Goal: Task Accomplishment & Management: Manage account settings

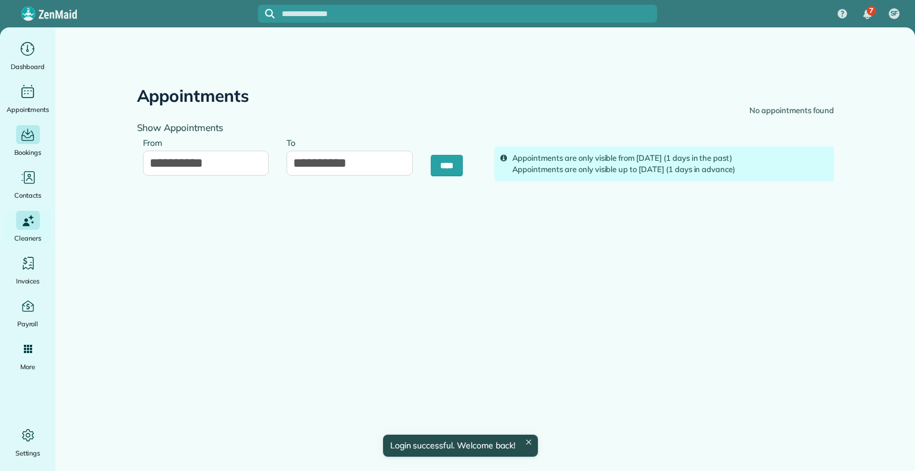
type input "**********"
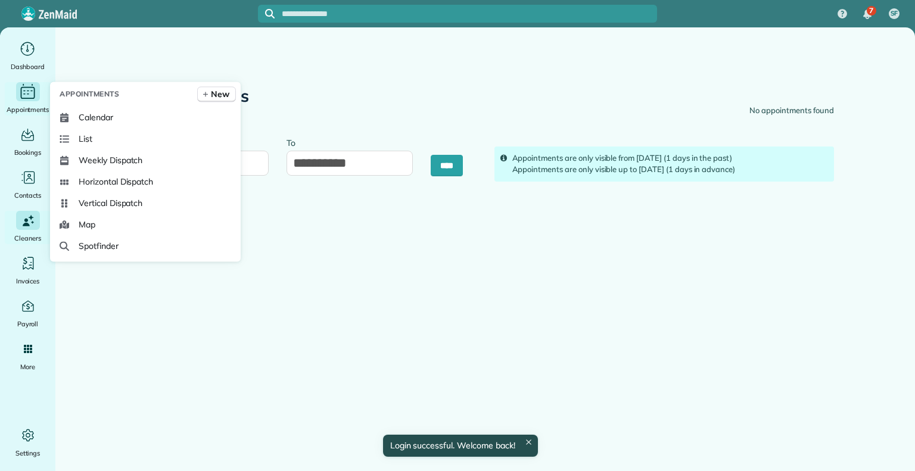
click at [36, 98] on icon "Main" at bounding box center [27, 92] width 18 height 18
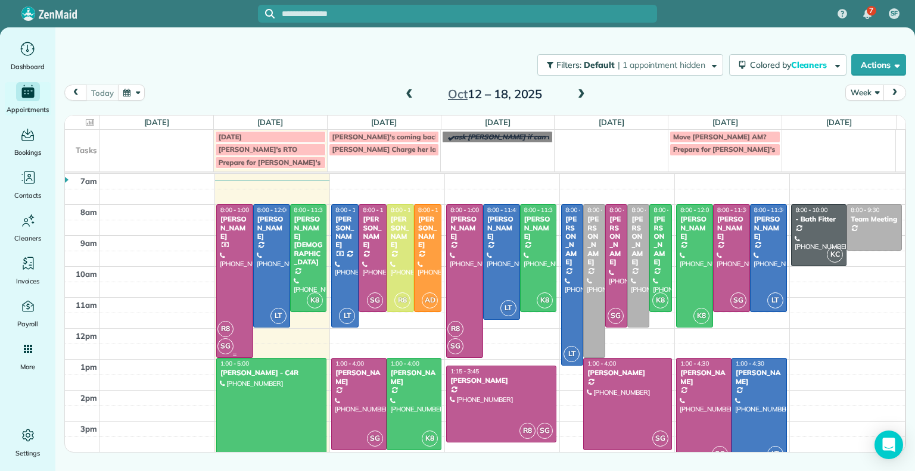
click at [233, 271] on div at bounding box center [235, 281] width 36 height 152
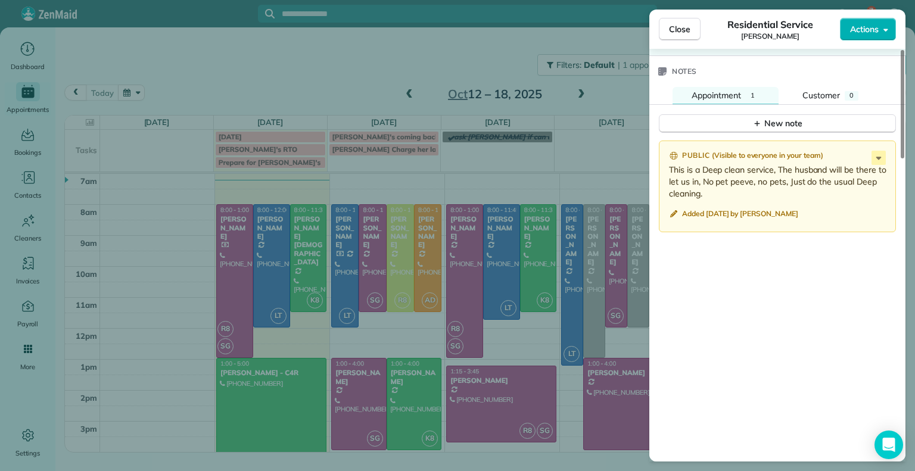
scroll to position [1094, 0]
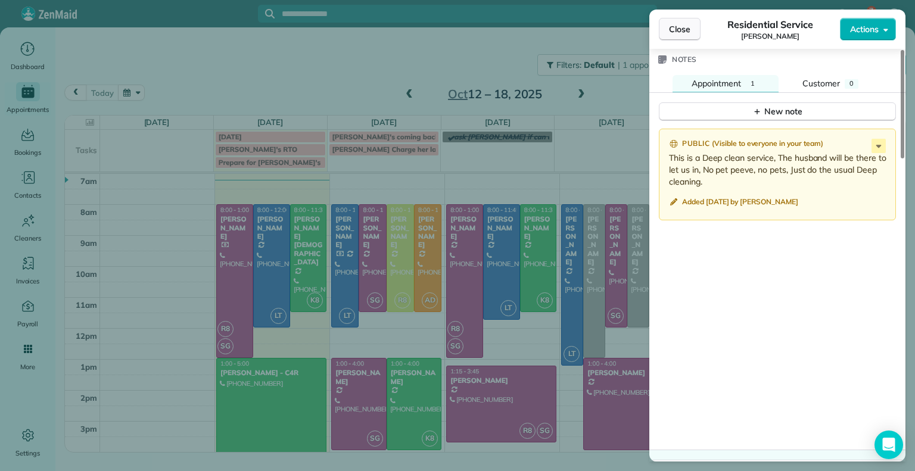
click at [688, 32] on span "Close" at bounding box center [679, 29] width 21 height 12
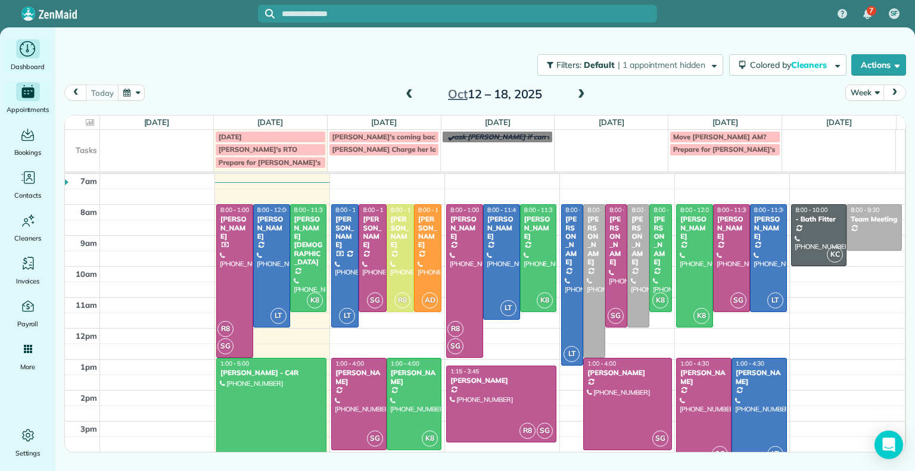
click at [26, 54] on icon "Main" at bounding box center [27, 49] width 18 height 18
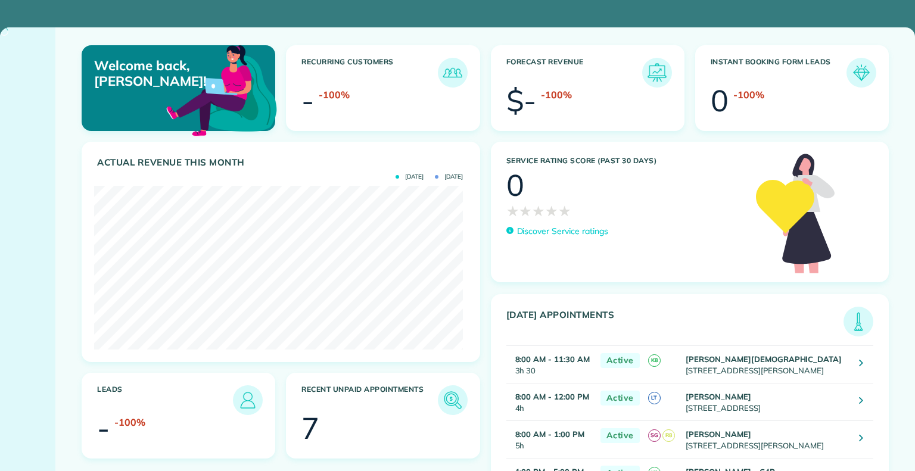
scroll to position [164, 369]
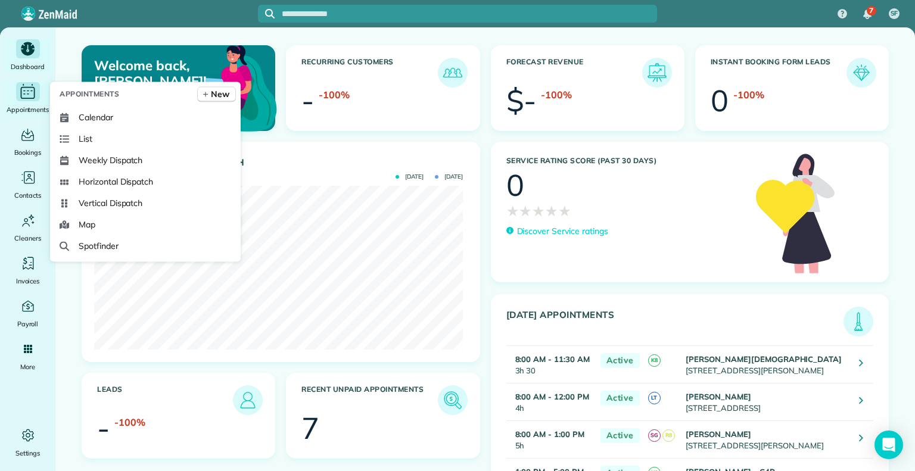
click at [24, 88] on icon "Main" at bounding box center [28, 93] width 14 height 12
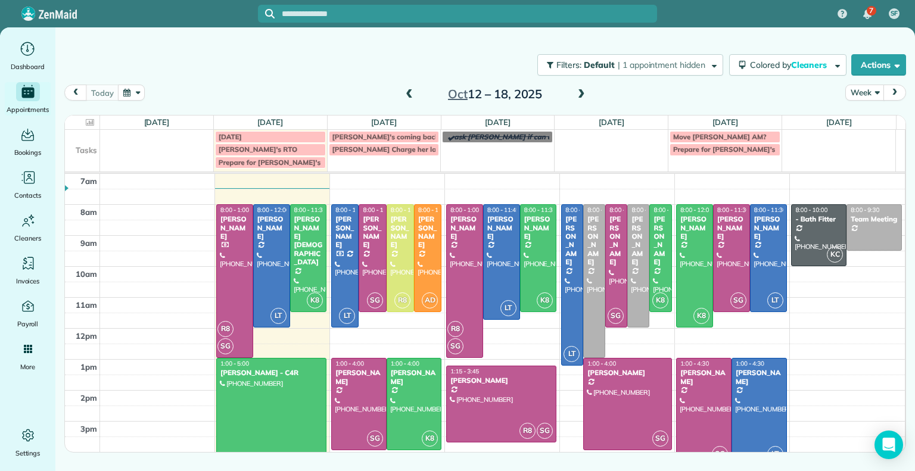
click at [290, 107] on div "today Week Oct 12 – 18, 2025 Sun 10/12 No Appointments Mon 10/13 $930.00 21.5 M…" at bounding box center [485, 249] width 842 height 328
click at [408, 95] on span at bounding box center [409, 94] width 13 height 11
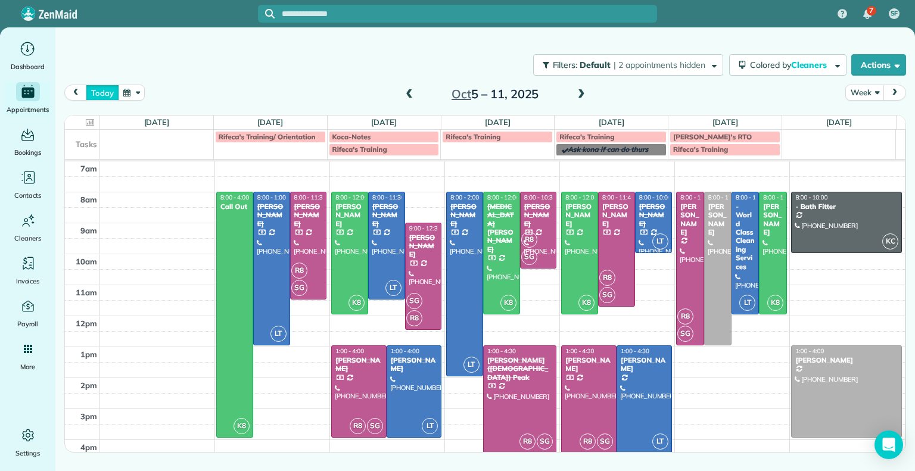
click at [102, 92] on button "today" at bounding box center [102, 93] width 33 height 16
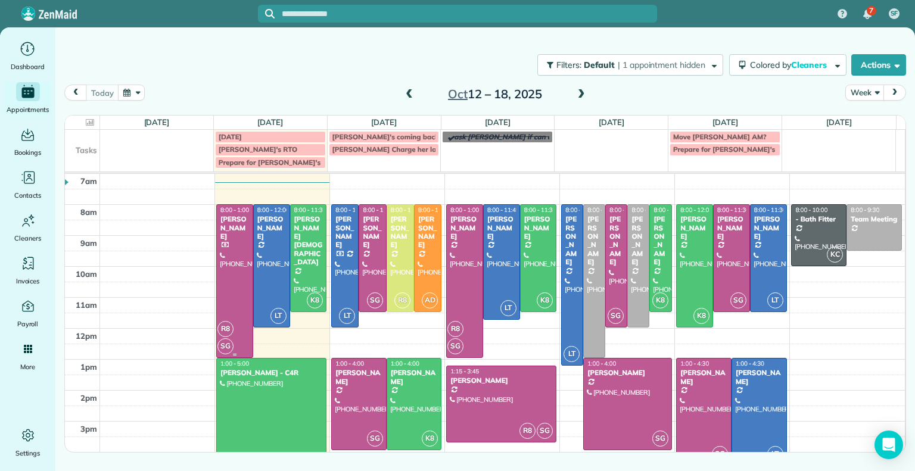
click at [250, 272] on div at bounding box center [235, 281] width 36 height 152
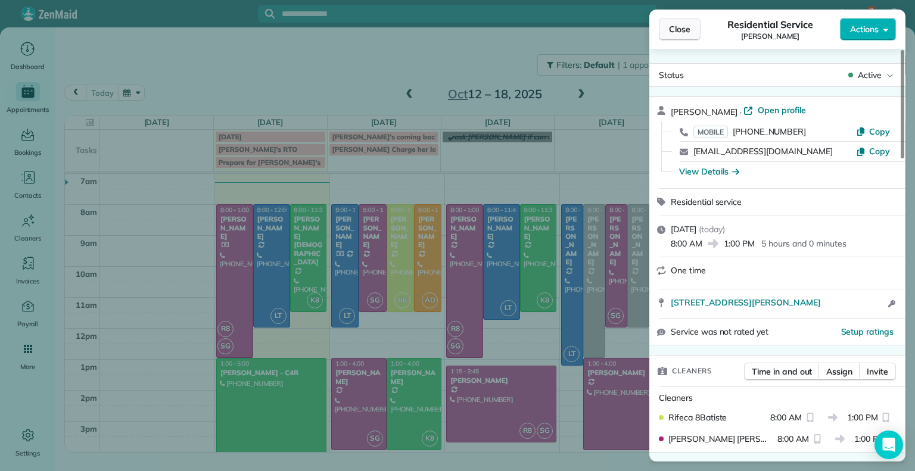
click at [679, 29] on span "Close" at bounding box center [679, 29] width 21 height 12
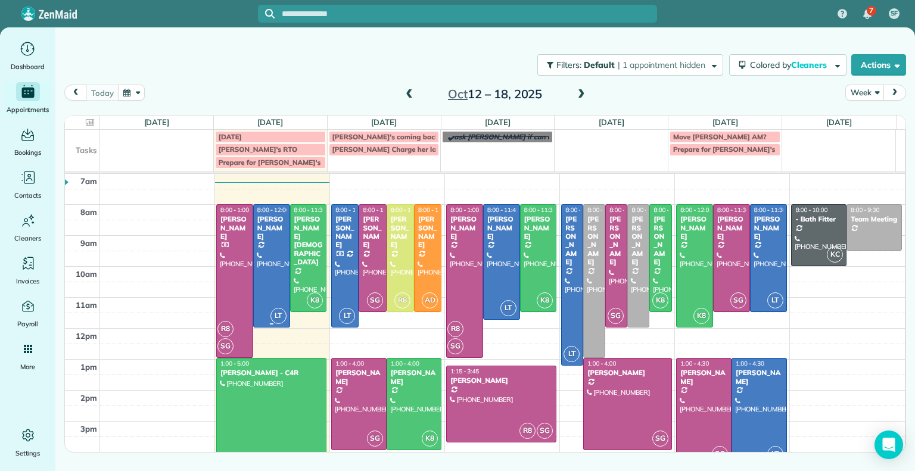
click at [269, 242] on div at bounding box center [272, 266] width 36 height 122
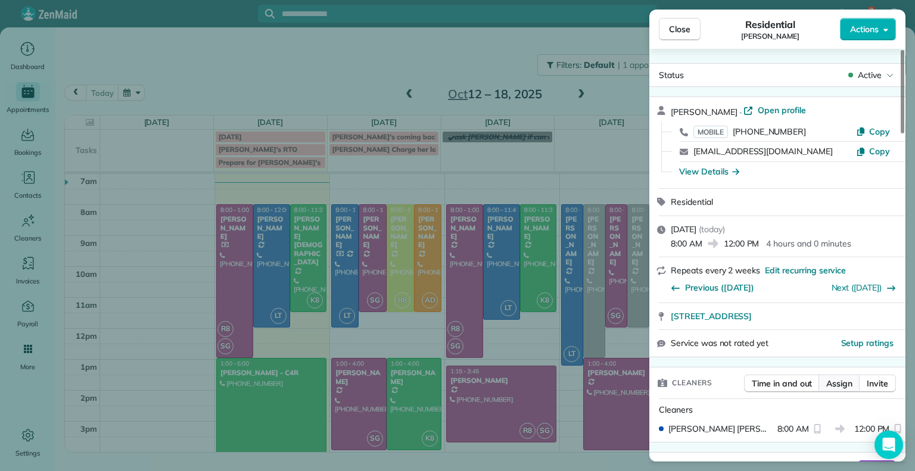
click at [827, 381] on span "Assign" at bounding box center [839, 384] width 26 height 12
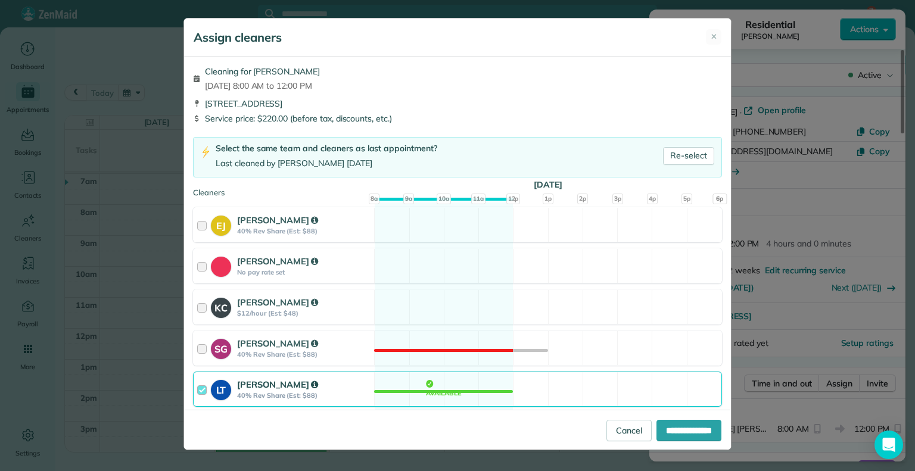
click at [195, 395] on div "LT Laura Thaller 40% Rev Share (Est: $88)" at bounding box center [284, 389] width 180 height 34
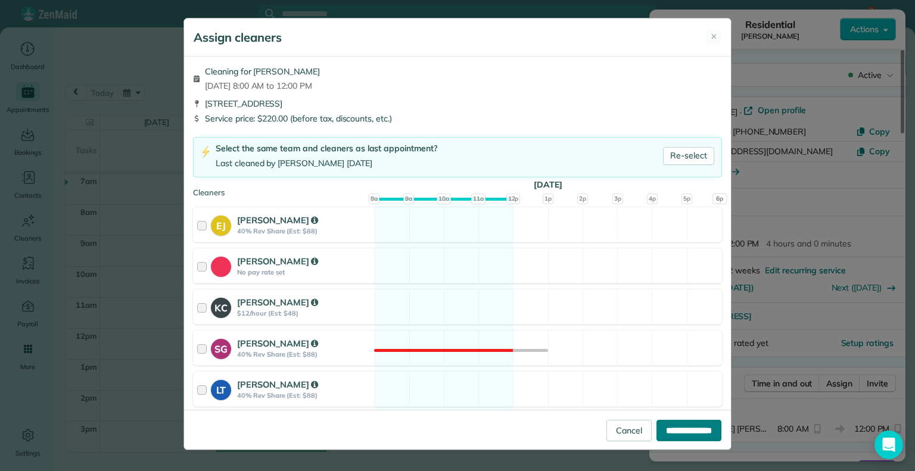
click at [690, 426] on input "**********" at bounding box center [688, 430] width 65 height 21
type input "**********"
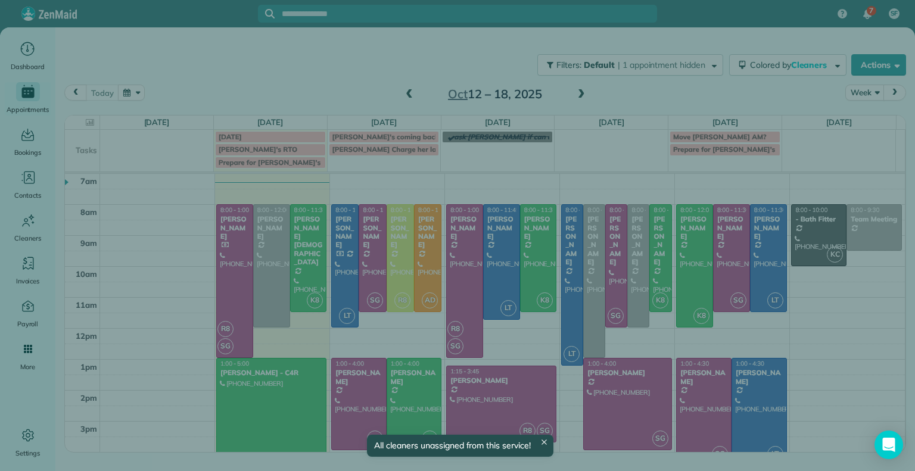
click at [306, 251] on div "Close Residential Jessica Pizano Actions Status Active Jessica Pizano · Open pr…" at bounding box center [457, 235] width 915 height 471
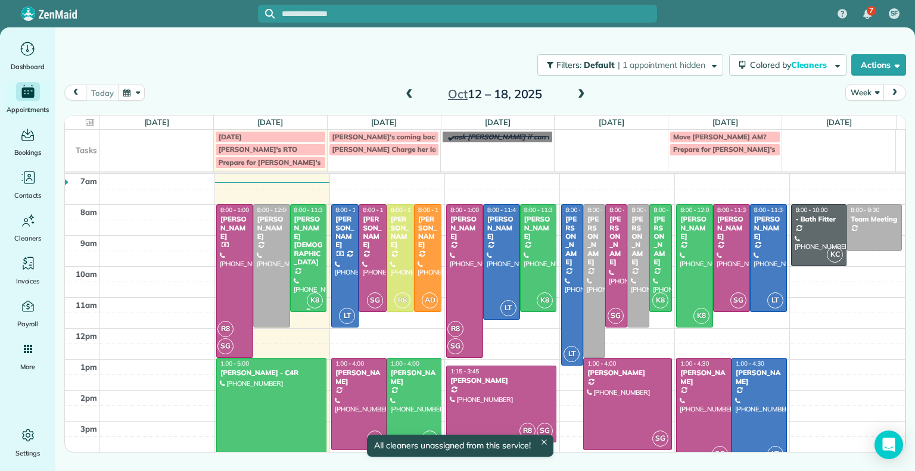
click at [305, 242] on div at bounding box center [309, 258] width 36 height 107
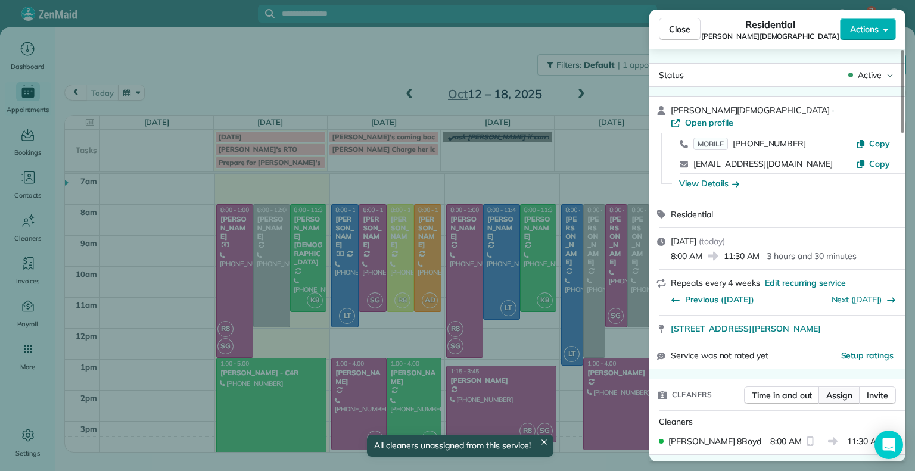
click at [846, 390] on span "Assign" at bounding box center [839, 396] width 26 height 12
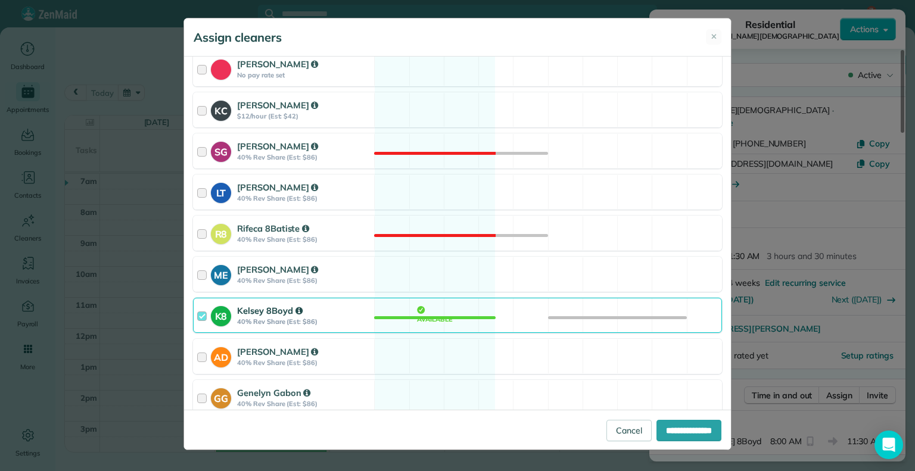
scroll to position [198, 0]
click at [208, 307] on div at bounding box center [204, 315] width 14 height 22
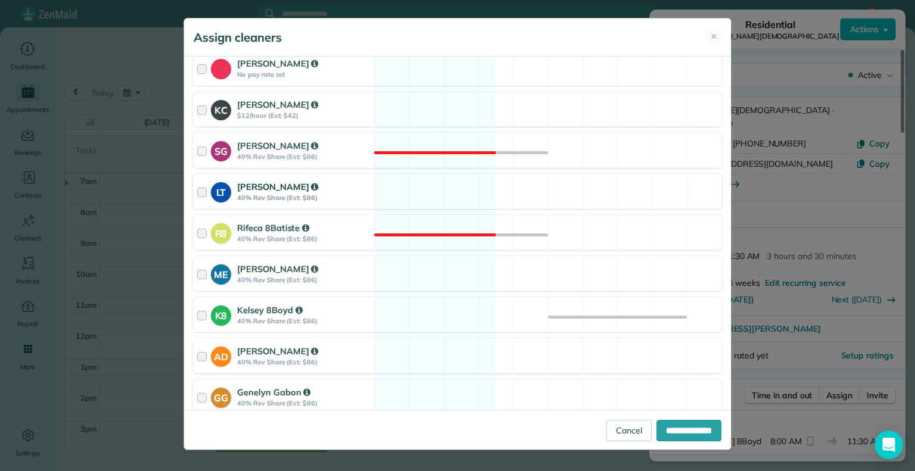
click at [206, 195] on div at bounding box center [204, 191] width 14 height 22
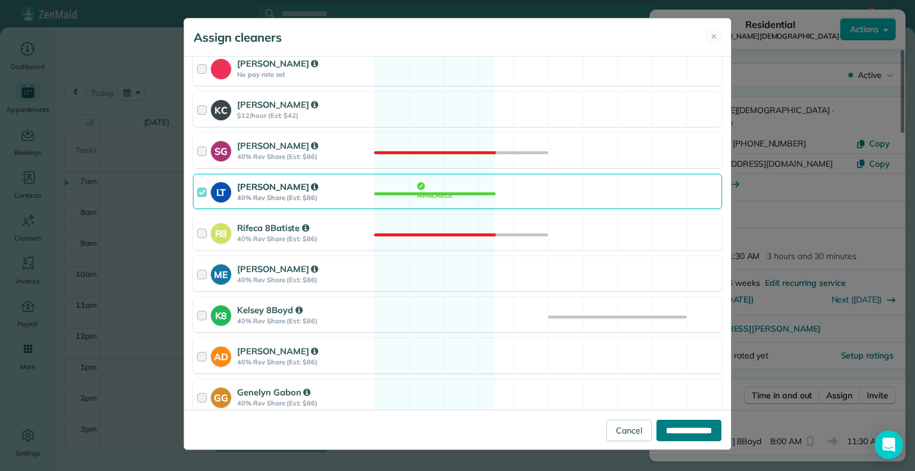
click at [691, 432] on input "**********" at bounding box center [688, 430] width 65 height 21
type input "**********"
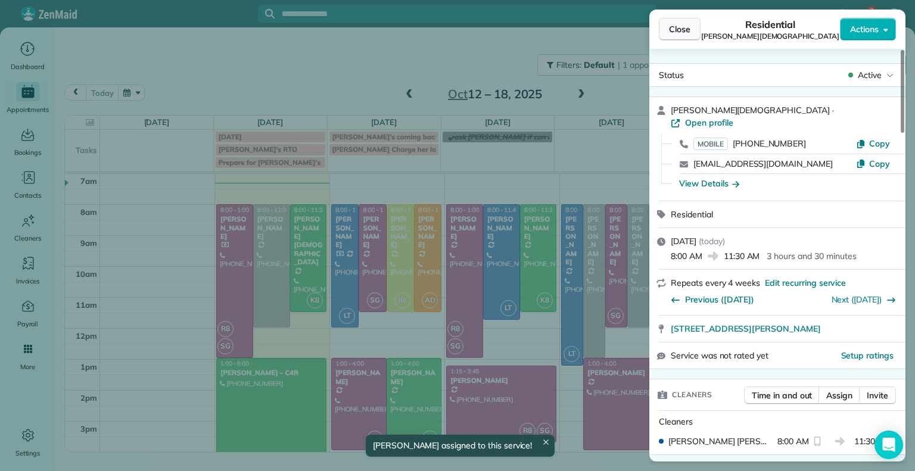
click at [692, 30] on button "Close" at bounding box center [680, 29] width 42 height 23
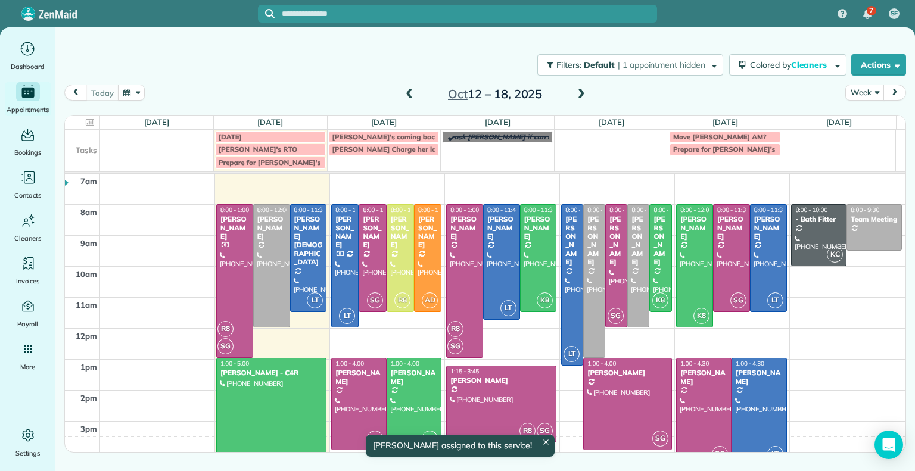
click at [233, 308] on div at bounding box center [235, 281] width 36 height 152
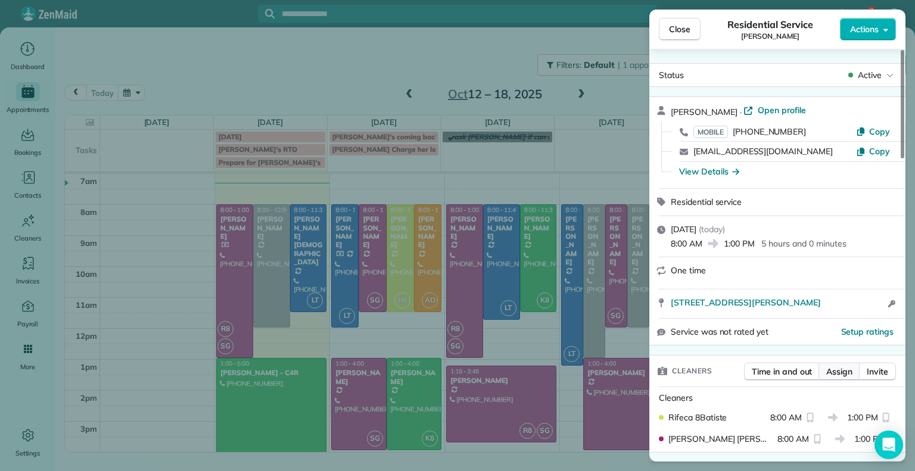
click at [836, 373] on span "Assign" at bounding box center [839, 372] width 26 height 12
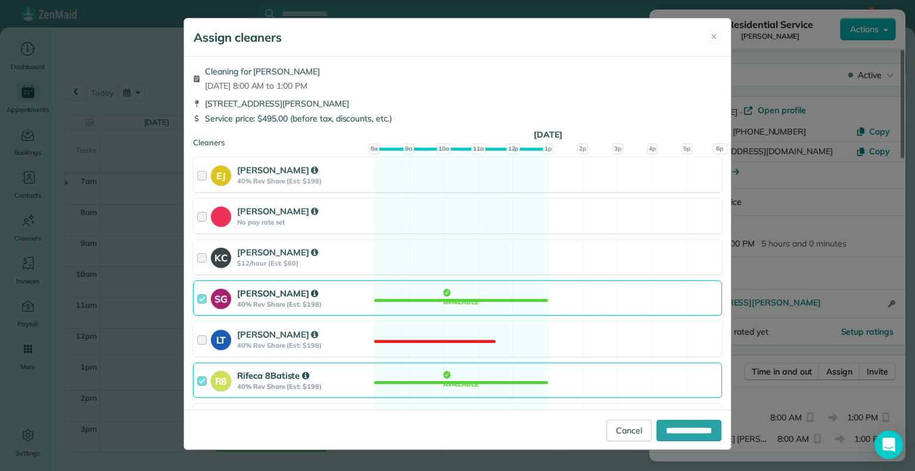
click at [198, 307] on div at bounding box center [204, 298] width 14 height 22
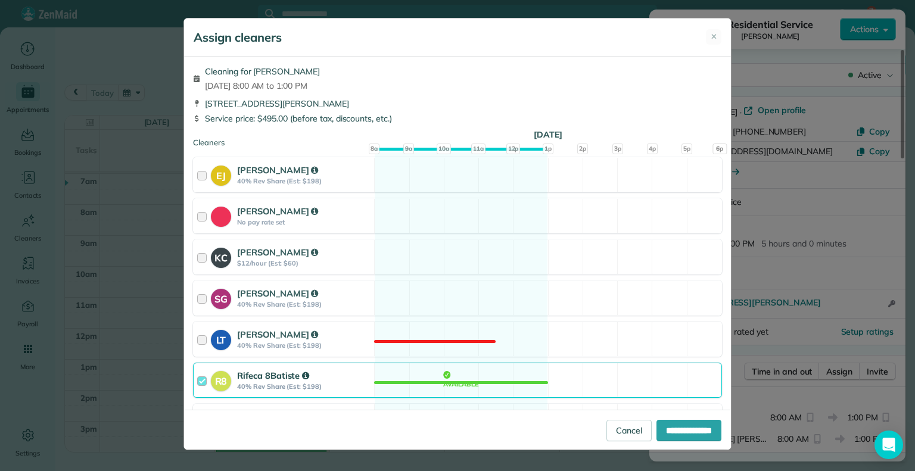
click at [198, 391] on div "R8 Rifeca 8Batiste 40% Rev Share (Est: $198)" at bounding box center [284, 380] width 180 height 34
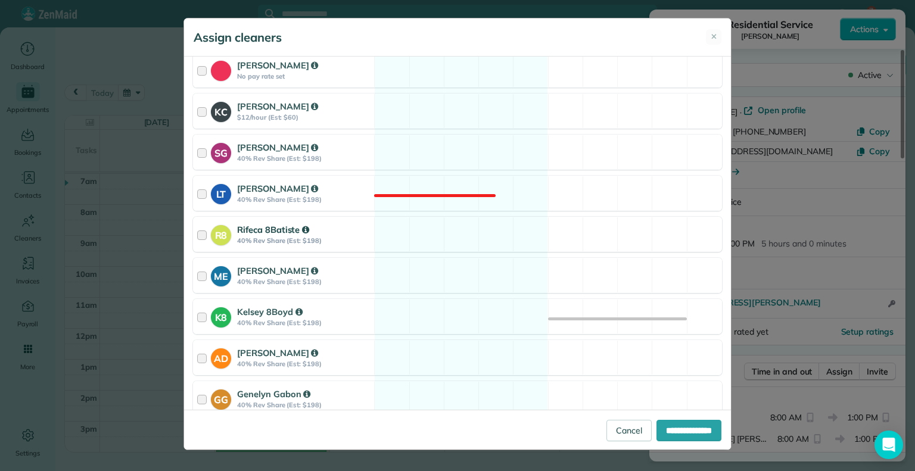
scroll to position [148, 0]
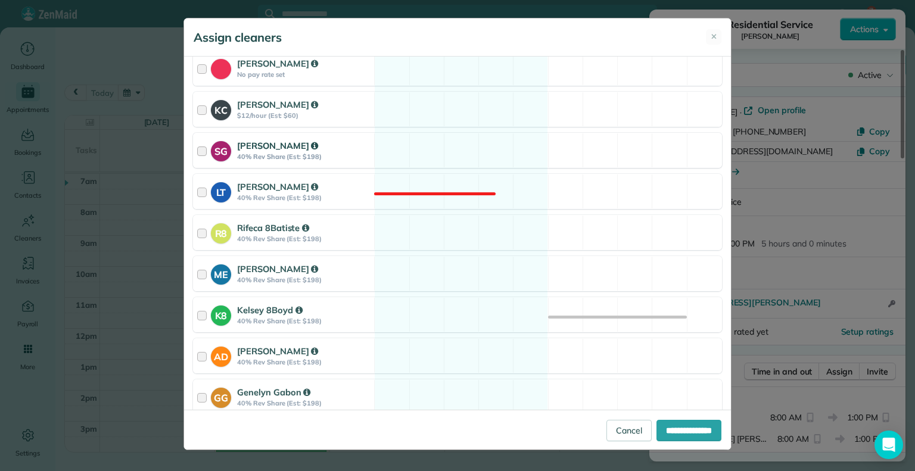
click at [199, 151] on div at bounding box center [204, 150] width 14 height 22
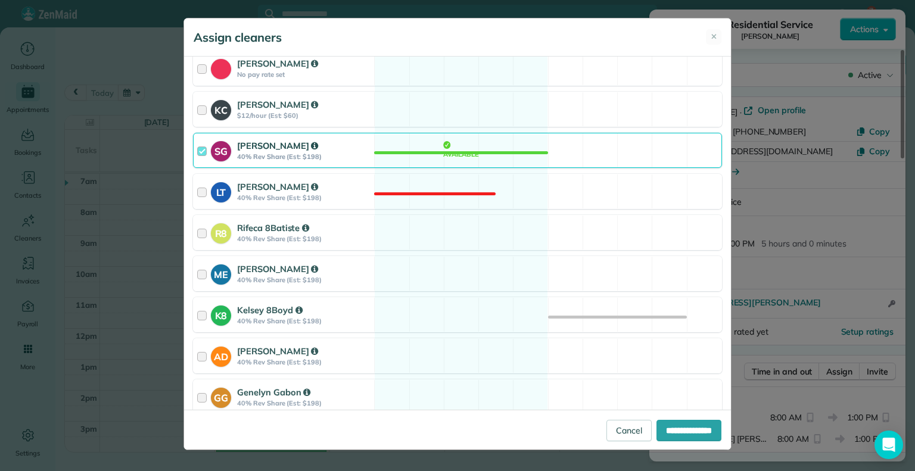
scroll to position [179, 0]
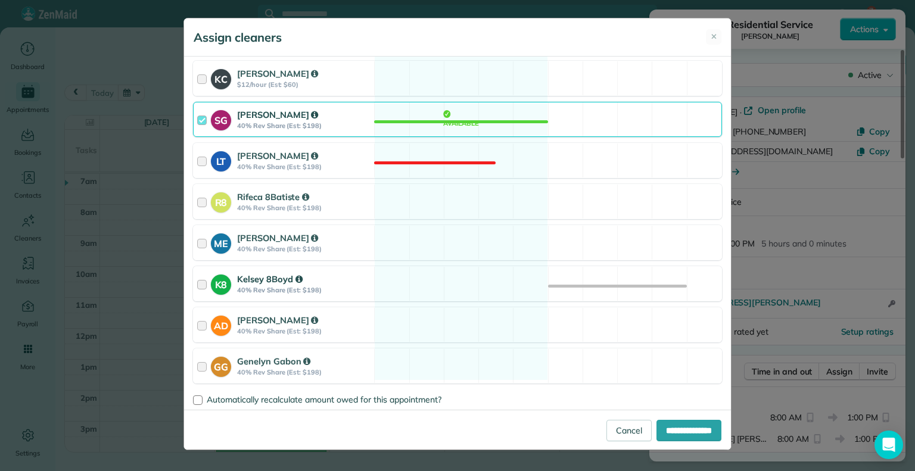
click at [203, 284] on div at bounding box center [204, 284] width 14 height 22
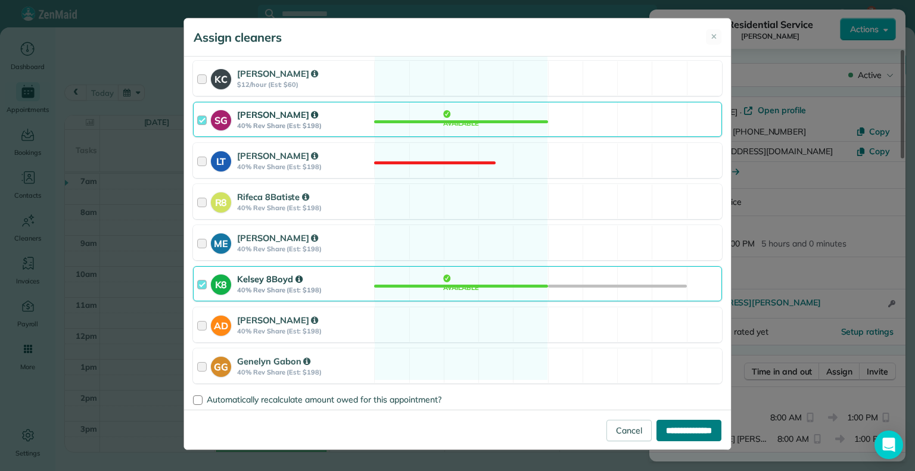
click at [680, 432] on input "**********" at bounding box center [688, 430] width 65 height 21
type input "**********"
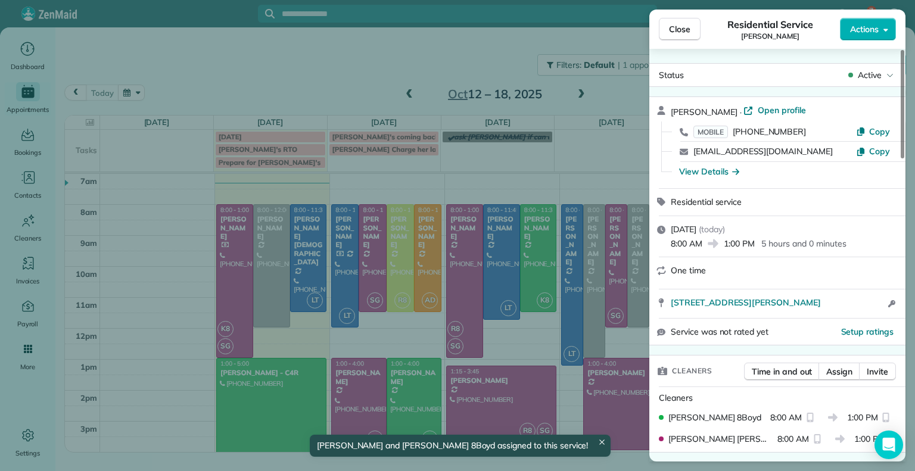
click at [469, 38] on div "Close Residential Service Joana Velazquez Actions Status Active Joana Velazquez…" at bounding box center [457, 235] width 915 height 471
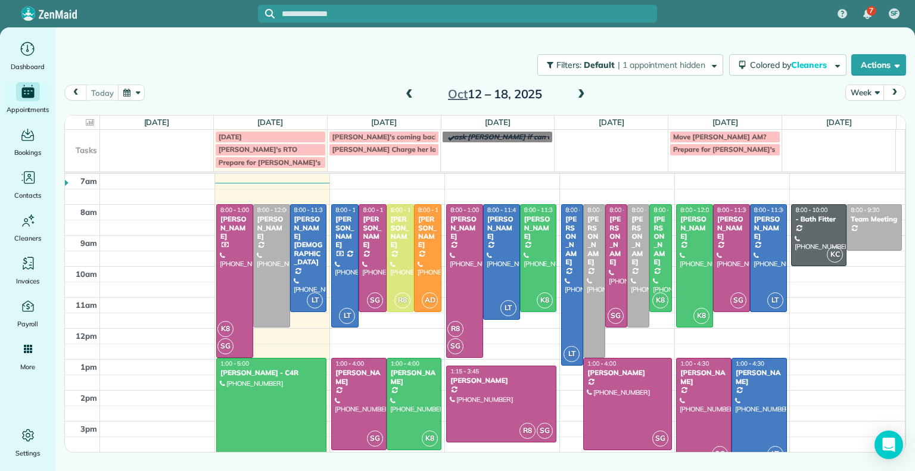
click at [579, 95] on span at bounding box center [581, 94] width 13 height 11
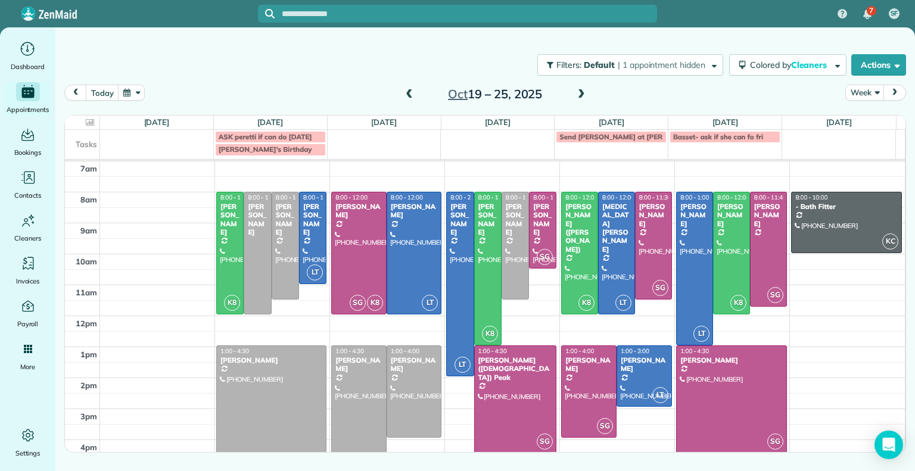
click at [408, 94] on span at bounding box center [409, 94] width 13 height 11
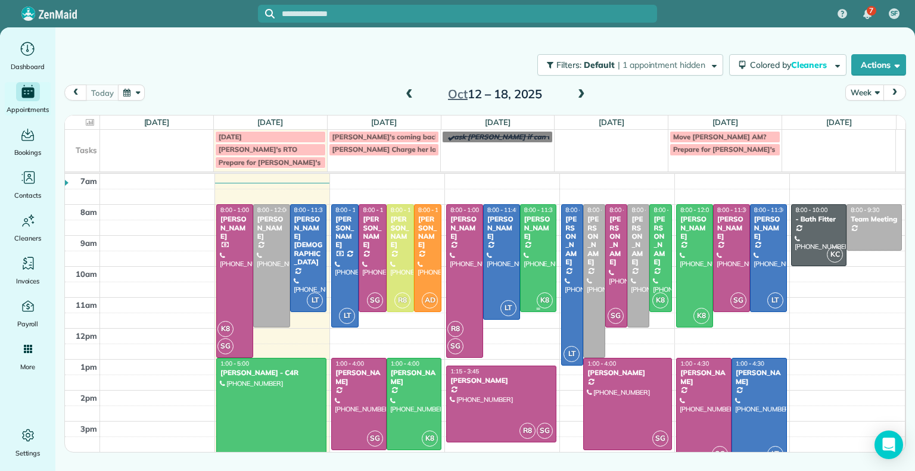
click at [536, 242] on div at bounding box center [539, 258] width 36 height 107
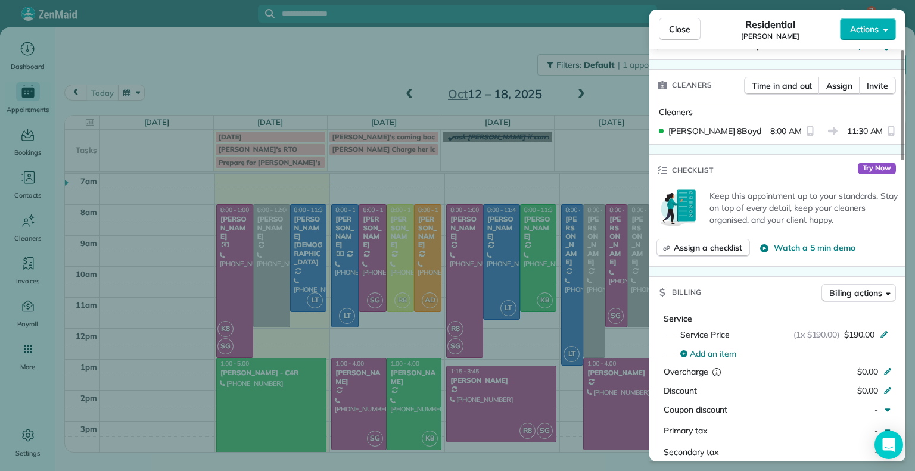
scroll to position [283, 0]
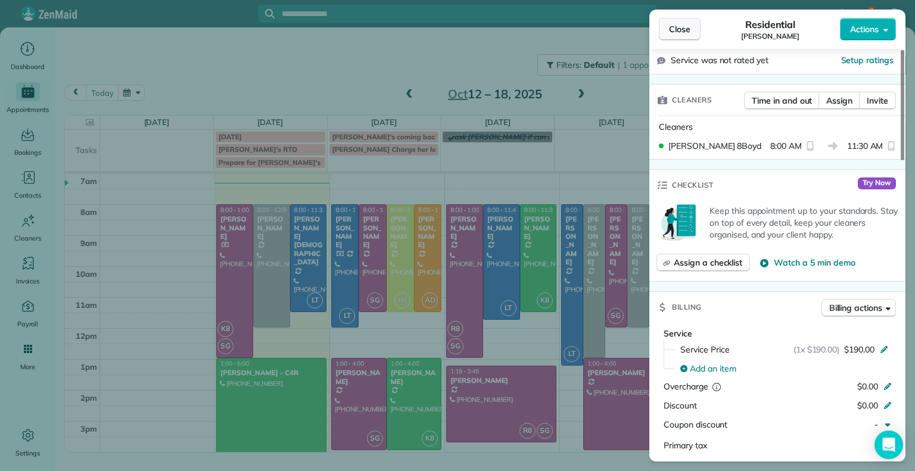
click at [684, 24] on span "Close" at bounding box center [679, 29] width 21 height 12
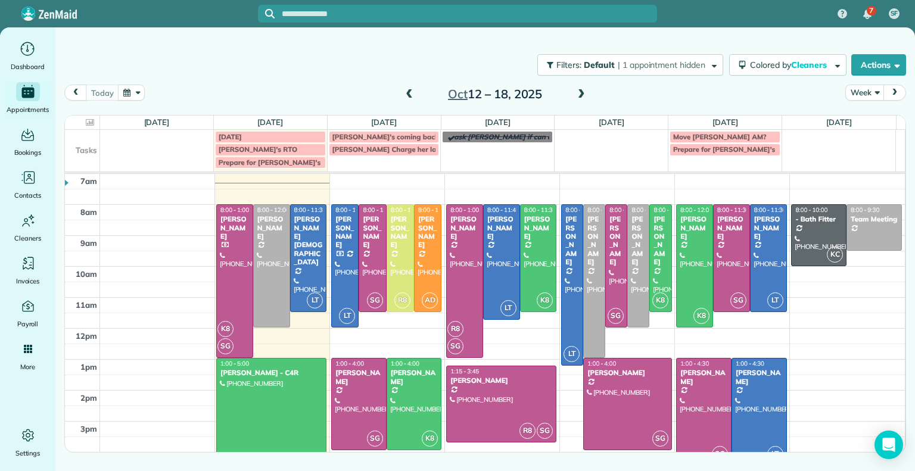
click at [526, 270] on div at bounding box center [539, 258] width 36 height 107
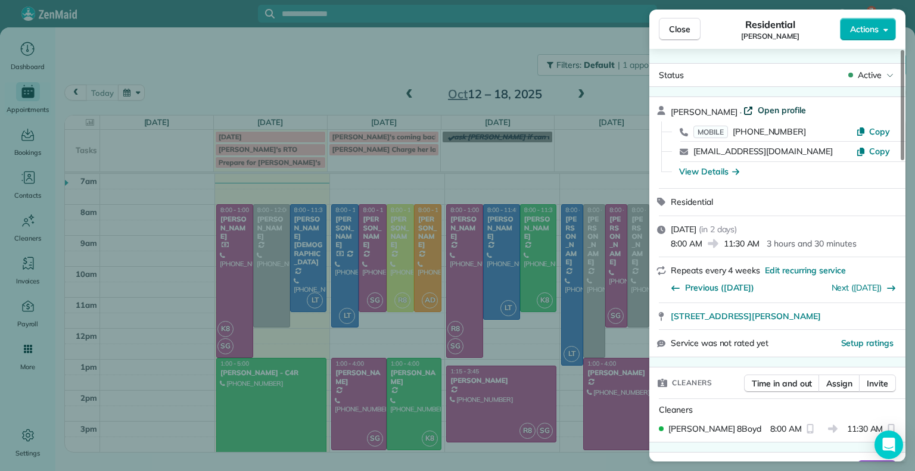
click at [780, 111] on span "Open profile" at bounding box center [782, 110] width 48 height 12
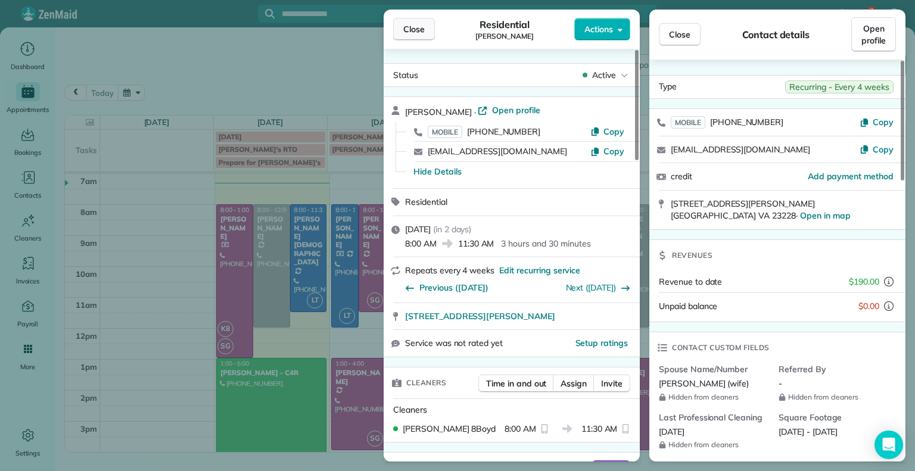
click at [415, 24] on span "Close" at bounding box center [413, 29] width 21 height 12
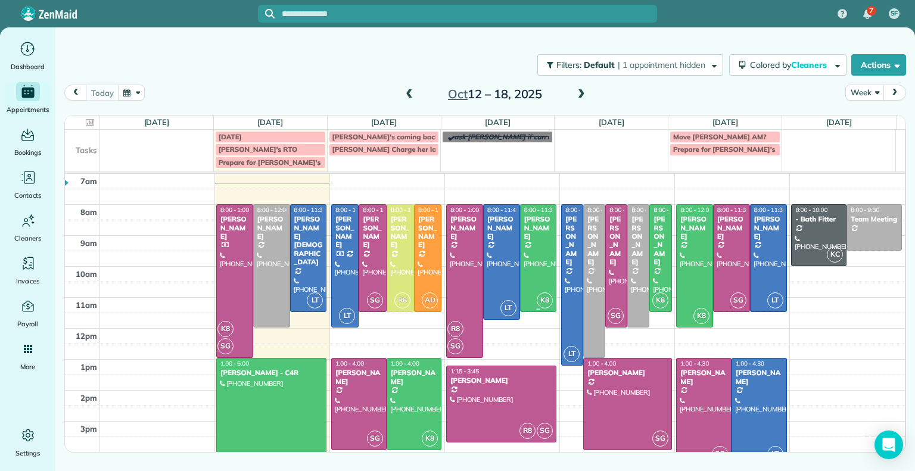
click at [539, 263] on div at bounding box center [539, 258] width 36 height 107
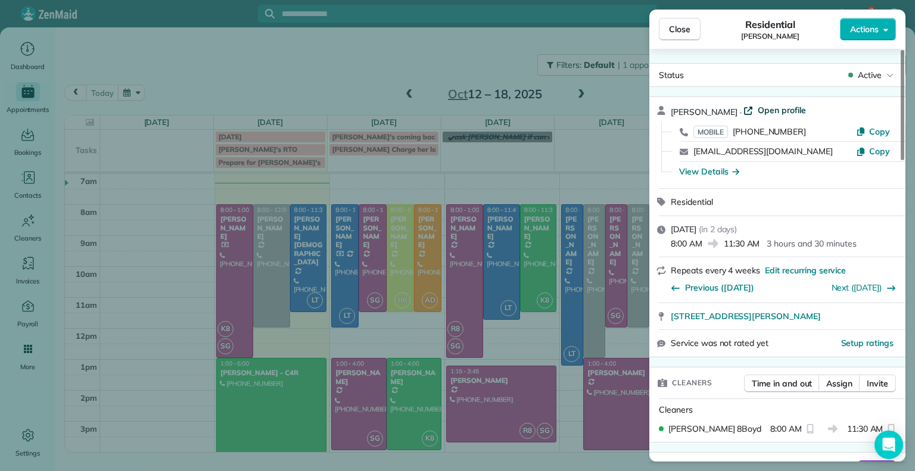
click at [776, 111] on span "Open profile" at bounding box center [782, 110] width 48 height 12
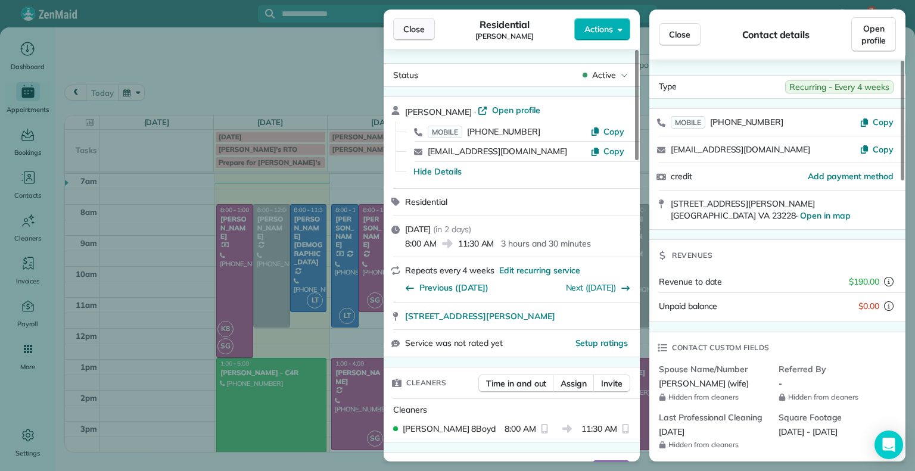
click at [429, 27] on button "Close" at bounding box center [414, 29] width 42 height 23
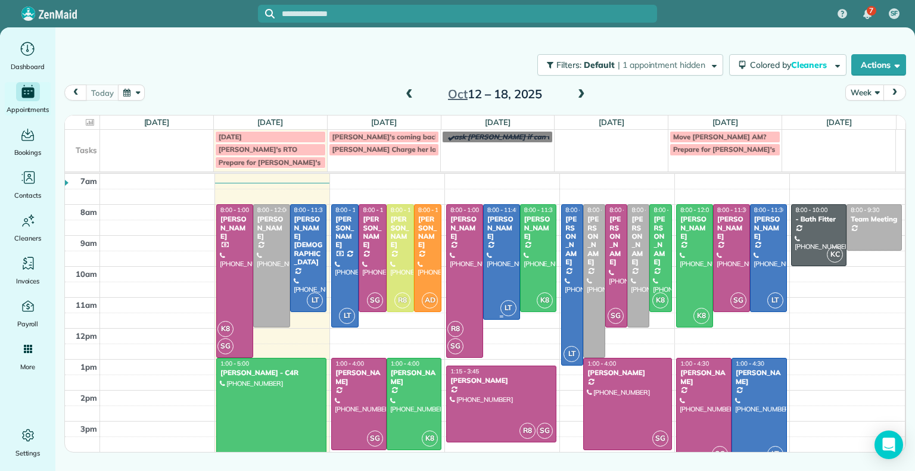
click at [506, 249] on div at bounding box center [502, 262] width 36 height 114
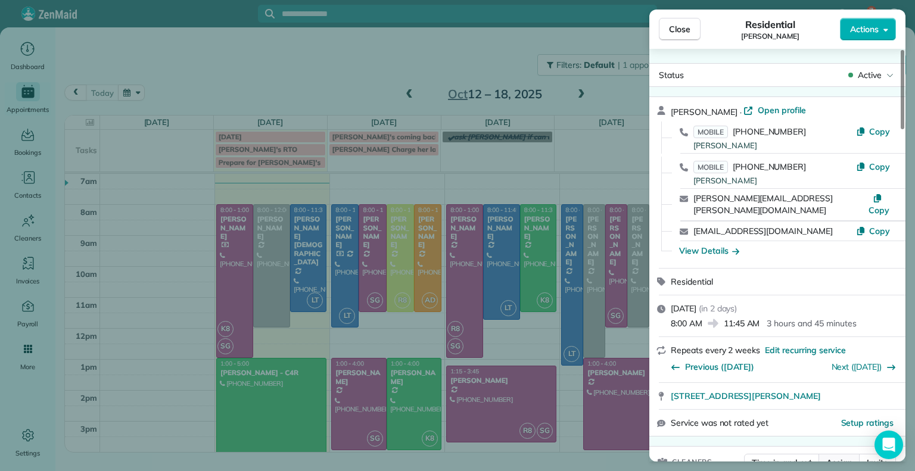
click at [839, 457] on span "Assign" at bounding box center [839, 463] width 26 height 12
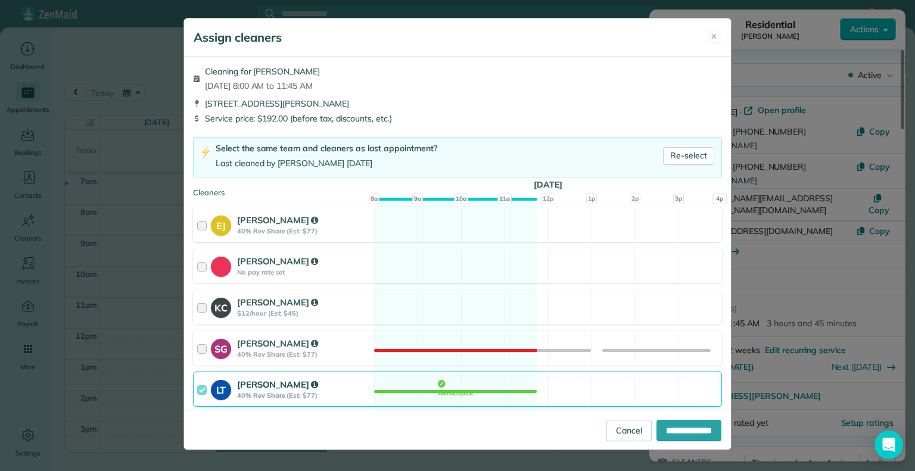
click at [203, 381] on div at bounding box center [204, 389] width 14 height 22
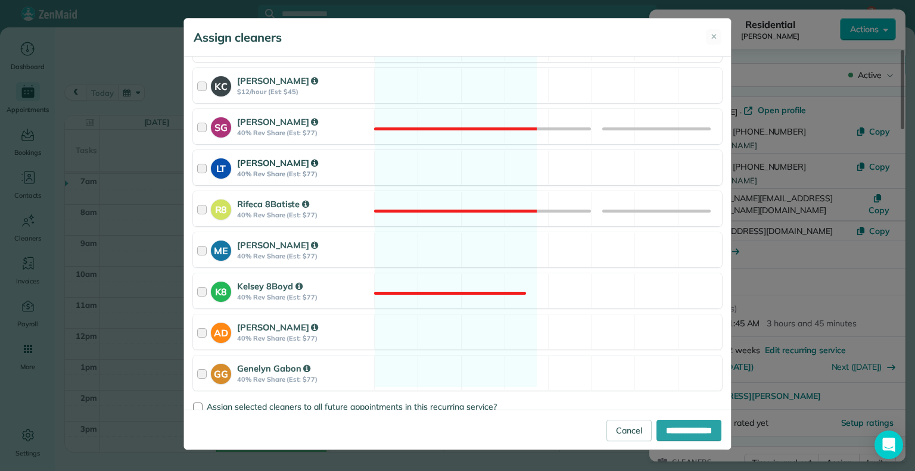
scroll to position [215, 0]
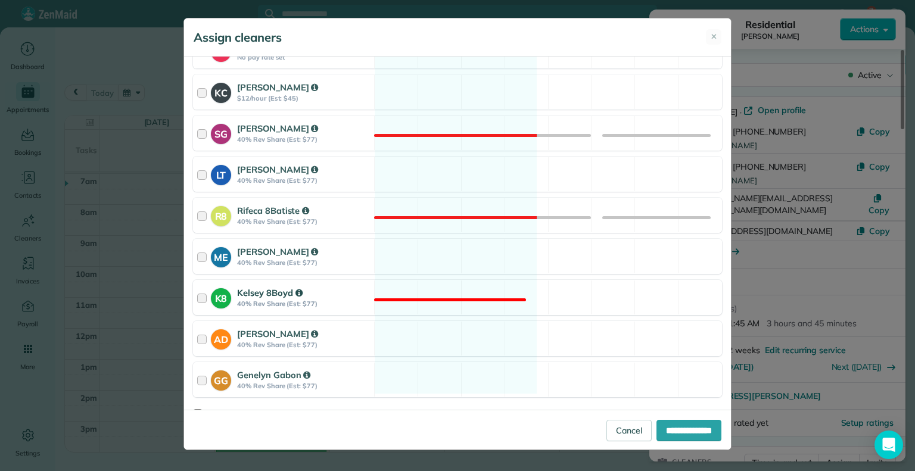
click at [211, 296] on strong "K8" at bounding box center [221, 296] width 20 height 17
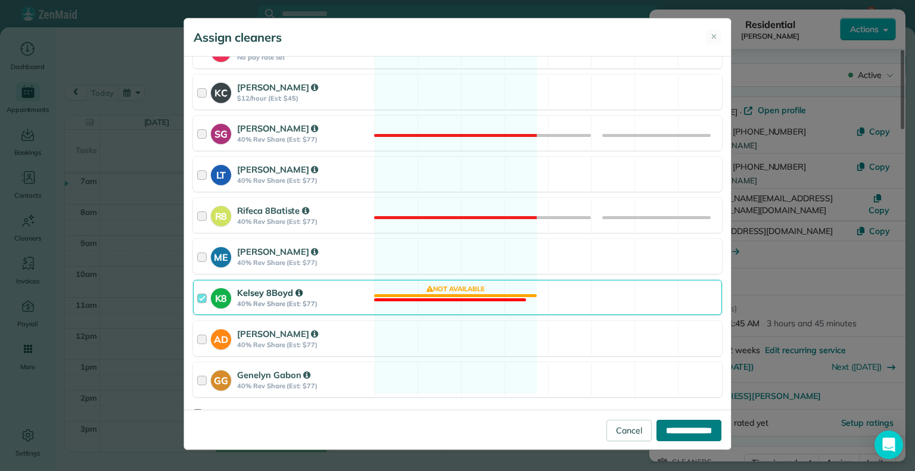
click at [698, 440] on input "**********" at bounding box center [688, 430] width 65 height 21
type input "**********"
click at [693, 426] on div "Assign cleaners ✕ Cleaning for Chris Seamon Wed, Oct 15 - 8:00 AM to 11:45 AM 2…" at bounding box center [457, 235] width 915 height 471
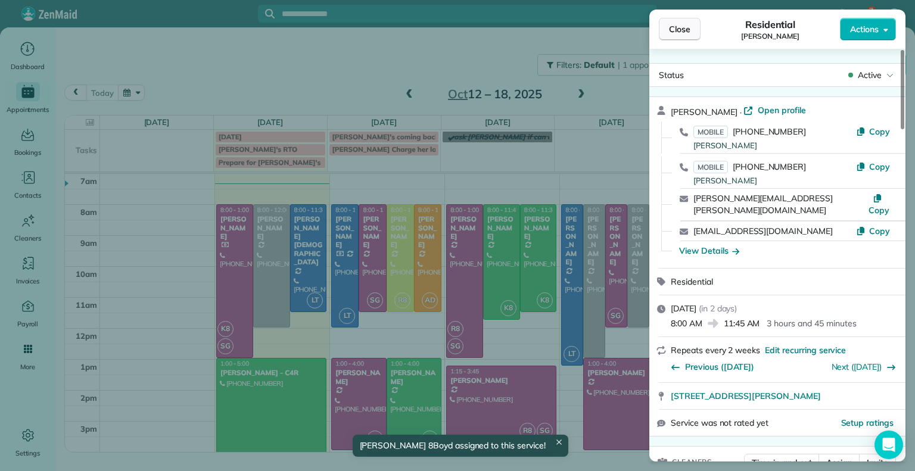
click at [692, 36] on button "Close" at bounding box center [680, 29] width 42 height 23
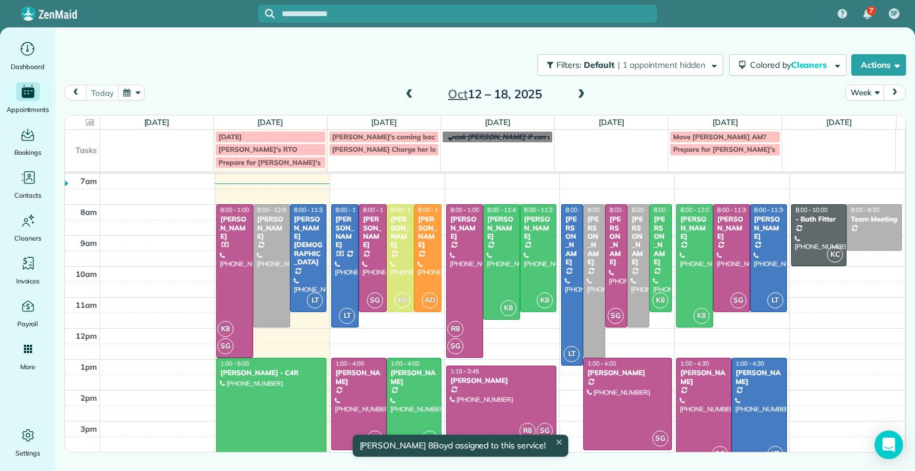
click at [534, 264] on div at bounding box center [539, 258] width 36 height 107
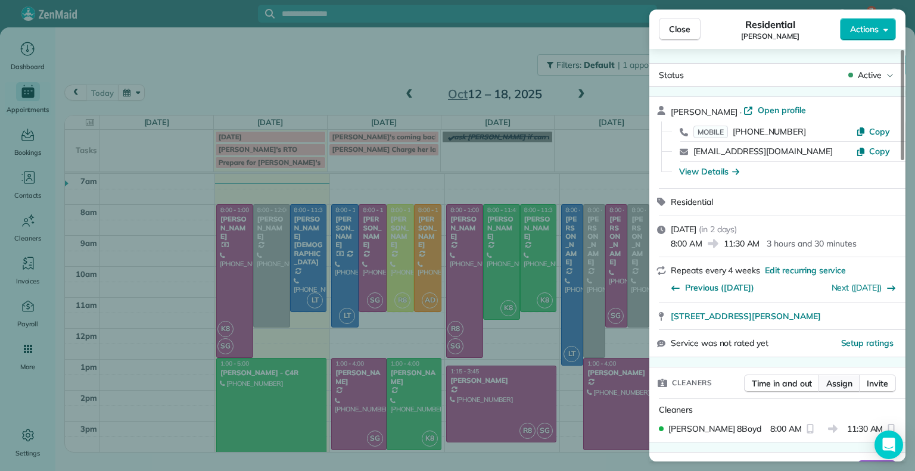
click at [839, 386] on span "Assign" at bounding box center [839, 384] width 26 height 12
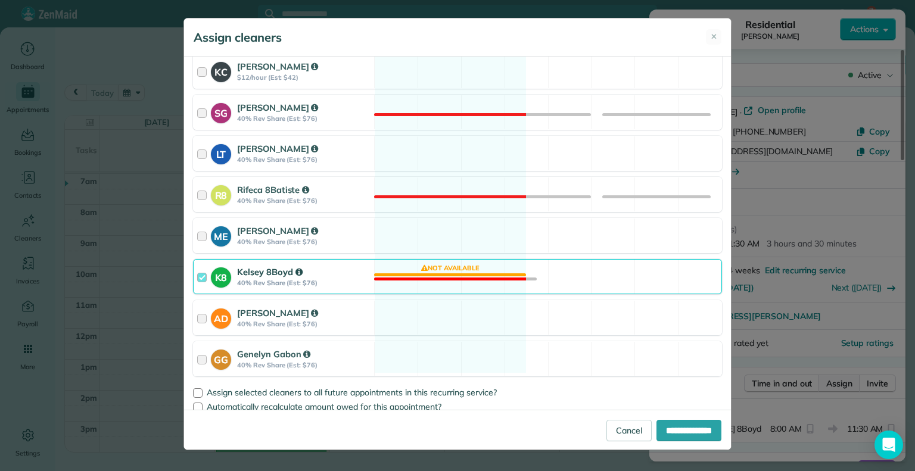
scroll to position [243, 0]
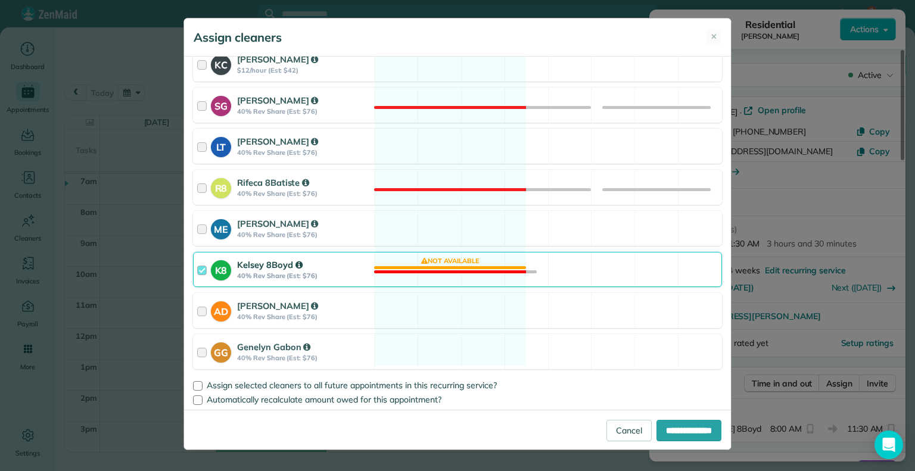
click at [200, 262] on div at bounding box center [204, 270] width 14 height 22
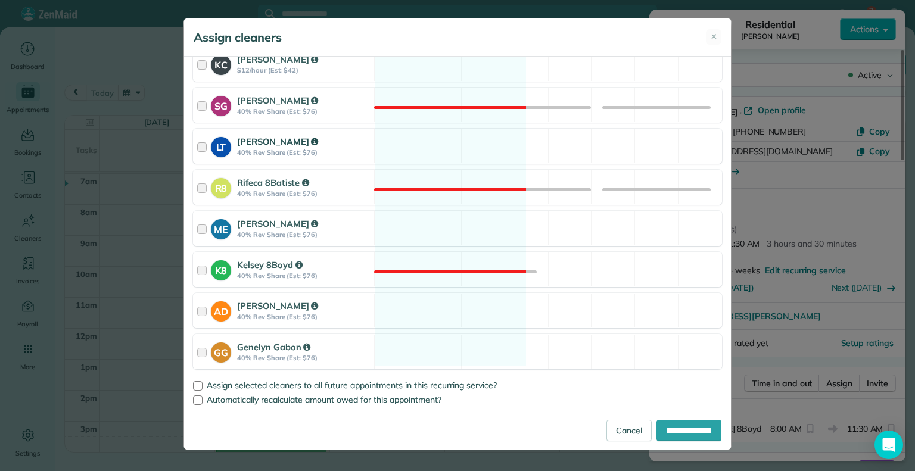
click at [198, 155] on div at bounding box center [204, 146] width 14 height 22
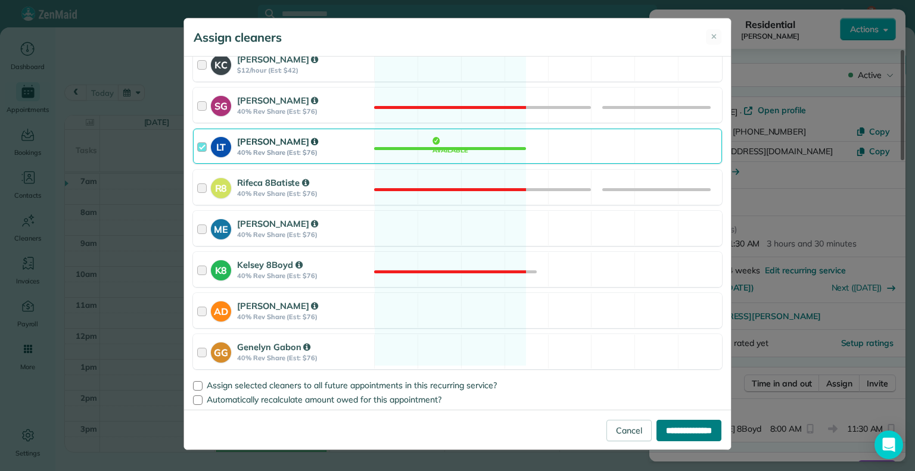
click at [689, 434] on input "**********" at bounding box center [688, 430] width 65 height 21
type input "**********"
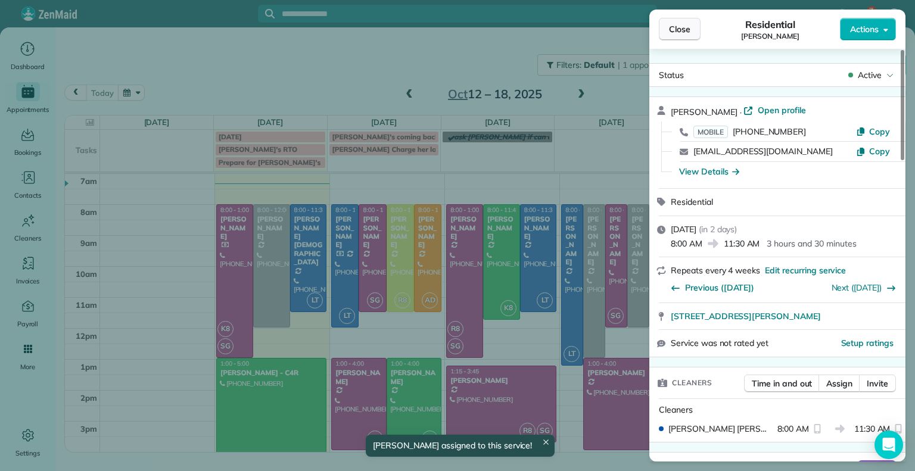
click at [684, 31] on span "Close" at bounding box center [679, 29] width 21 height 12
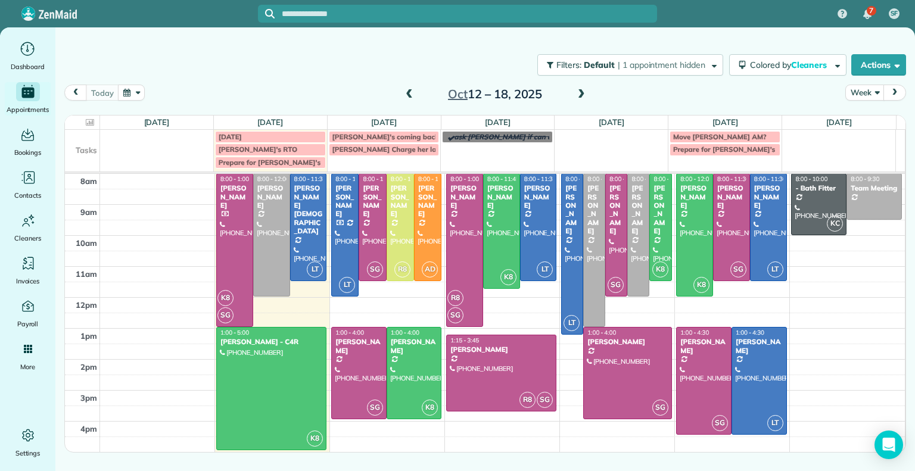
scroll to position [41, 0]
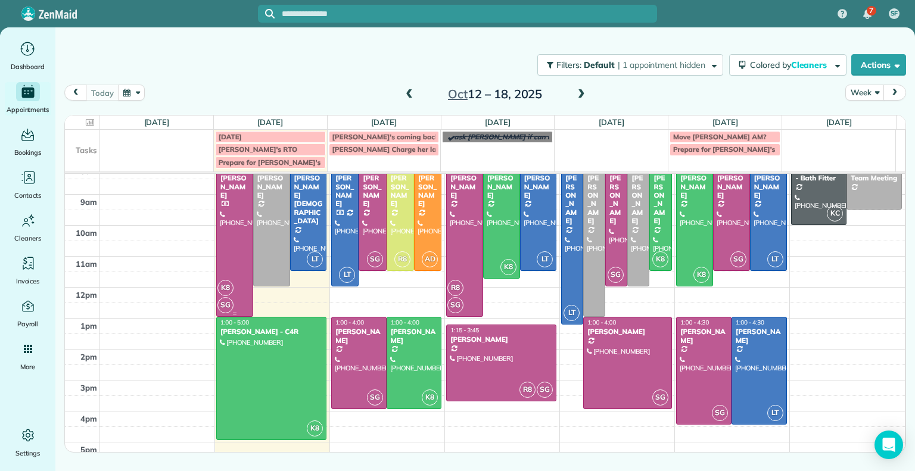
click at [228, 254] on div at bounding box center [235, 240] width 36 height 152
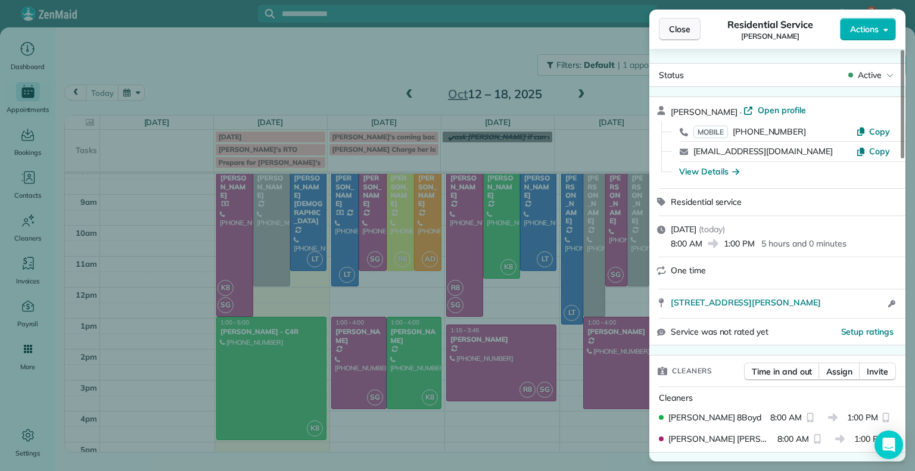
click at [681, 36] on button "Close" at bounding box center [680, 29] width 42 height 23
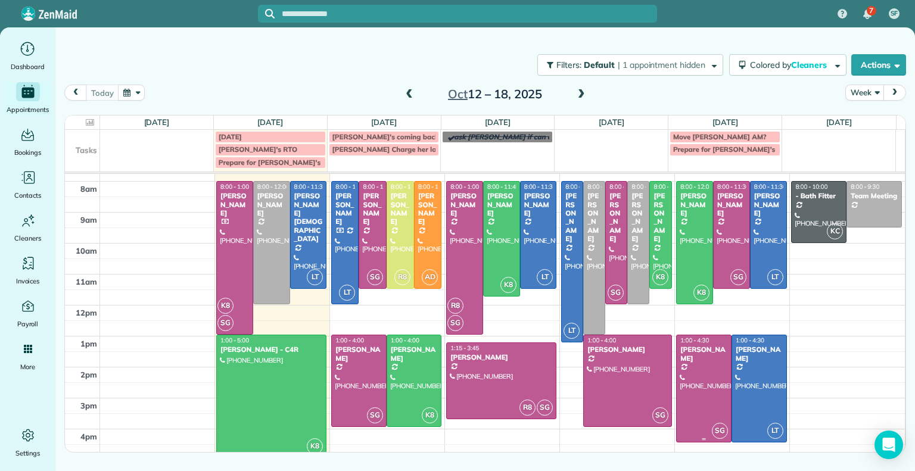
scroll to position [22, 0]
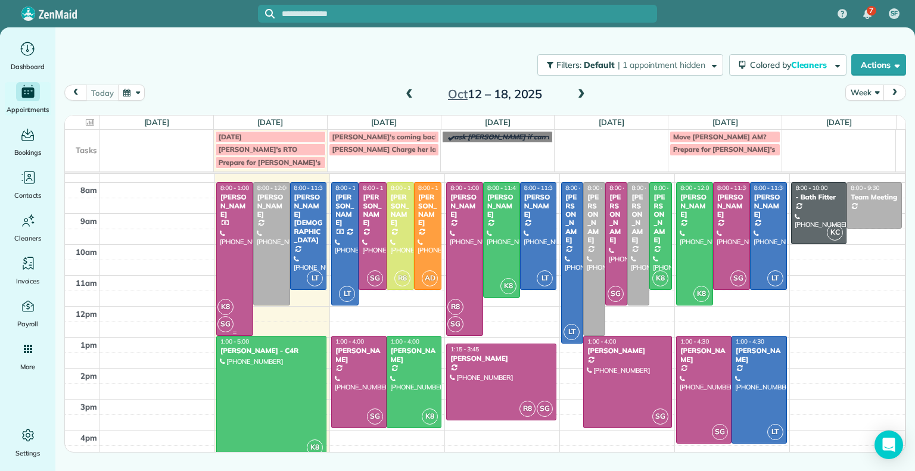
click at [241, 229] on div at bounding box center [235, 259] width 36 height 152
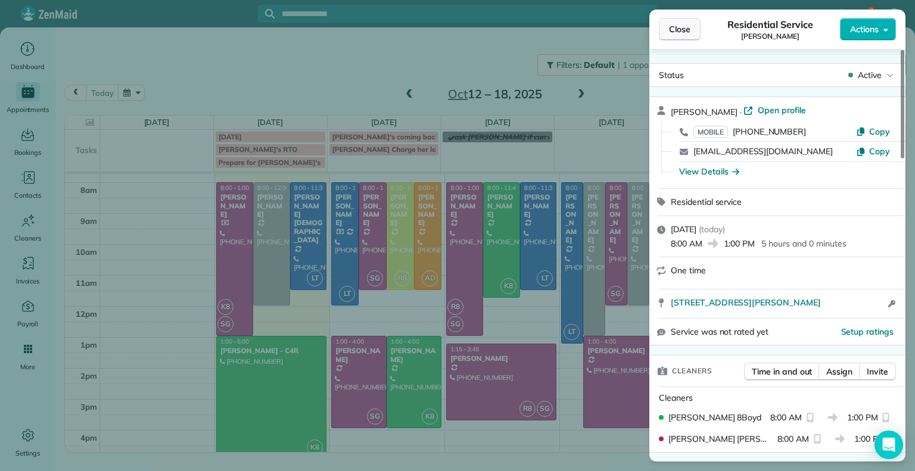
click at [681, 34] on span "Close" at bounding box center [679, 29] width 21 height 12
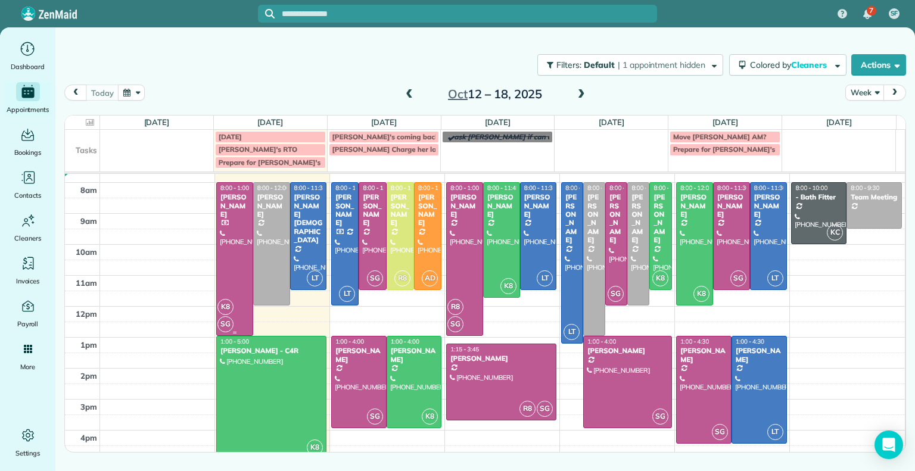
click at [231, 248] on div at bounding box center [235, 259] width 36 height 152
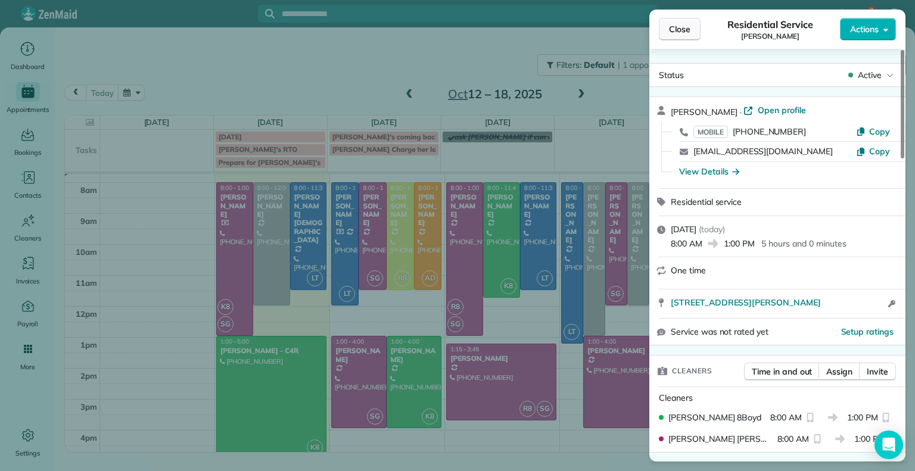
click at [677, 36] on button "Close" at bounding box center [680, 29] width 42 height 23
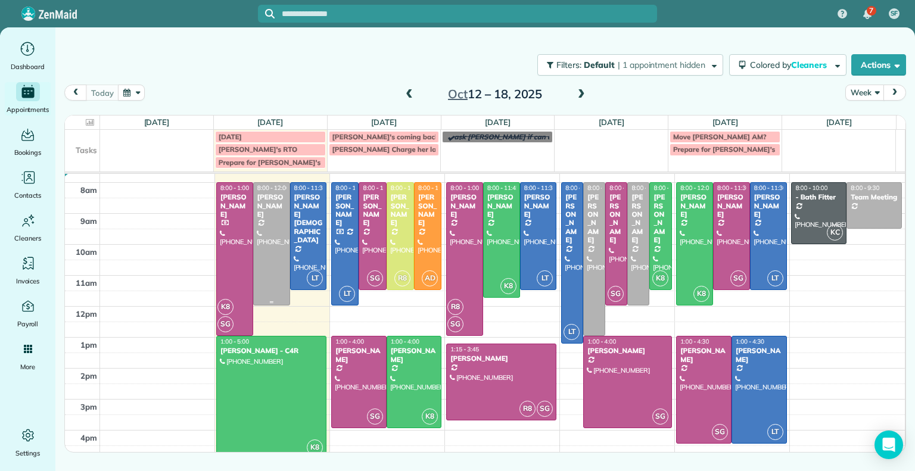
click at [276, 231] on div at bounding box center [272, 244] width 36 height 122
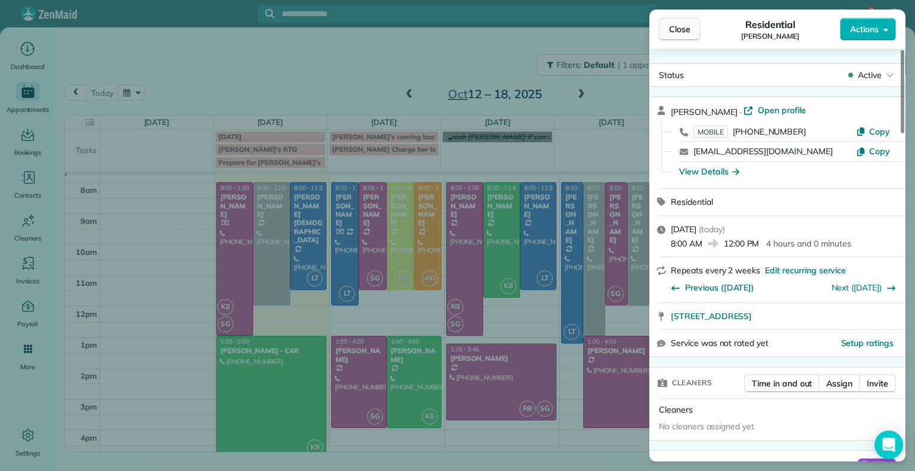
click at [672, 30] on span "Close" at bounding box center [679, 29] width 21 height 12
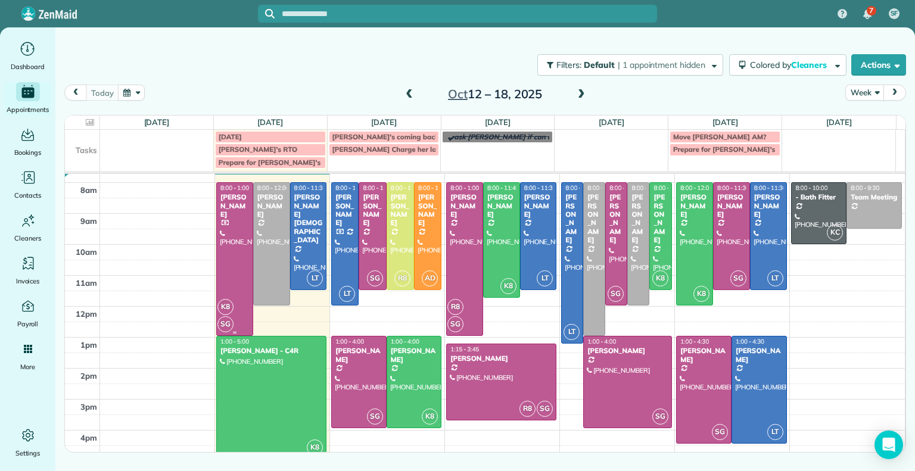
click at [236, 214] on div "[PERSON_NAME]" at bounding box center [235, 206] width 30 height 26
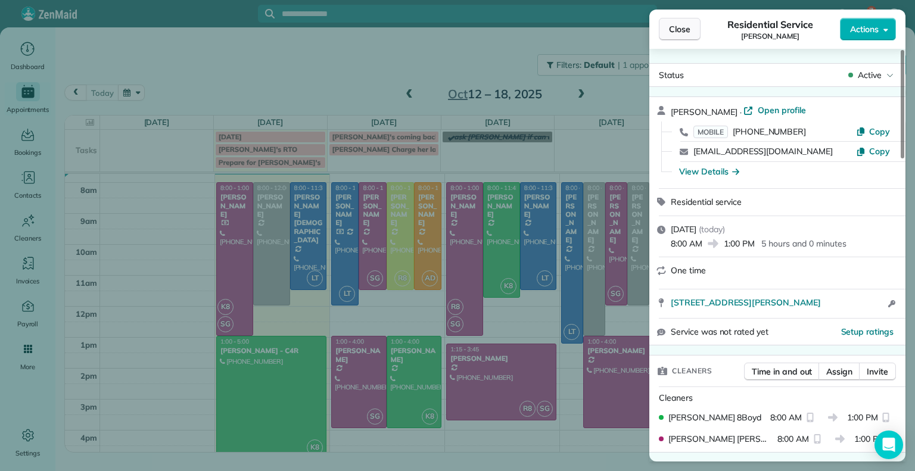
click at [680, 38] on button "Close" at bounding box center [680, 29] width 42 height 23
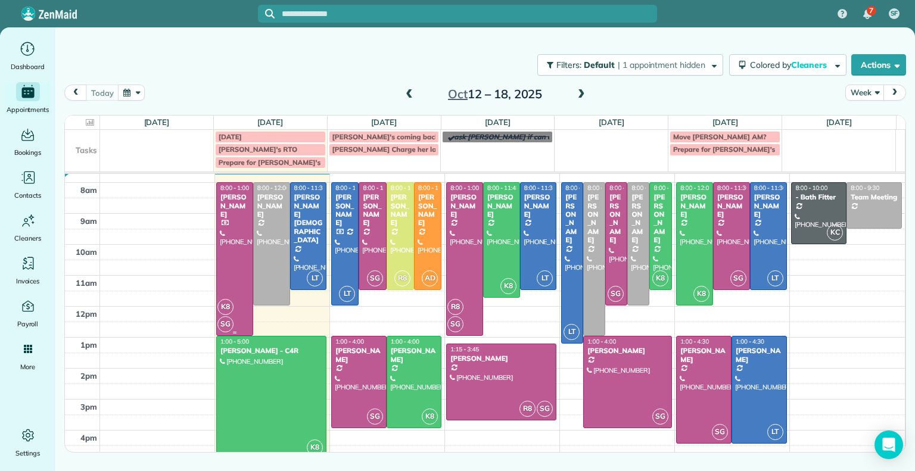
click at [228, 223] on div at bounding box center [235, 259] width 36 height 152
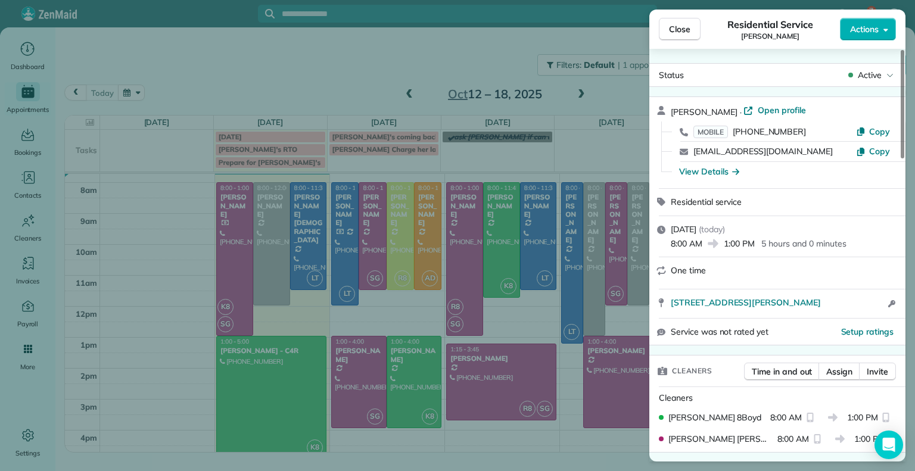
click at [241, 226] on div "Close Residential Service Joana Velazquez Actions Status Active Joana Velazquez…" at bounding box center [457, 235] width 915 height 471
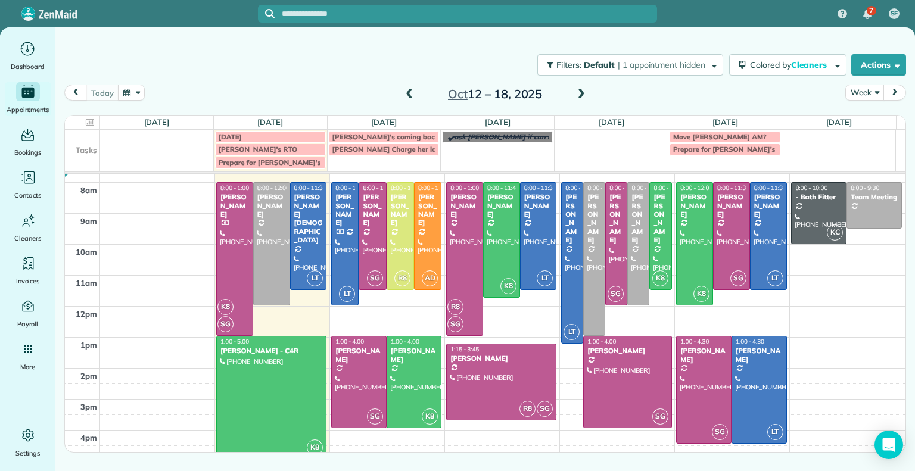
click at [236, 222] on div at bounding box center [235, 259] width 36 height 152
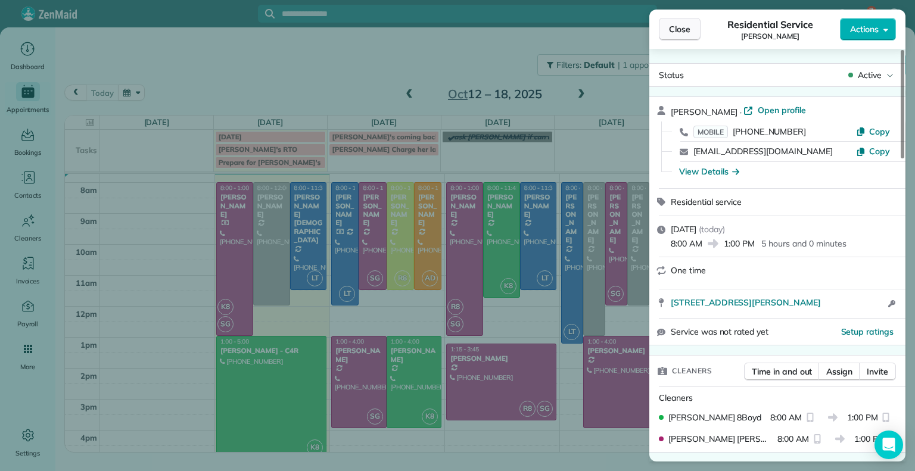
click at [689, 30] on span "Close" at bounding box center [679, 29] width 21 height 12
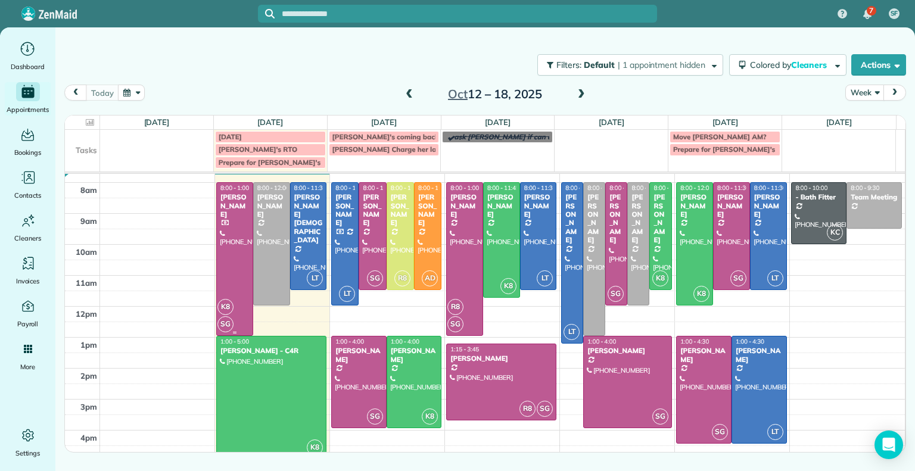
click at [226, 244] on div at bounding box center [235, 259] width 36 height 152
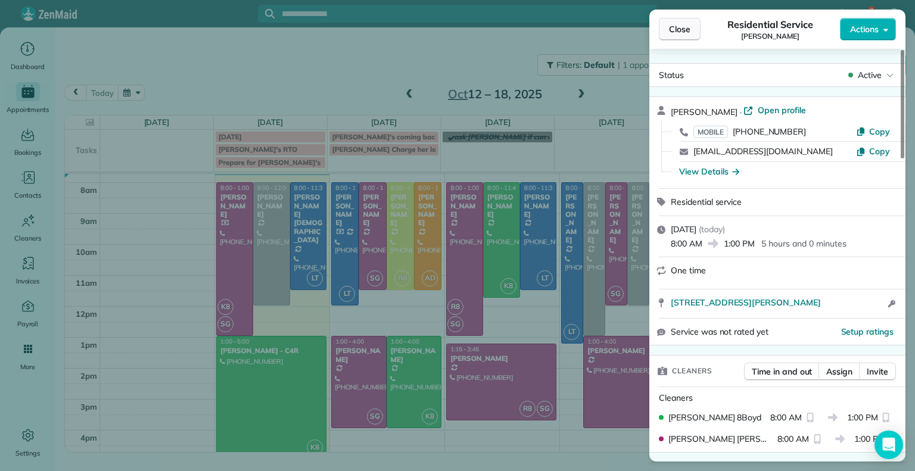
click at [681, 27] on span "Close" at bounding box center [679, 29] width 21 height 12
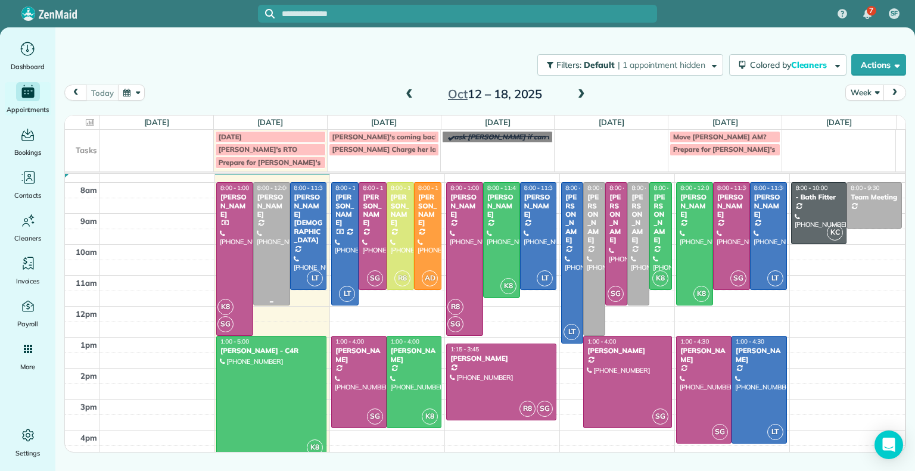
click at [269, 247] on div at bounding box center [272, 244] width 36 height 122
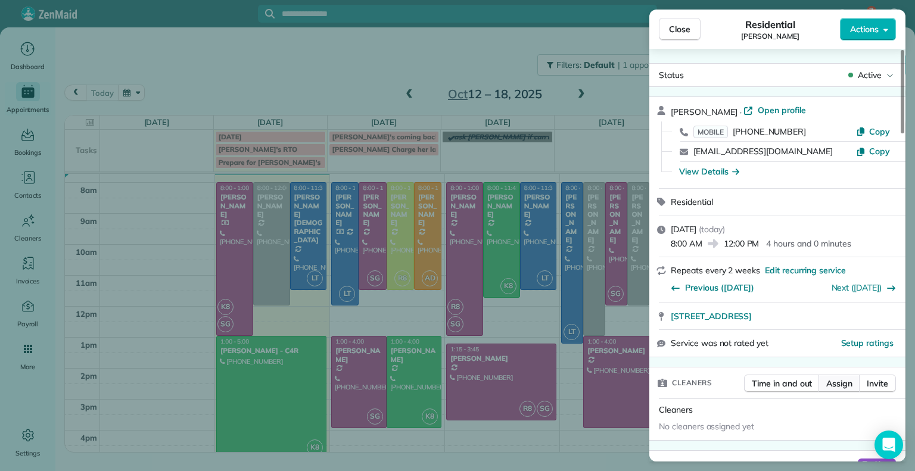
click at [831, 385] on span "Assign" at bounding box center [839, 384] width 26 height 12
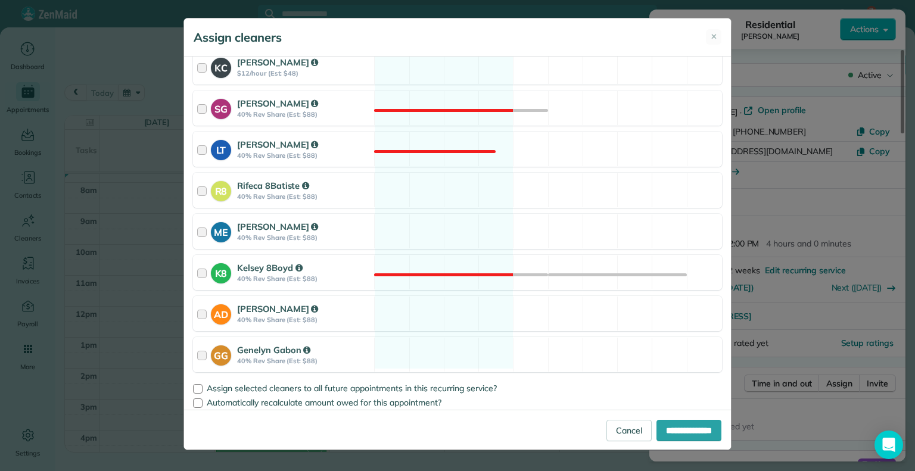
scroll to position [243, 0]
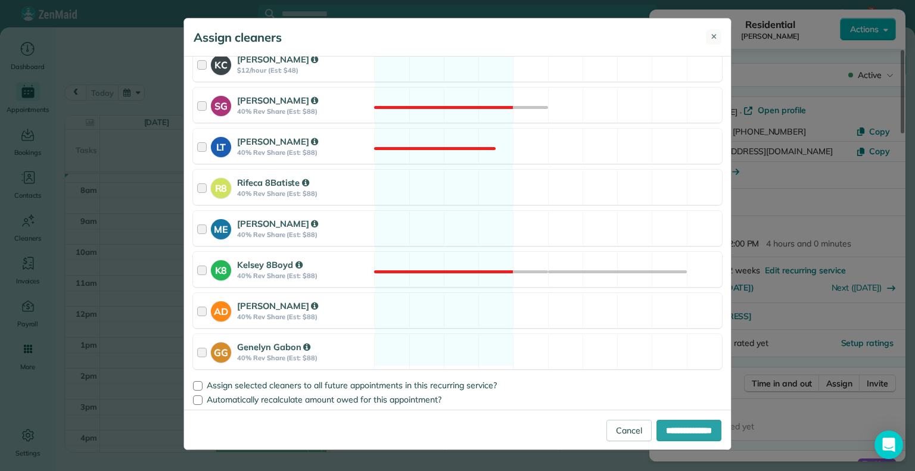
click at [711, 40] on span "✕" at bounding box center [714, 37] width 7 height 12
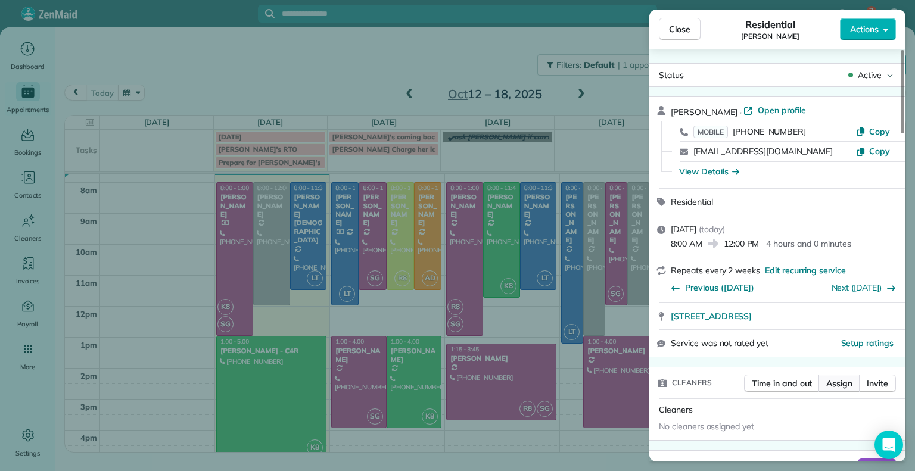
click at [842, 385] on span "Assign" at bounding box center [839, 384] width 26 height 12
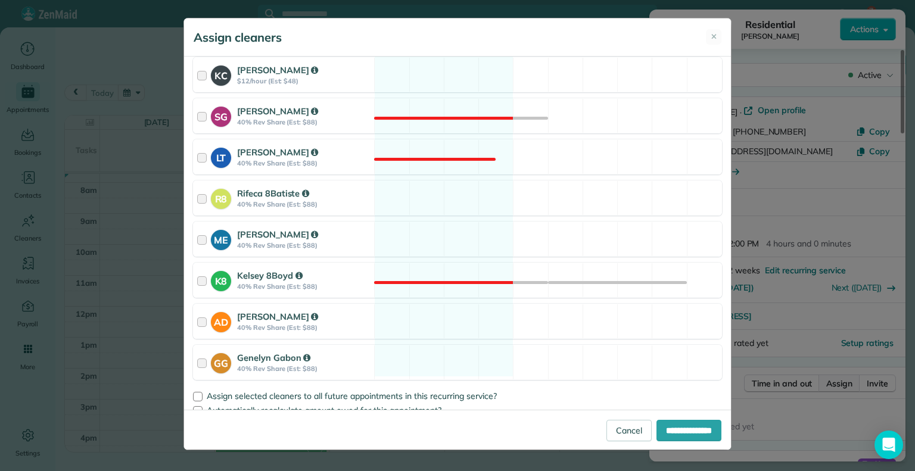
scroll to position [238, 0]
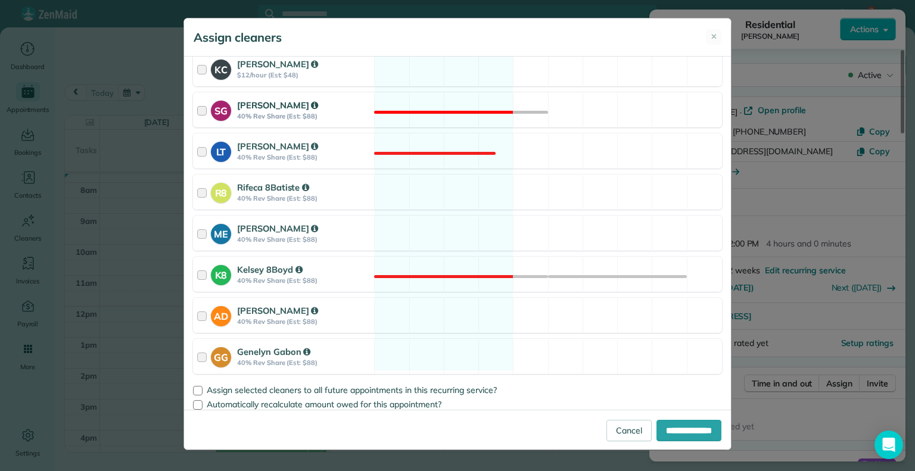
click at [214, 111] on strong "SG" at bounding box center [221, 109] width 20 height 17
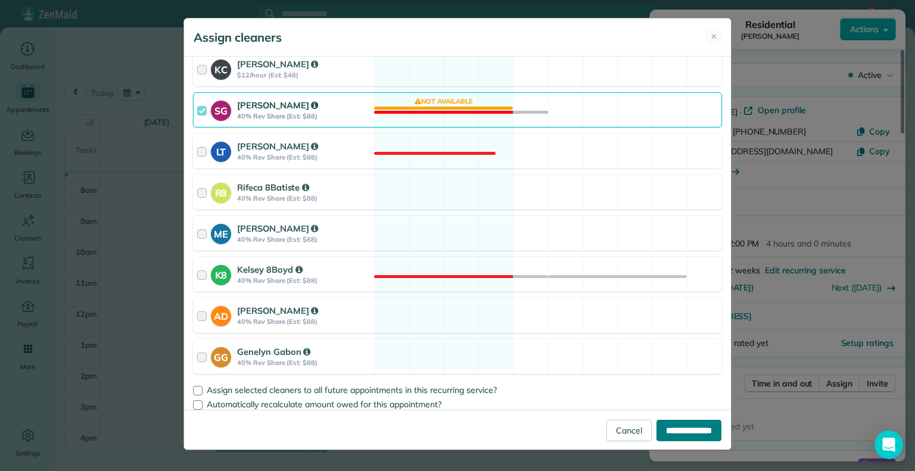
click at [677, 430] on input "**********" at bounding box center [688, 430] width 65 height 21
type input "**********"
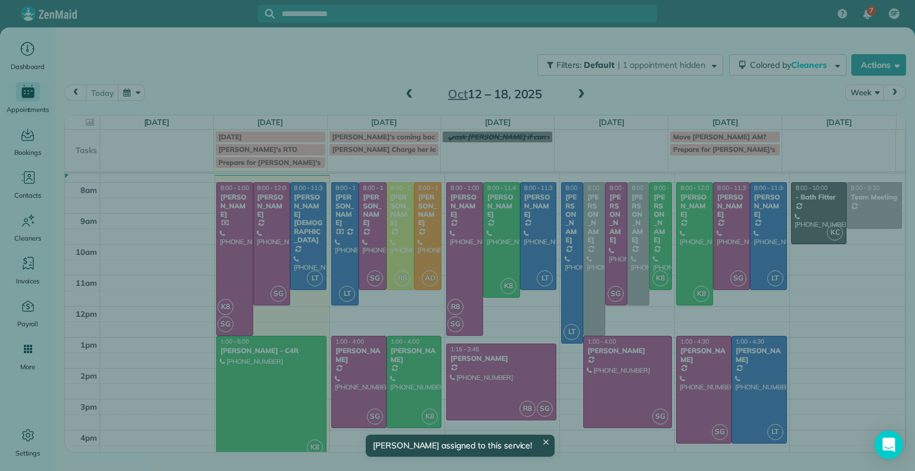
click at [242, 266] on div "Close Residential Jessica Pizano Actions Status Active Jessica Pizano · Open pr…" at bounding box center [457, 235] width 915 height 471
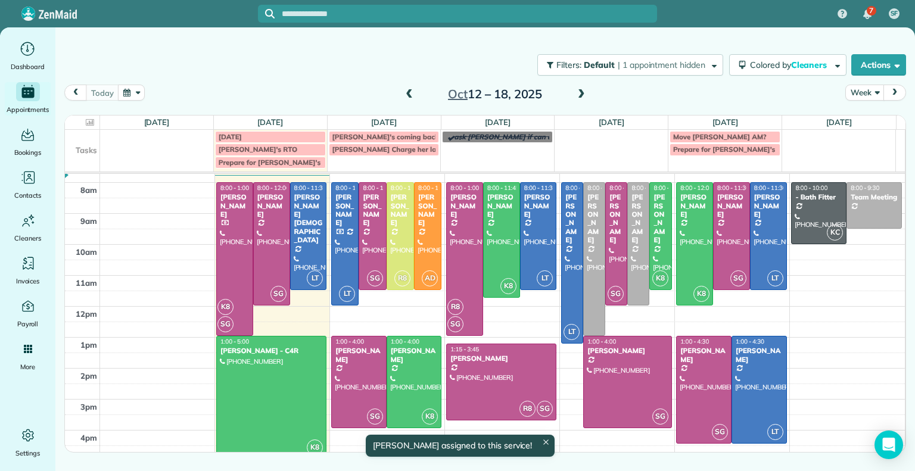
click at [231, 293] on div at bounding box center [235, 259] width 36 height 152
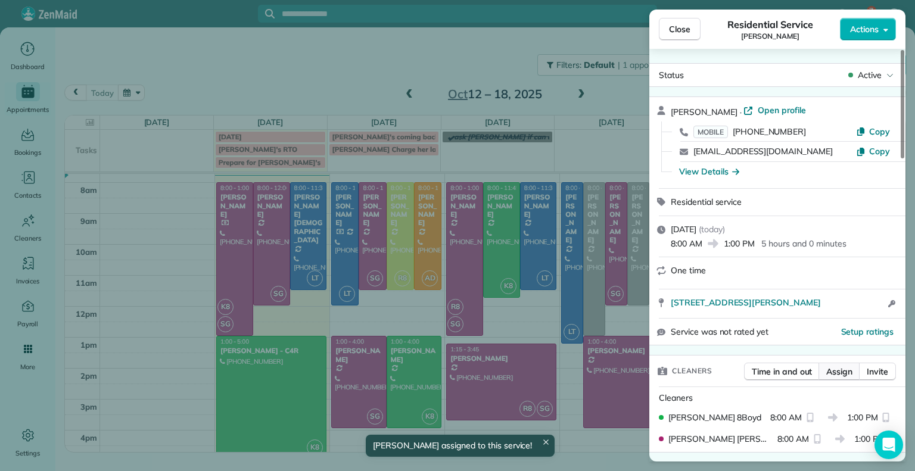
click at [838, 368] on span "Assign" at bounding box center [839, 372] width 26 height 12
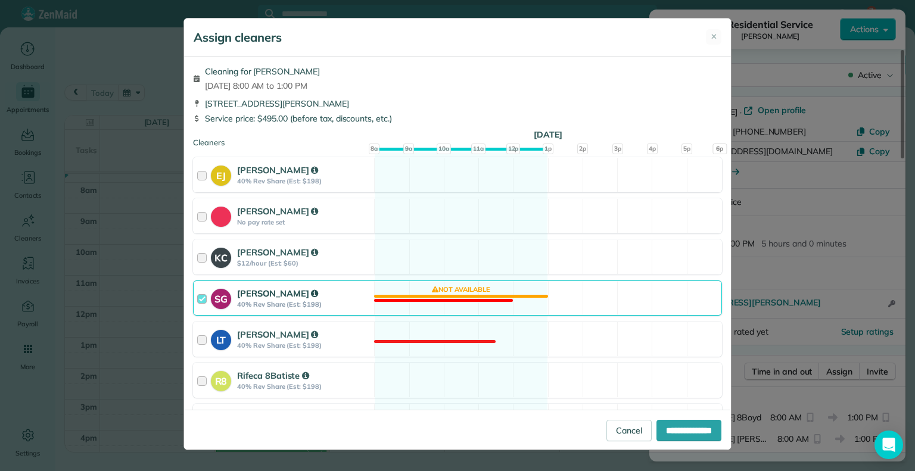
click at [202, 313] on div "SG Sophie Gibbs 40% Rev Share (Est: $198)" at bounding box center [284, 298] width 180 height 34
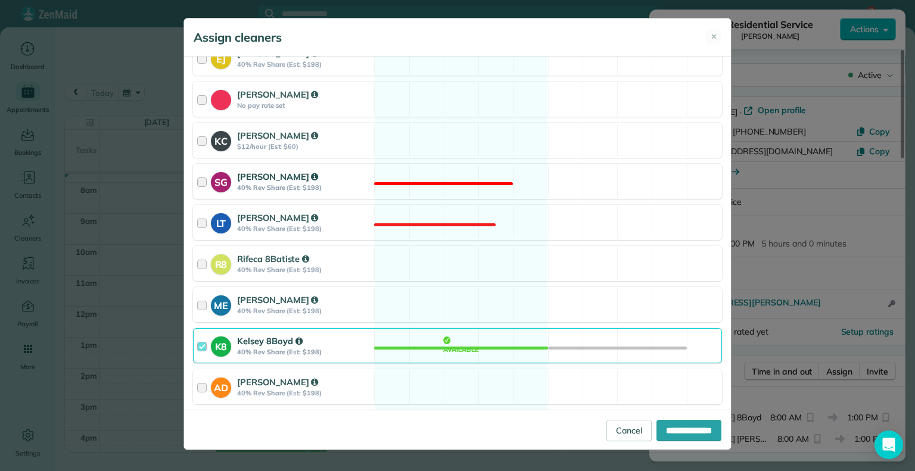
scroll to position [179, 0]
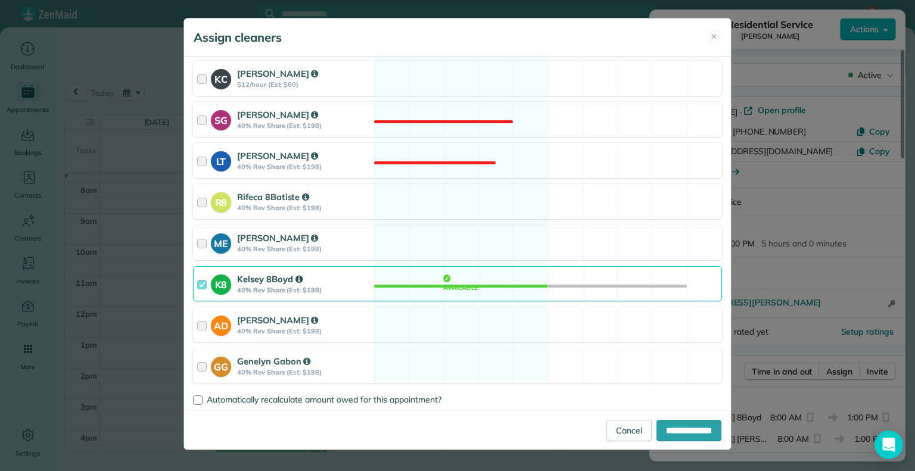
click at [200, 288] on div at bounding box center [204, 284] width 14 height 22
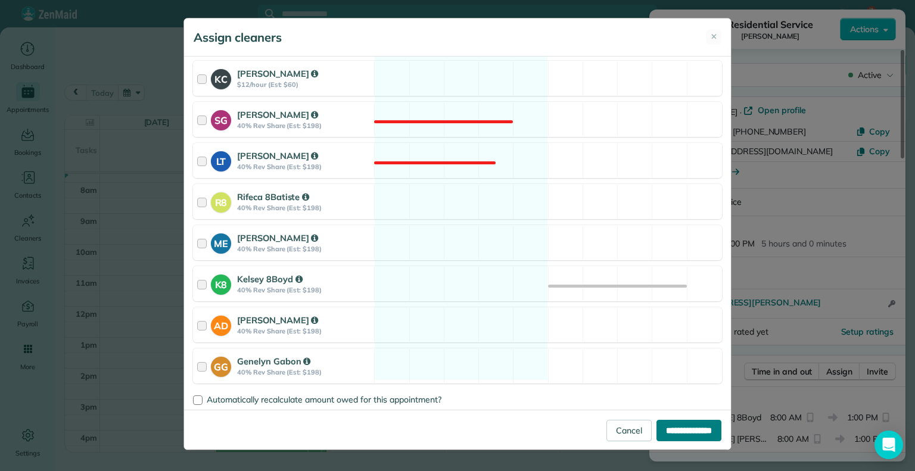
click at [686, 429] on input "**********" at bounding box center [688, 430] width 65 height 21
type input "**********"
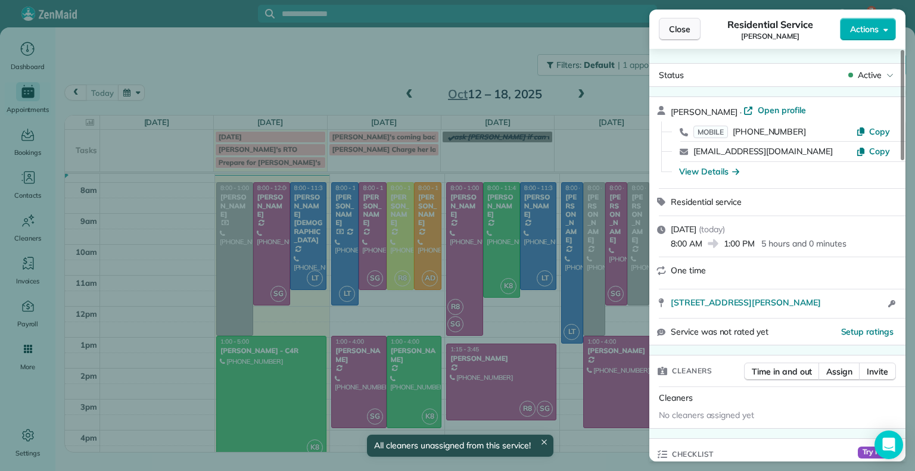
click at [689, 27] on span "Close" at bounding box center [679, 29] width 21 height 12
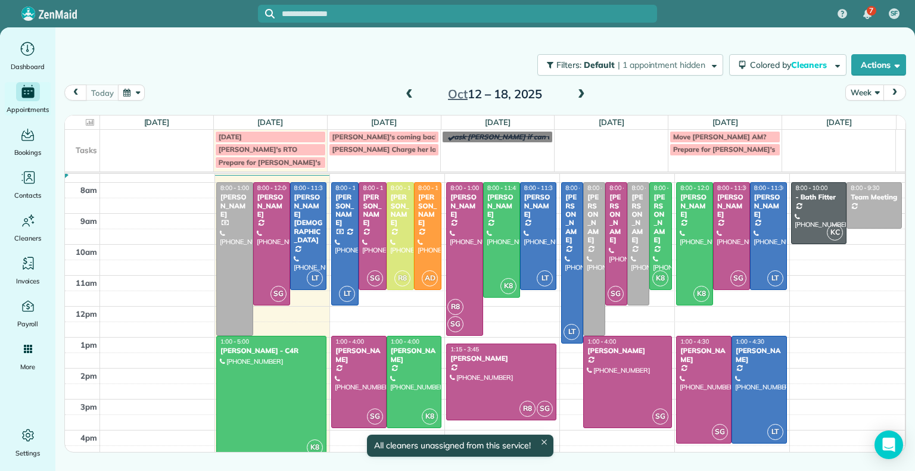
click at [263, 416] on div at bounding box center [271, 398] width 109 height 122
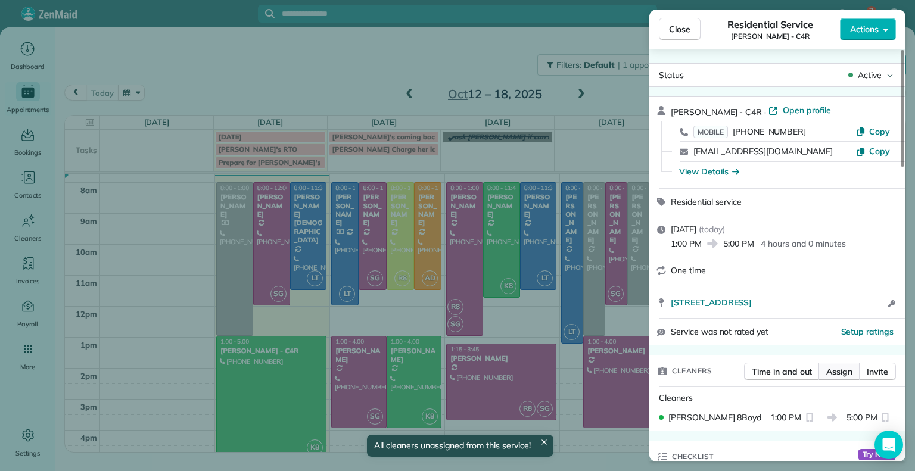
click at [840, 370] on span "Assign" at bounding box center [839, 372] width 26 height 12
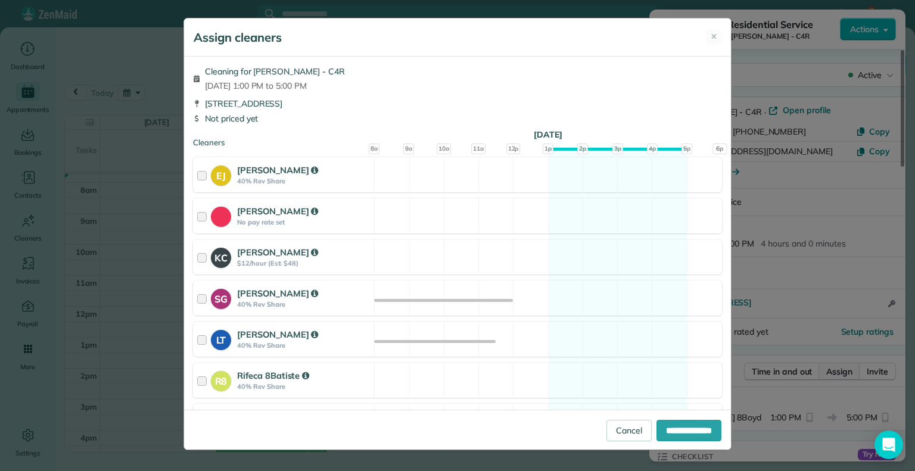
scroll to position [179, 0]
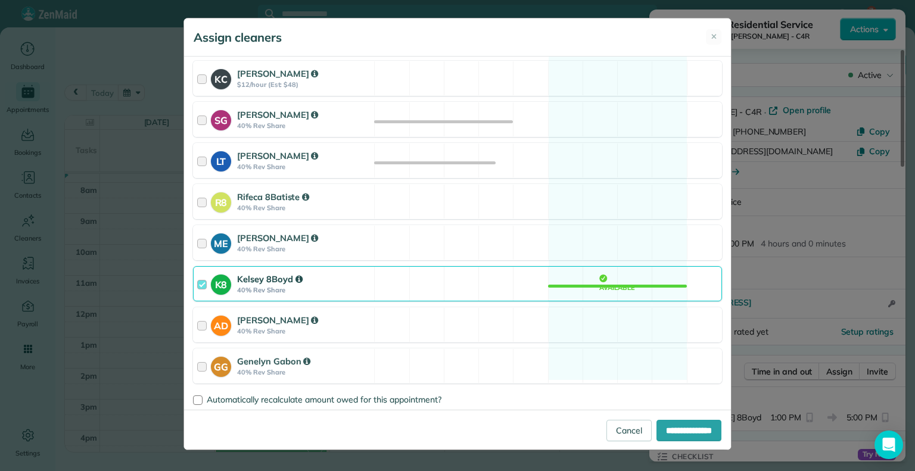
click at [195, 275] on div "K8 Kelsey 8Boyd 40% Rev Share" at bounding box center [284, 284] width 180 height 34
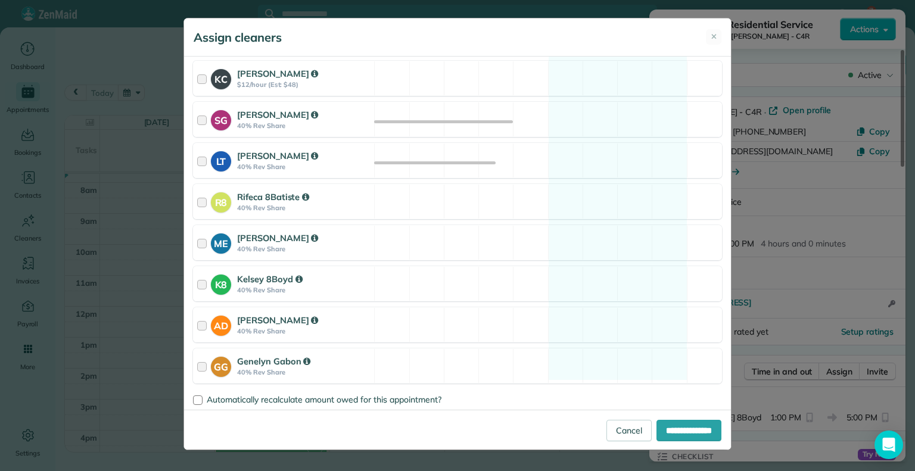
click at [817, 196] on div "Assign cleaners ✕ Cleaning for Gretchen King - C4R Mon, Oct 13 - 1:00 PM to 5:0…" at bounding box center [457, 235] width 915 height 471
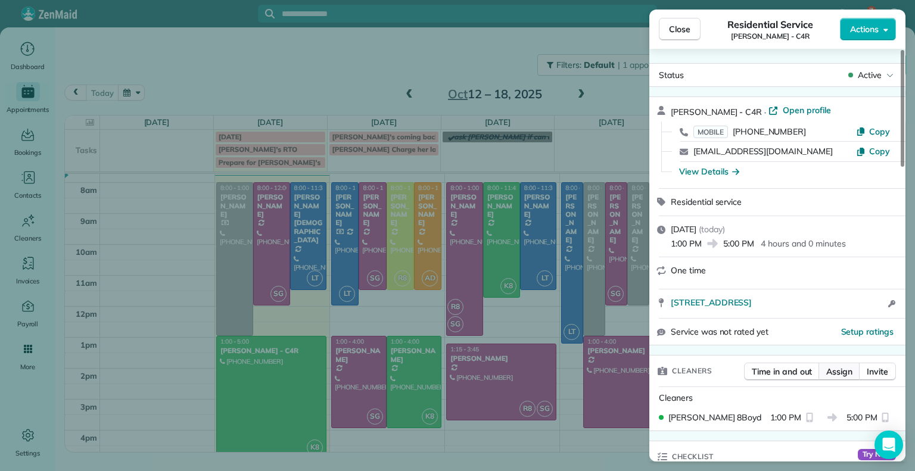
click at [838, 367] on span "Assign" at bounding box center [839, 372] width 26 height 12
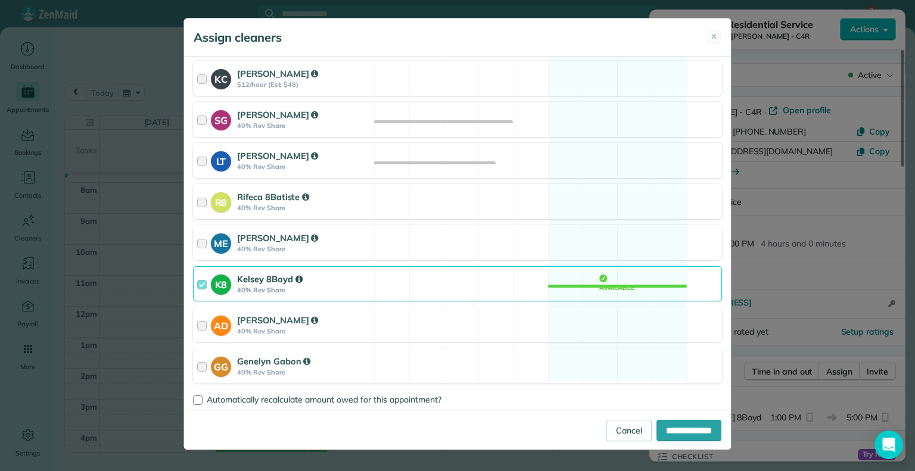
click at [197, 287] on div at bounding box center [204, 284] width 14 height 22
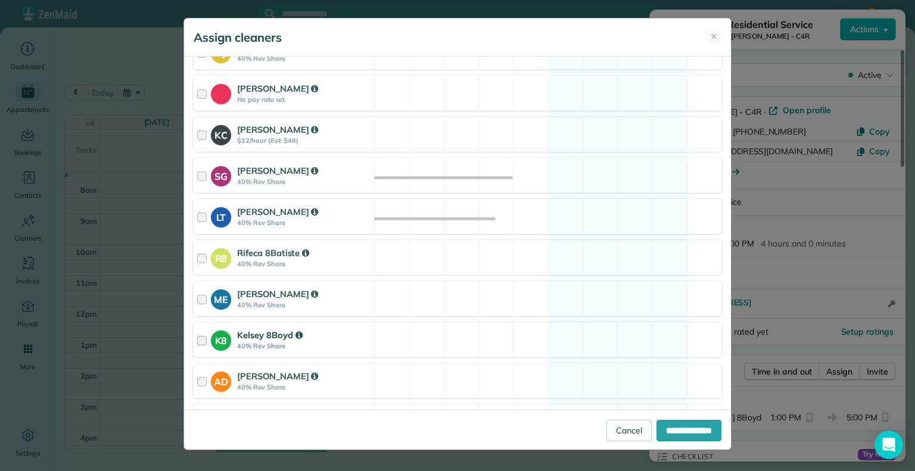
scroll to position [117, 0]
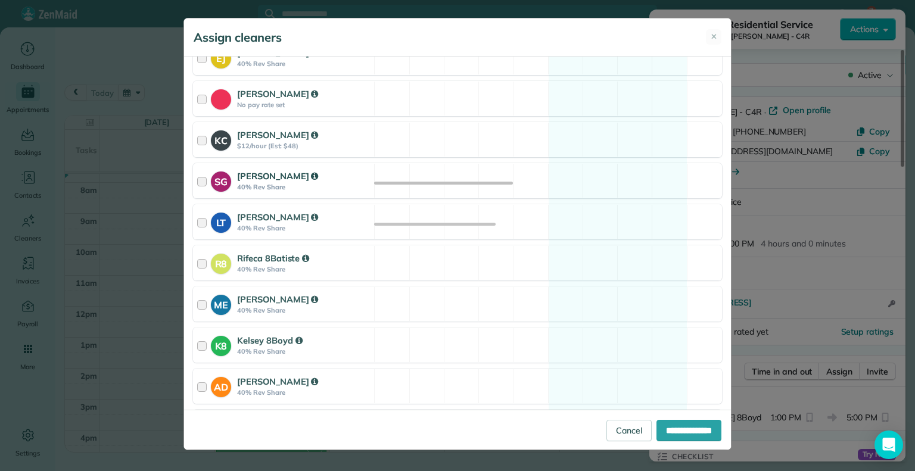
click at [203, 186] on div at bounding box center [204, 181] width 14 height 22
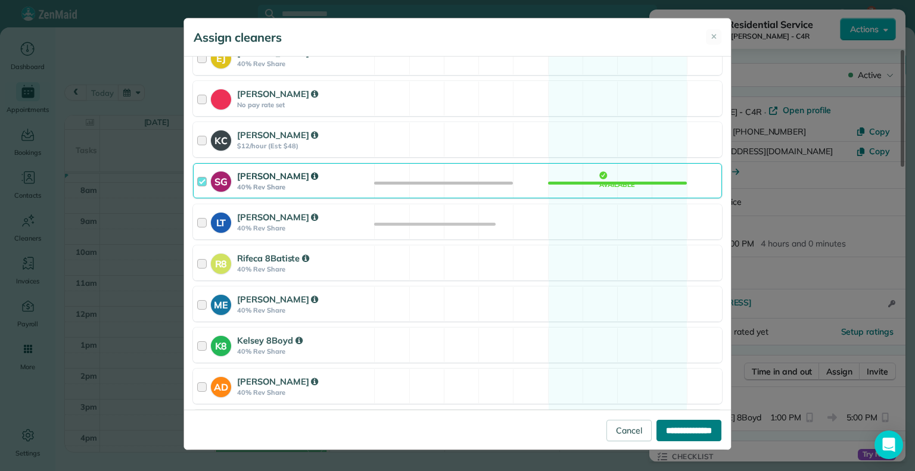
click at [684, 429] on input "**********" at bounding box center [688, 430] width 65 height 21
type input "**********"
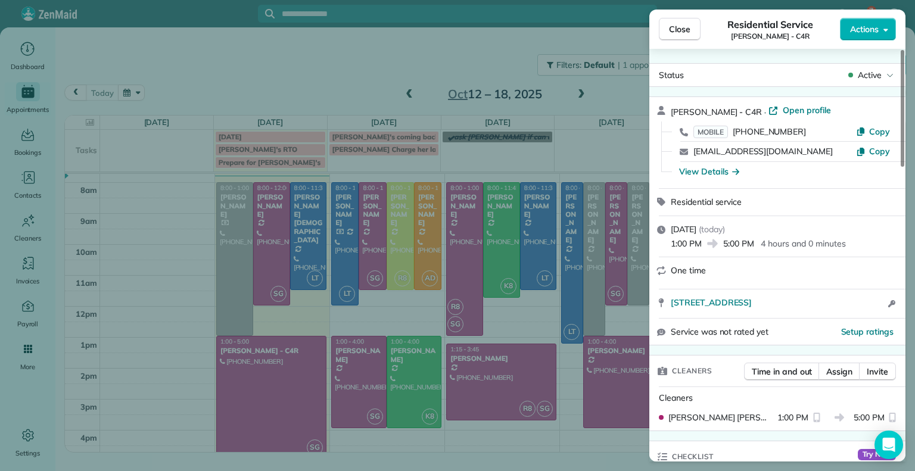
click at [250, 220] on div "Close Residential Service Gretchen King - C4R Actions Status Active Gretchen Ki…" at bounding box center [457, 235] width 915 height 471
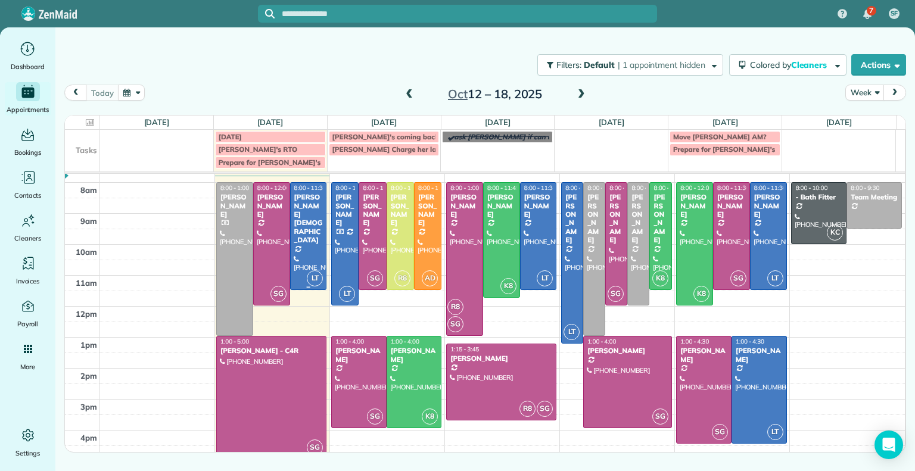
click at [298, 223] on div at bounding box center [309, 236] width 36 height 107
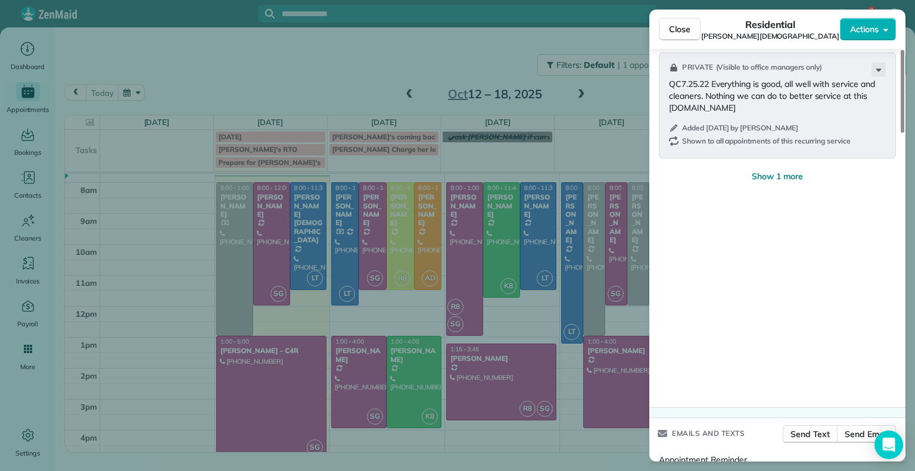
scroll to position [1635, 0]
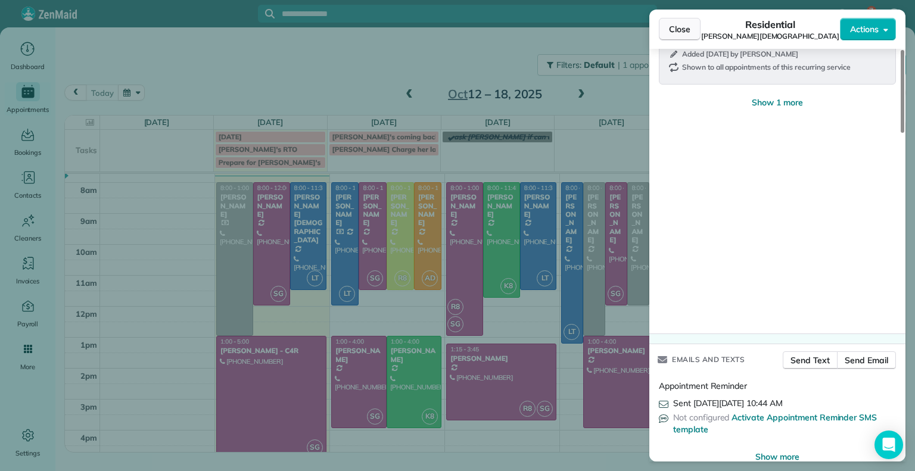
click at [669, 33] on span "Close" at bounding box center [679, 29] width 21 height 12
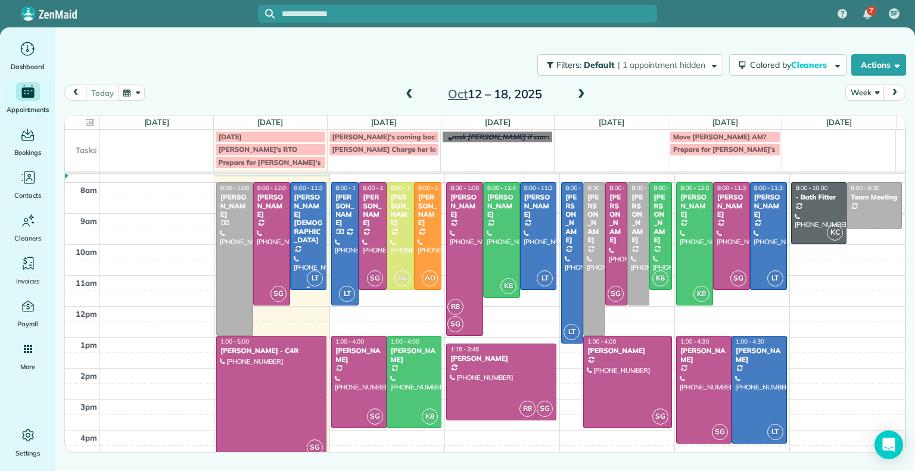
click at [306, 232] on div at bounding box center [309, 236] width 36 height 107
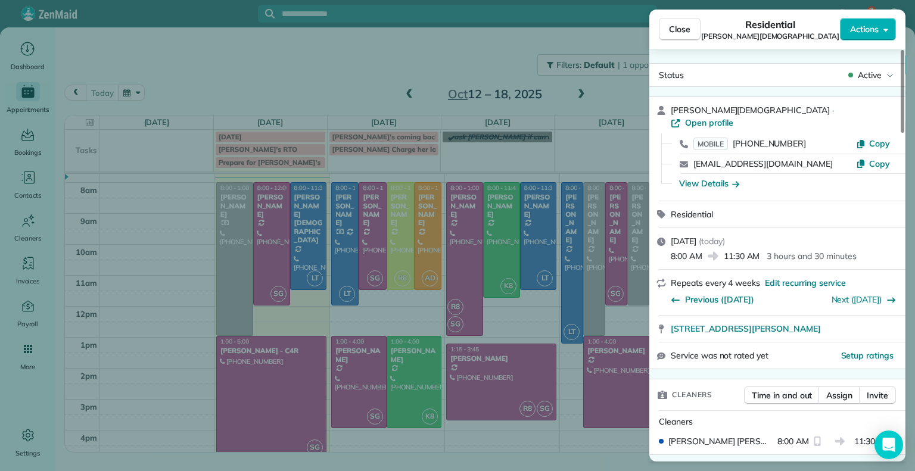
click at [487, 45] on div "Close Residential Tom Gay Actions Status Active Tom Gay · Open profile MOBILE (…" at bounding box center [457, 235] width 915 height 471
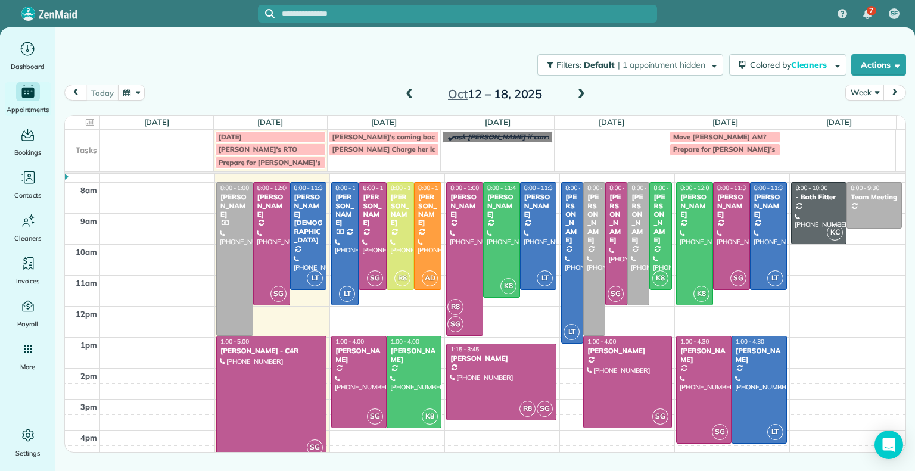
click at [239, 237] on div at bounding box center [235, 259] width 36 height 152
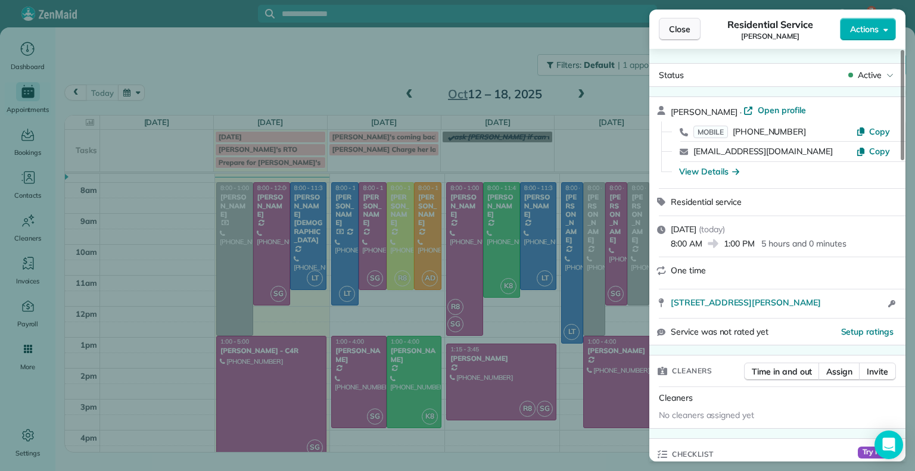
click at [682, 28] on span "Close" at bounding box center [679, 29] width 21 height 12
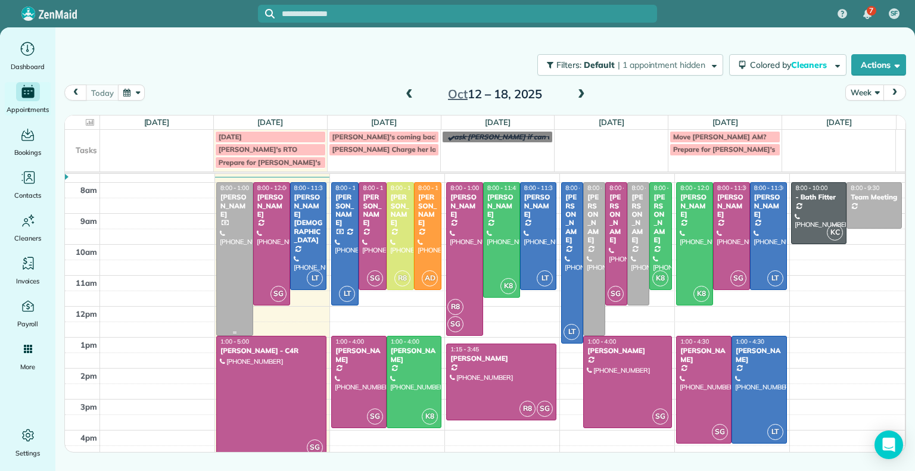
click at [241, 247] on div at bounding box center [235, 259] width 36 height 152
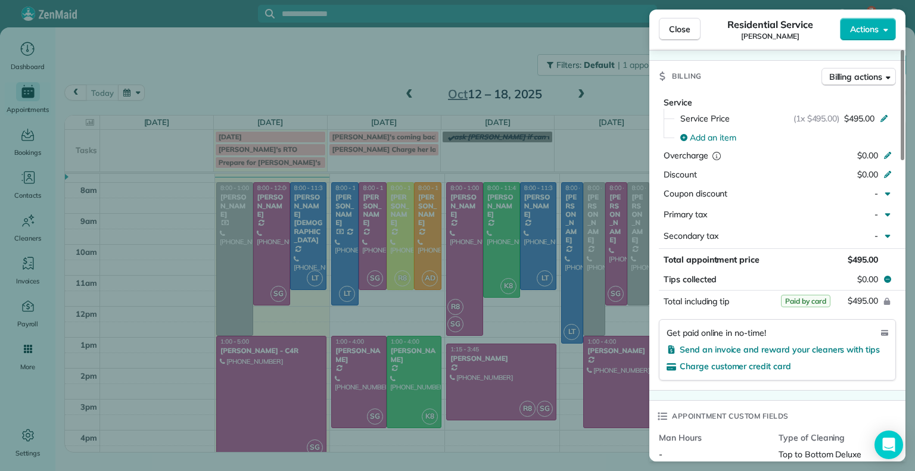
scroll to position [507, 0]
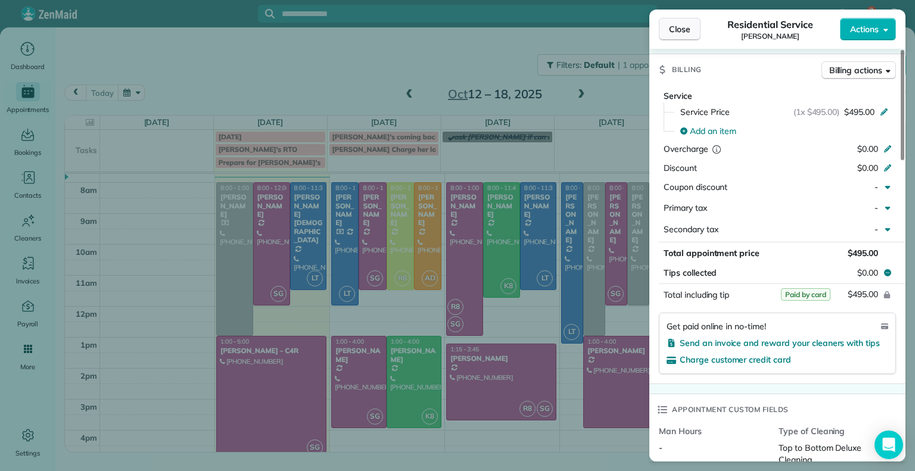
click at [676, 36] on button "Close" at bounding box center [680, 29] width 42 height 23
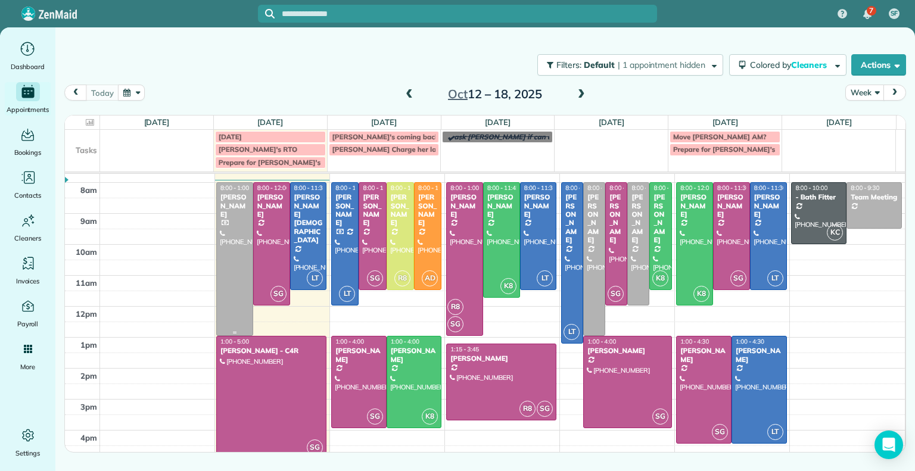
click at [226, 248] on div at bounding box center [235, 259] width 36 height 152
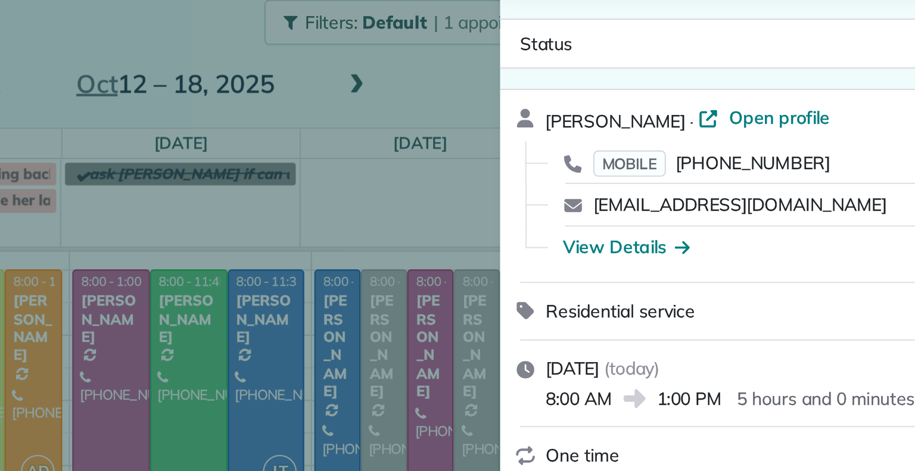
click at [565, 100] on div "Close Residential Service Joana Velazquez Actions Status Active Joana Velazquez…" at bounding box center [457, 235] width 915 height 471
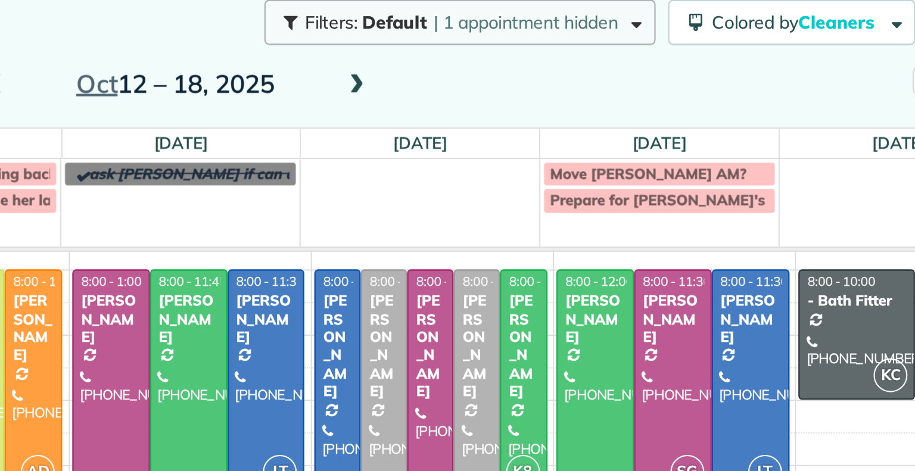
scroll to position [21, 0]
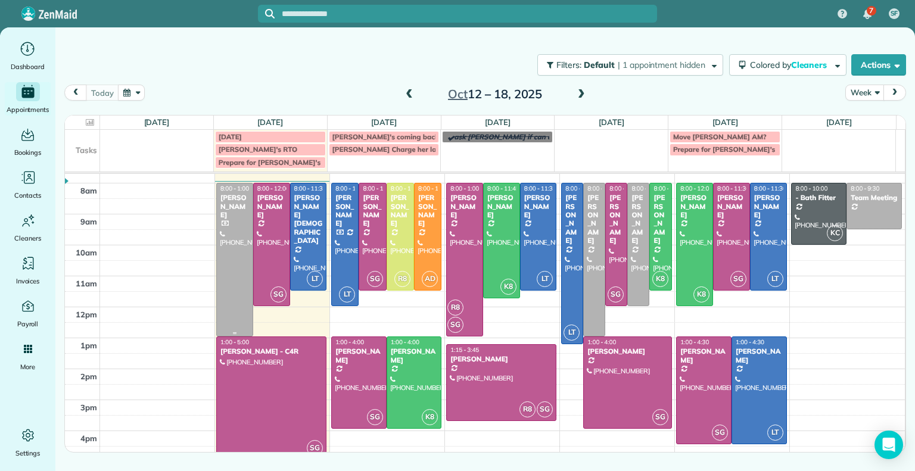
click at [234, 234] on div at bounding box center [235, 259] width 36 height 152
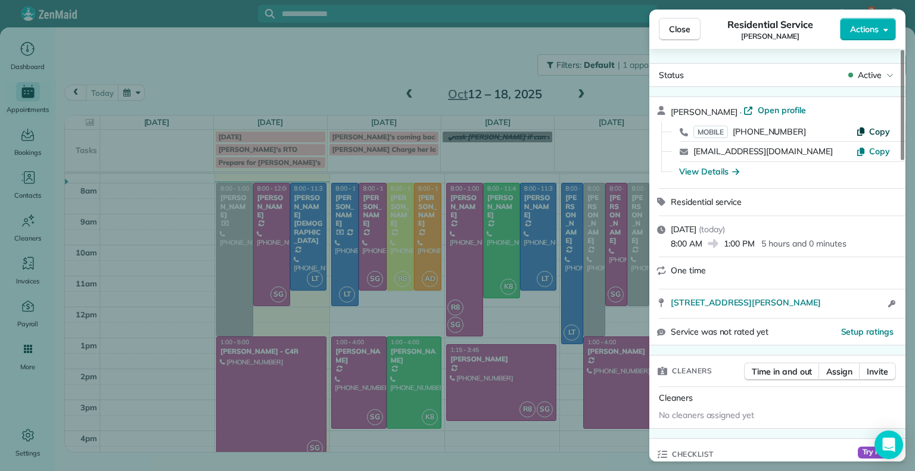
click at [871, 135] on span "Copy" at bounding box center [879, 131] width 21 height 11
click at [716, 171] on div "View Details" at bounding box center [709, 172] width 60 height 12
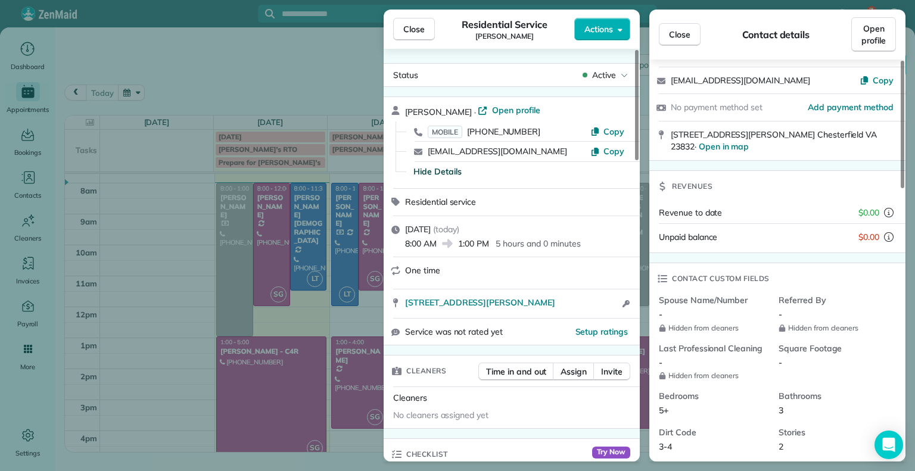
scroll to position [57, 0]
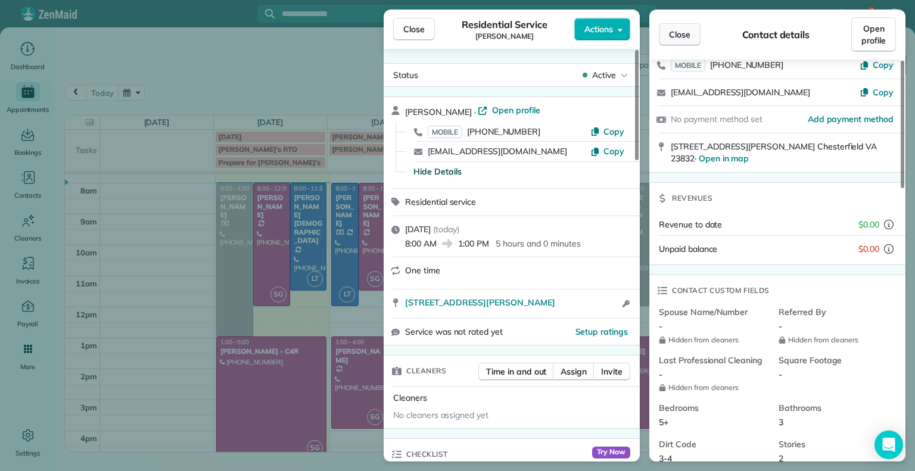
click at [684, 40] on span "Close" at bounding box center [679, 35] width 21 height 12
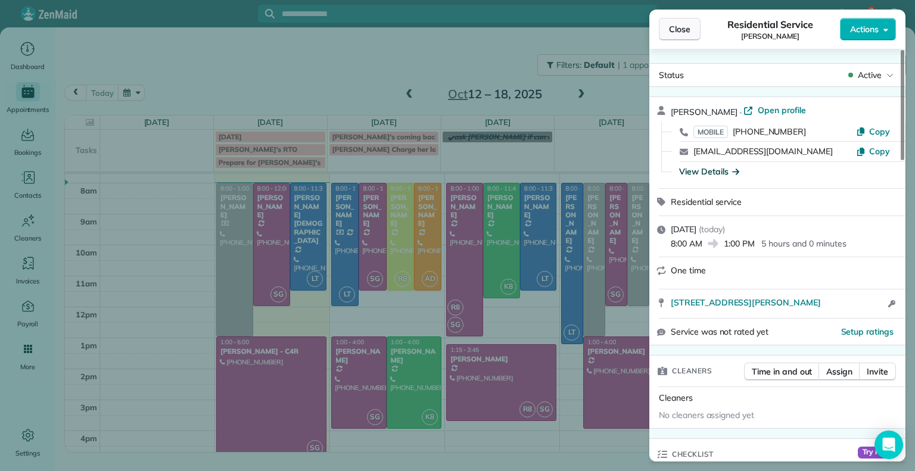
click at [684, 34] on span "Close" at bounding box center [679, 29] width 21 height 12
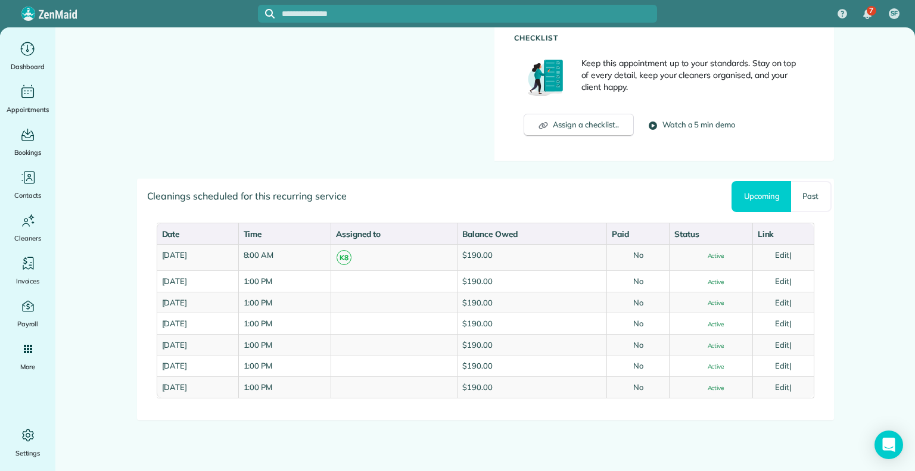
scroll to position [510, 0]
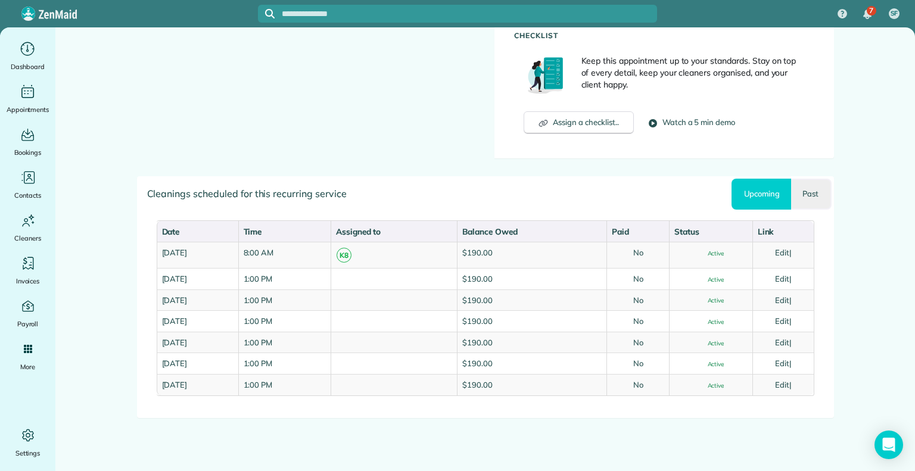
click at [809, 197] on link "Past" at bounding box center [811, 194] width 40 height 31
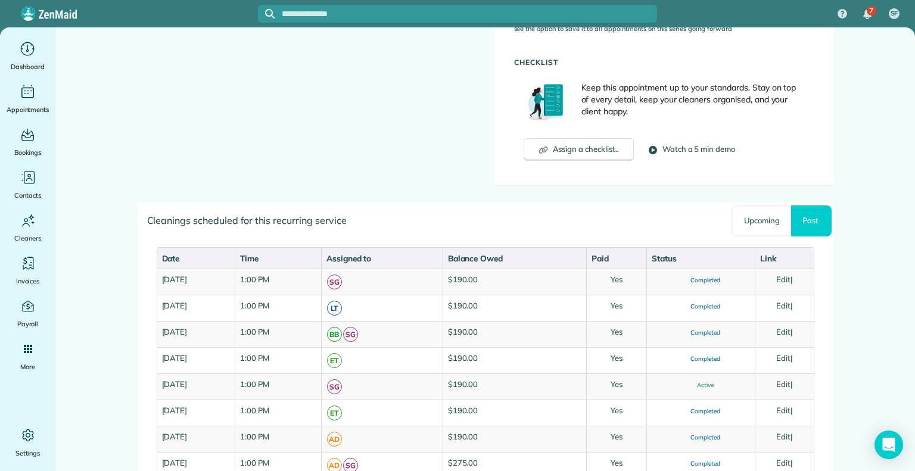
scroll to position [462, 0]
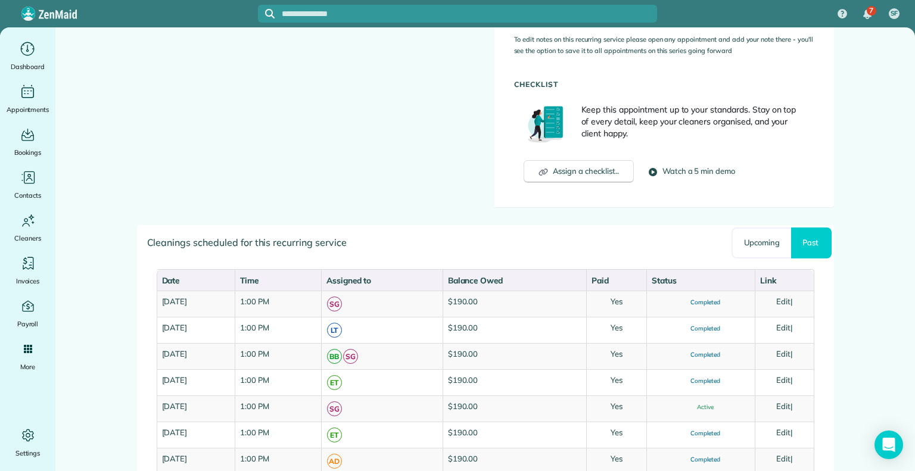
click at [847, 130] on main "Manage Recurring Service Actions Cancel Service.. Adjust service frequency.. Ch…" at bounding box center [485, 86] width 860 height 1041
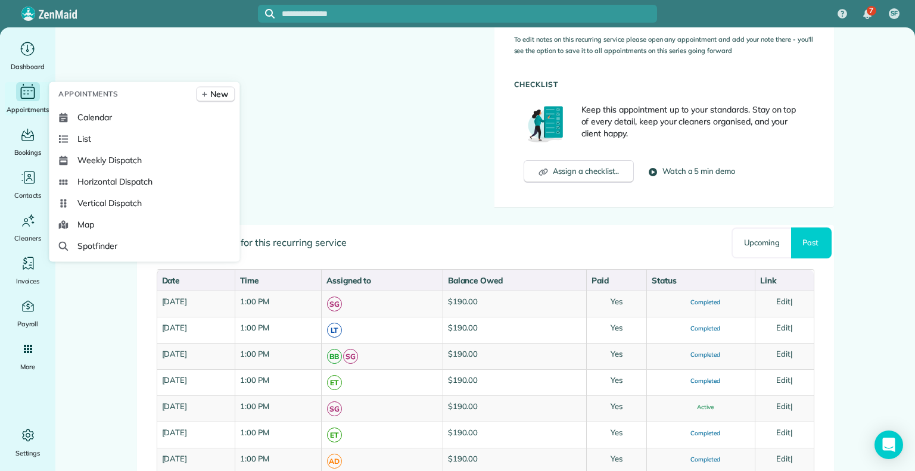
click at [36, 94] on icon "Main" at bounding box center [27, 92] width 18 height 18
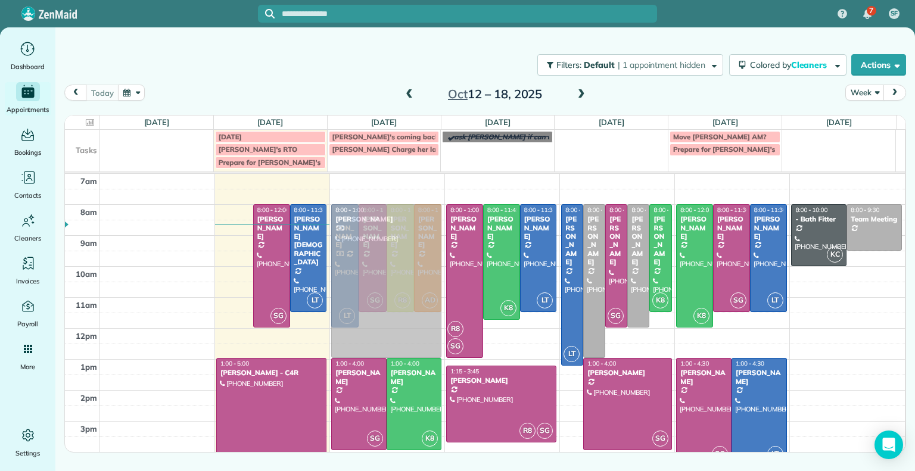
drag, startPoint x: 237, startPoint y: 238, endPoint x: 375, endPoint y: 236, distance: 138.2
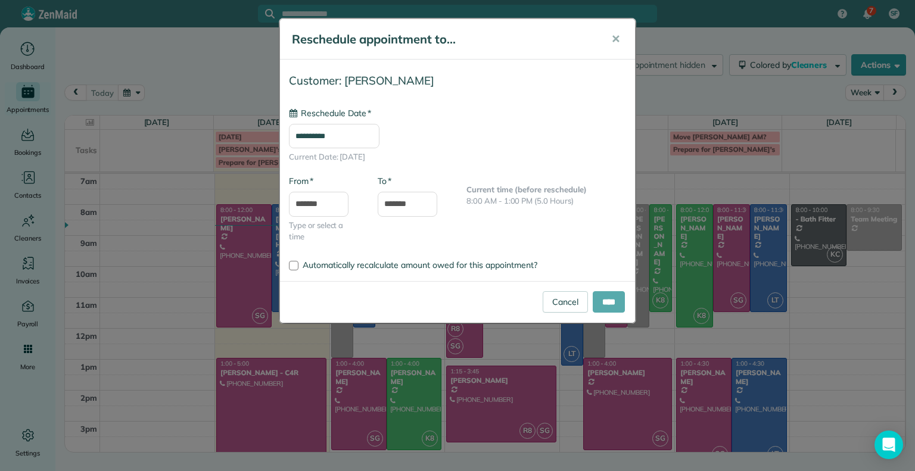
type input "**********"
click at [608, 303] on input "****" at bounding box center [609, 301] width 32 height 21
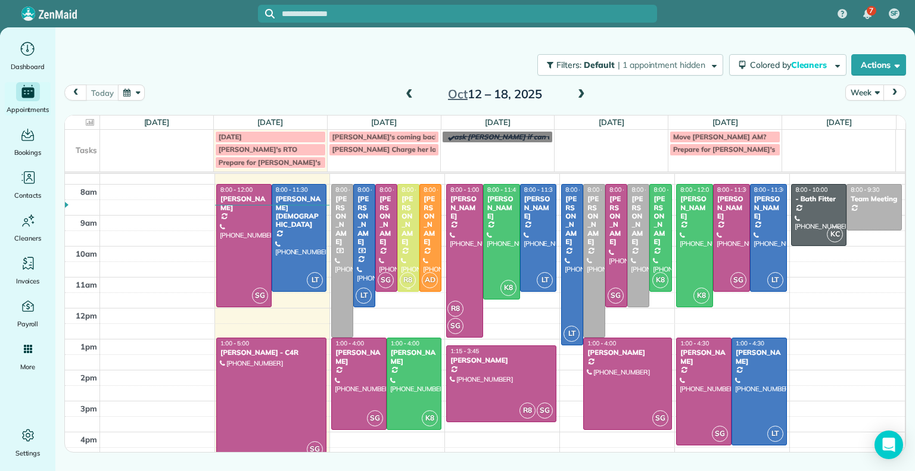
scroll to position [15, 0]
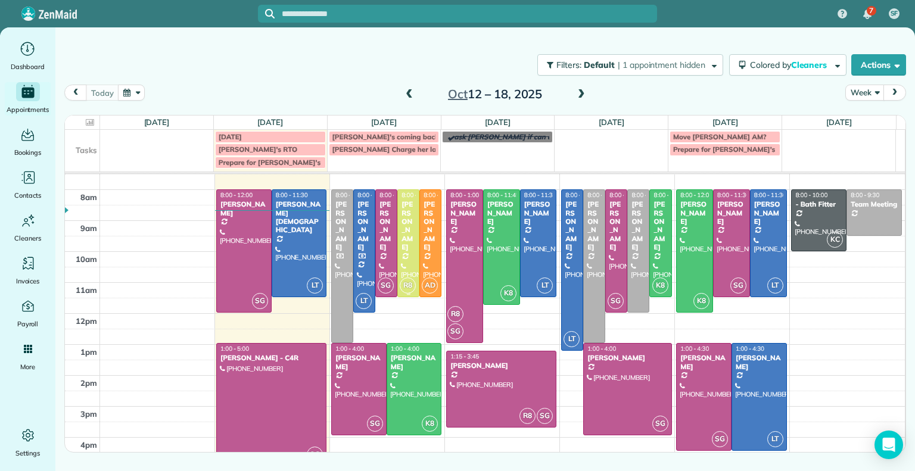
click at [404, 237] on div at bounding box center [408, 243] width 21 height 107
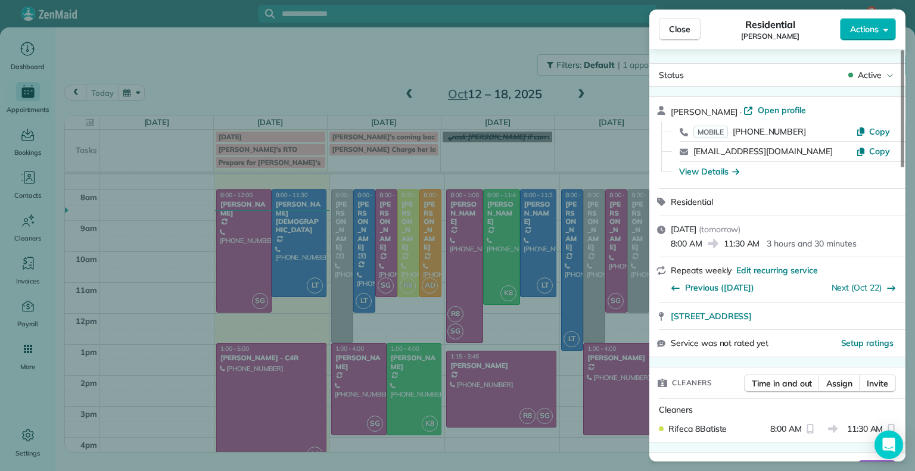
click at [343, 238] on div "Close Residential Julie Sims Actions Status Active Julie Sims · Open profile MO…" at bounding box center [457, 235] width 915 height 471
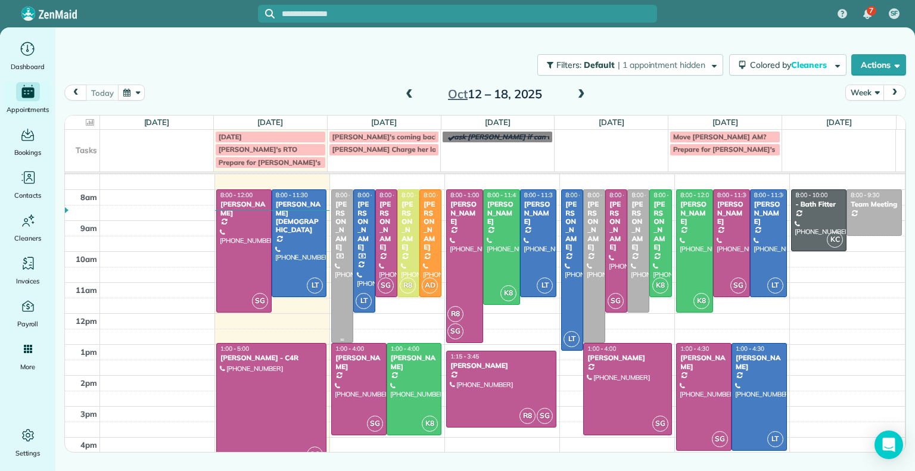
click at [343, 238] on div "[PERSON_NAME]" at bounding box center [342, 225] width 15 height 51
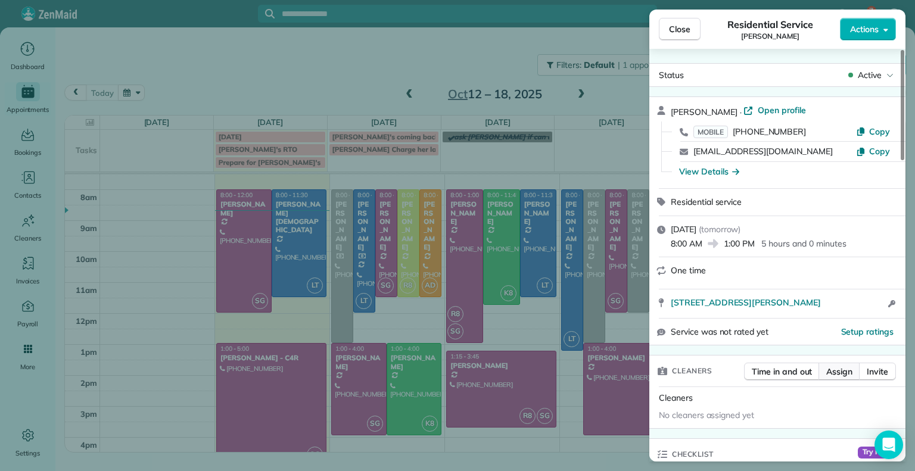
click at [834, 373] on span "Assign" at bounding box center [839, 372] width 26 height 12
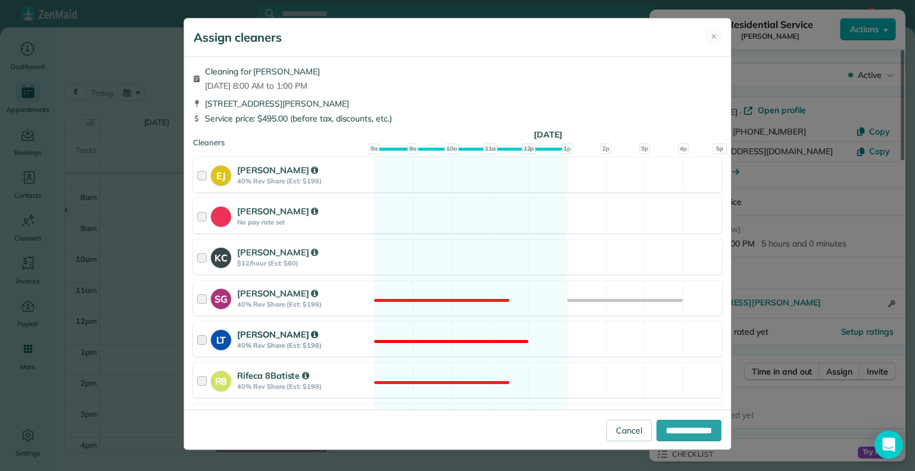
click at [195, 337] on div "LT Laura Thaller 40% Rev Share (Est: $198)" at bounding box center [284, 339] width 180 height 34
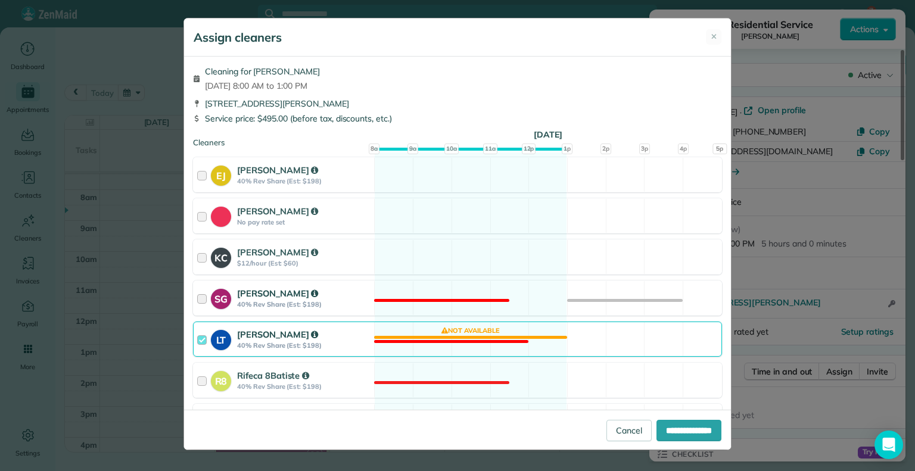
click at [215, 302] on strong "SG" at bounding box center [221, 297] width 20 height 17
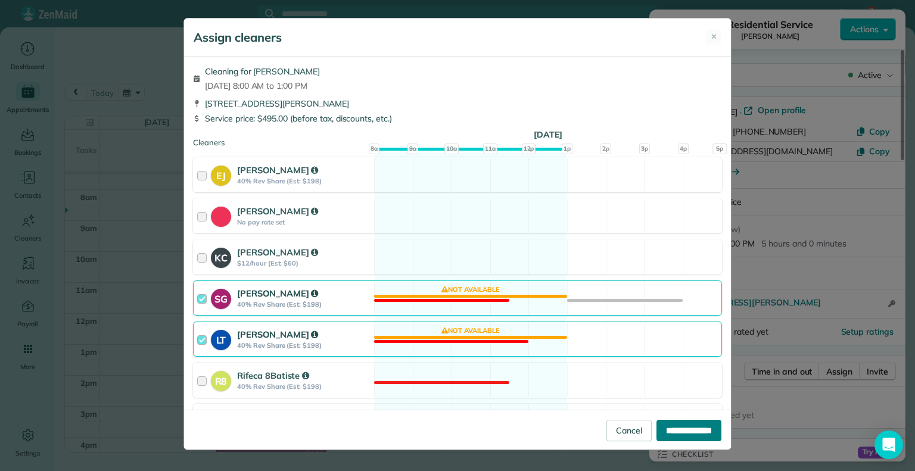
click at [678, 430] on input "**********" at bounding box center [688, 430] width 65 height 21
type input "**********"
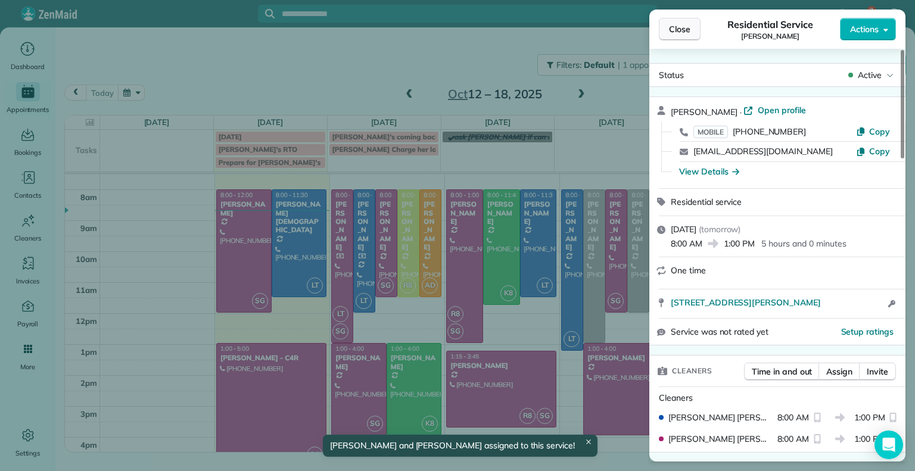
click at [671, 33] on span "Close" at bounding box center [679, 29] width 21 height 12
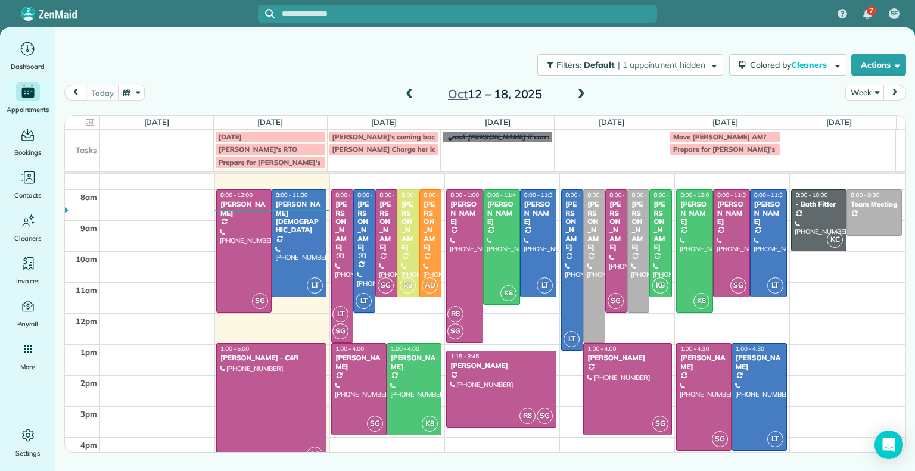
click at [364, 231] on div "[PERSON_NAME]" at bounding box center [364, 225] width 15 height 51
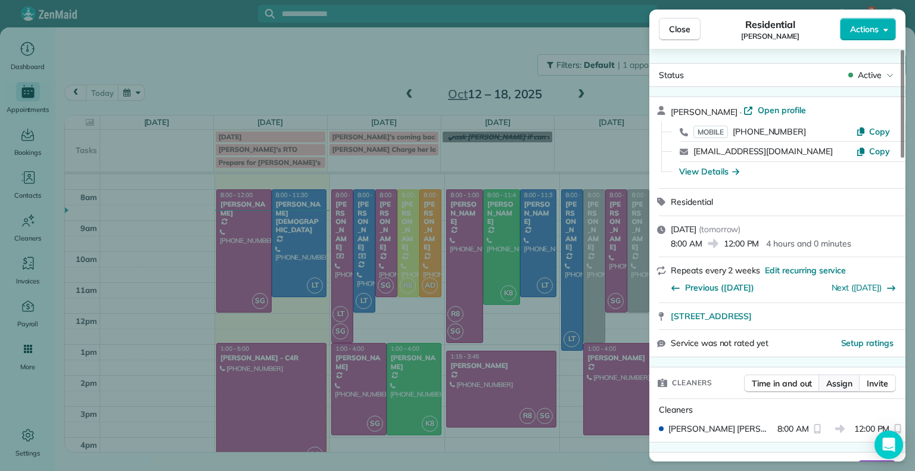
click at [839, 386] on span "Assign" at bounding box center [839, 384] width 26 height 12
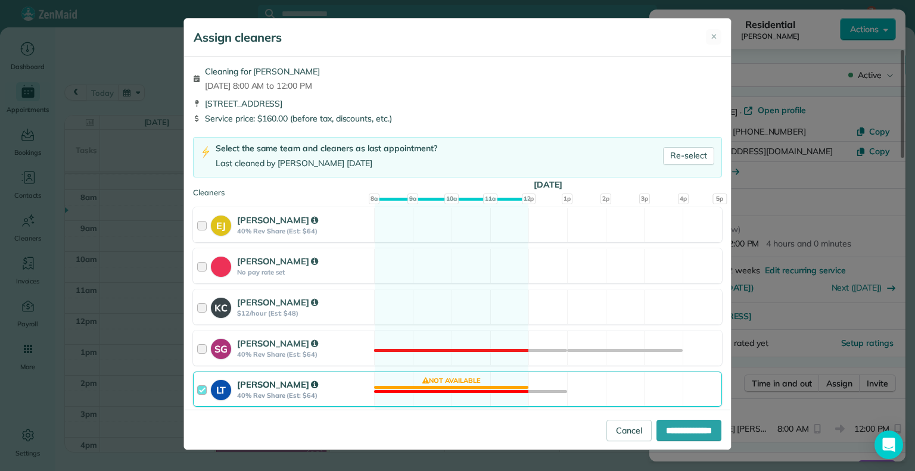
click at [194, 388] on div "LT Laura Thaller 40% Rev Share (Est: $64)" at bounding box center [284, 389] width 180 height 34
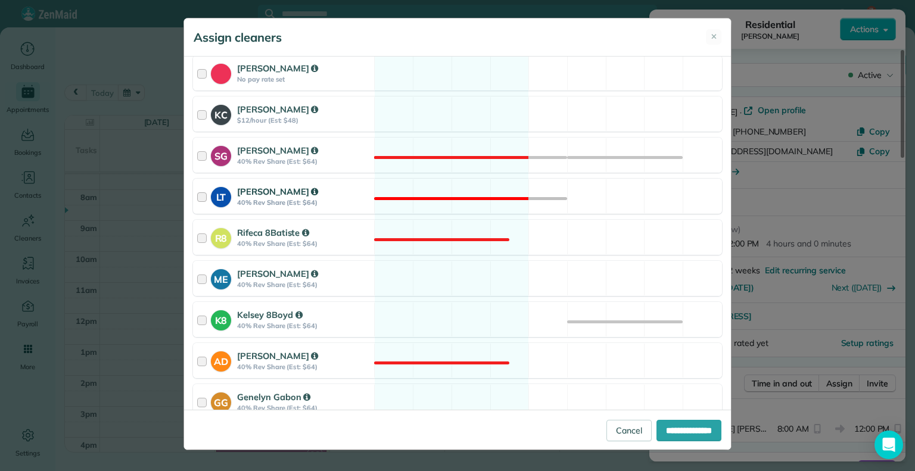
scroll to position [193, 0]
click at [211, 319] on strong "K8" at bounding box center [221, 318] width 20 height 17
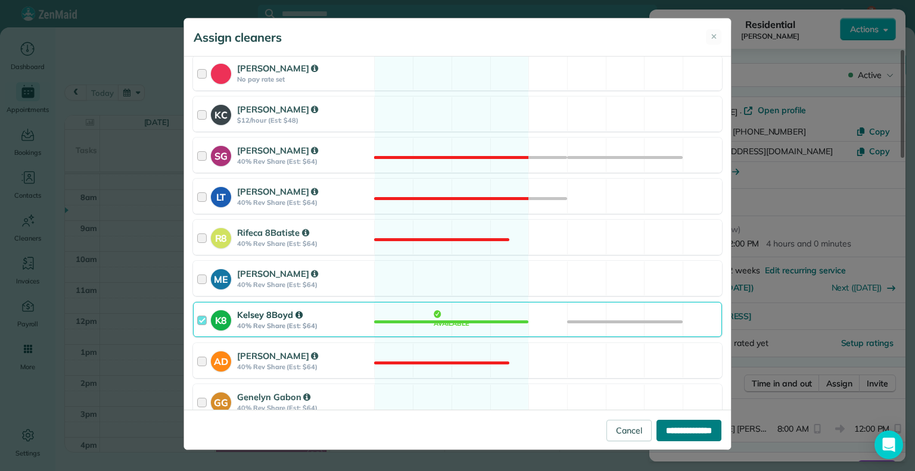
click at [698, 438] on input "**********" at bounding box center [688, 430] width 65 height 21
type input "**********"
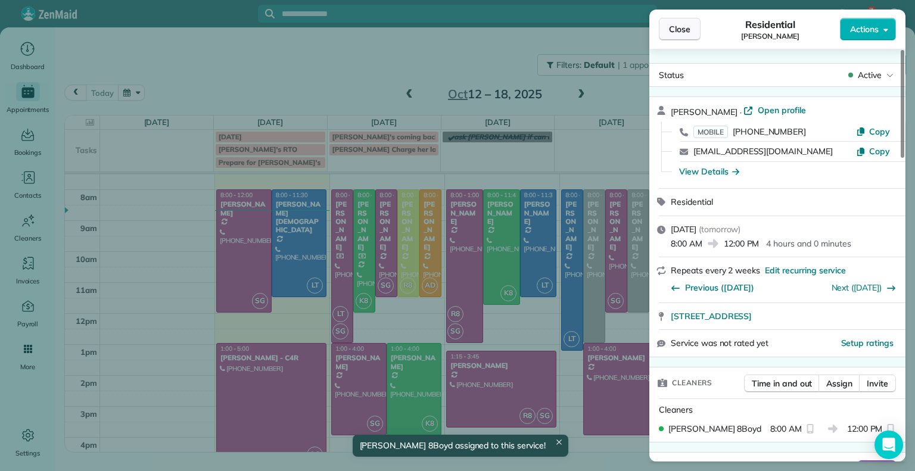
click at [693, 18] on button "Close" at bounding box center [680, 29] width 42 height 23
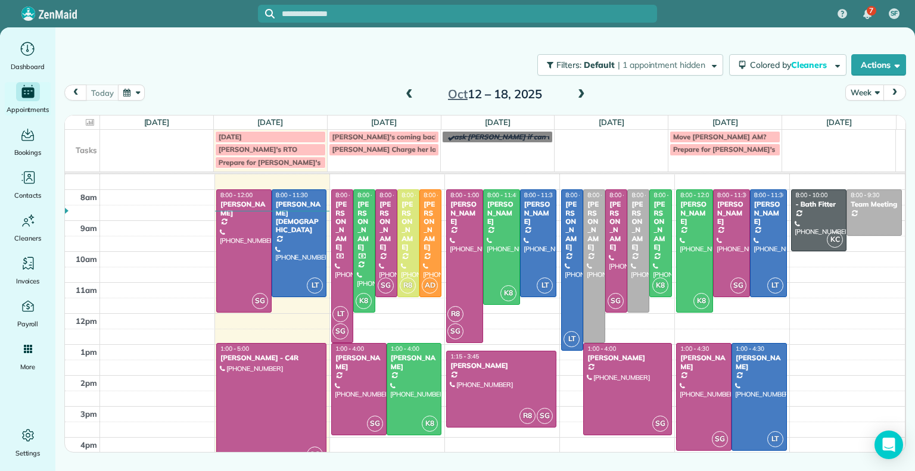
click at [385, 267] on div at bounding box center [386, 243] width 21 height 107
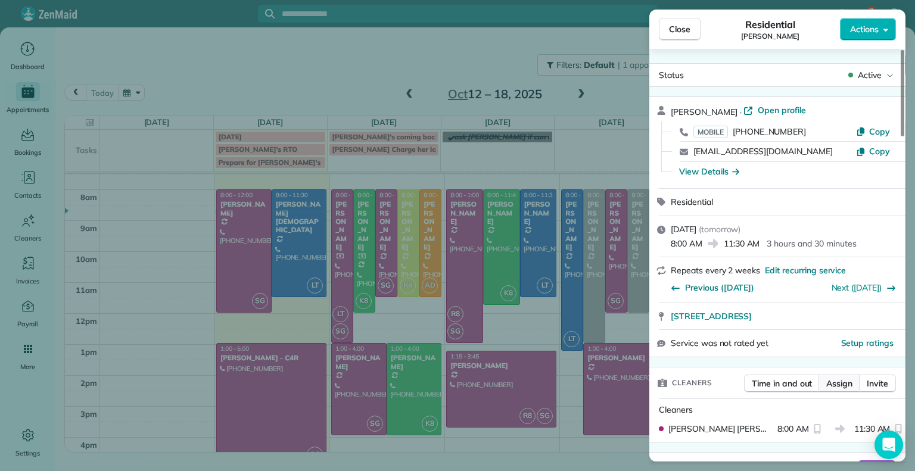
click at [829, 384] on span "Assign" at bounding box center [839, 384] width 26 height 12
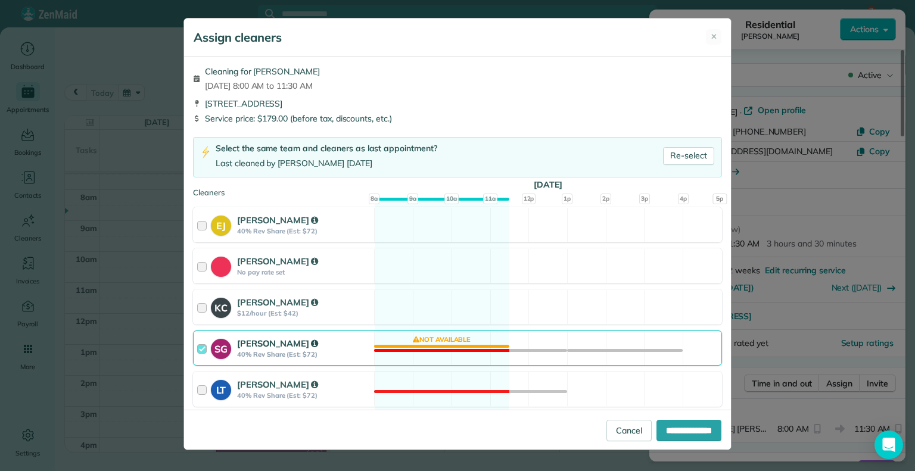
click at [206, 363] on div "SG Sophie Gibbs 40% Rev Share (Est: $72)" at bounding box center [284, 348] width 180 height 34
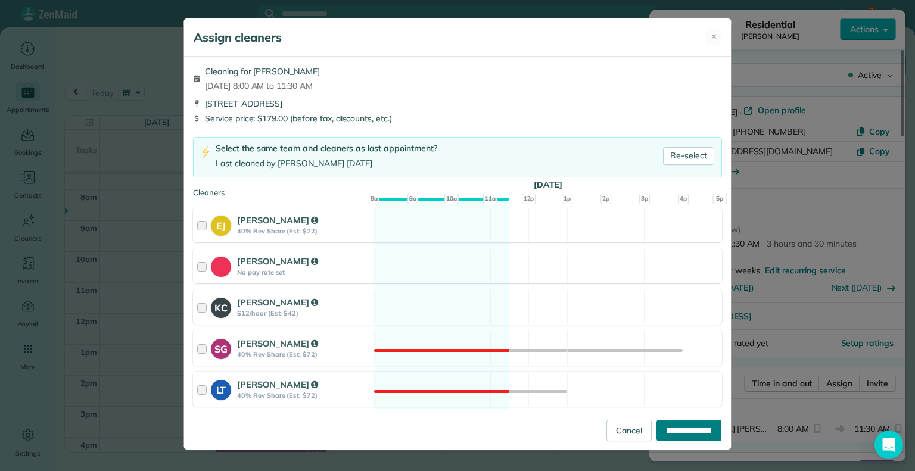
click at [670, 431] on input "**********" at bounding box center [688, 430] width 65 height 21
type input "**********"
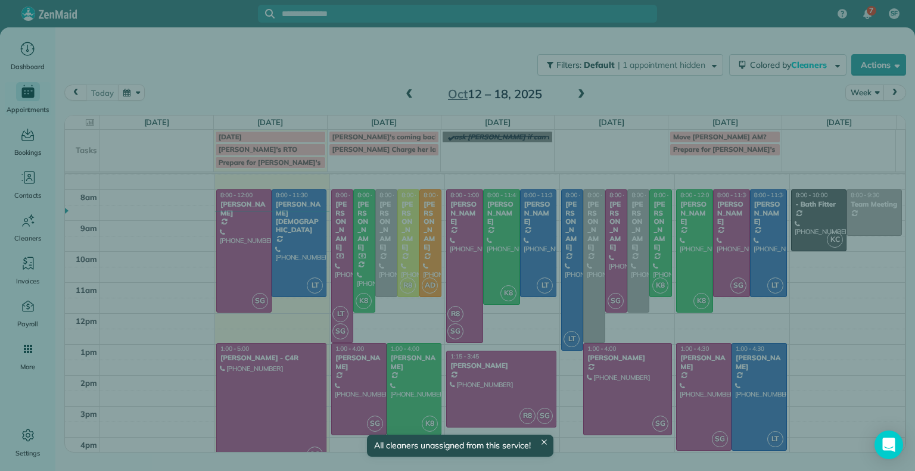
click at [358, 395] on div "Close Residential Jennifer Johnson Actions Status Active Jennifer Johnson · Ope…" at bounding box center [457, 235] width 915 height 471
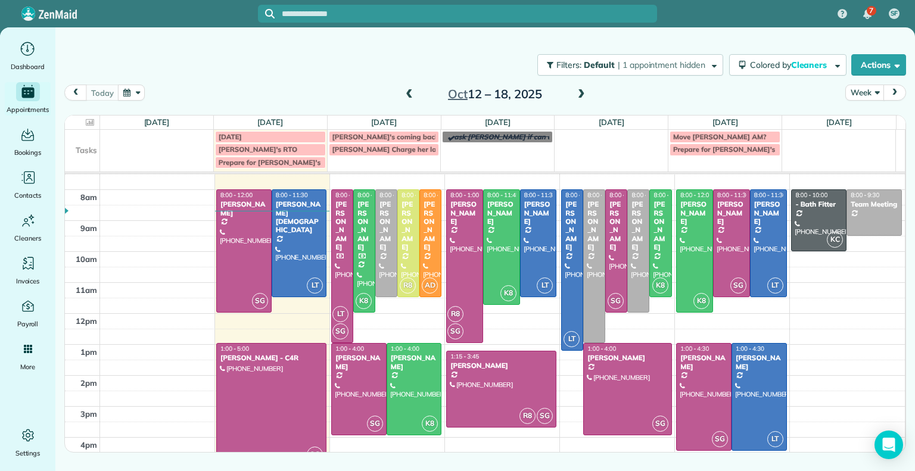
click at [422, 261] on div at bounding box center [430, 243] width 21 height 107
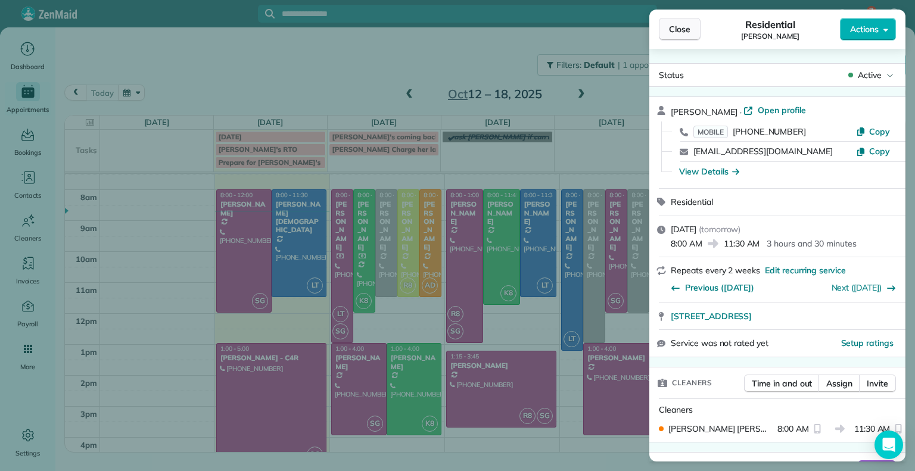
click at [677, 24] on span "Close" at bounding box center [679, 29] width 21 height 12
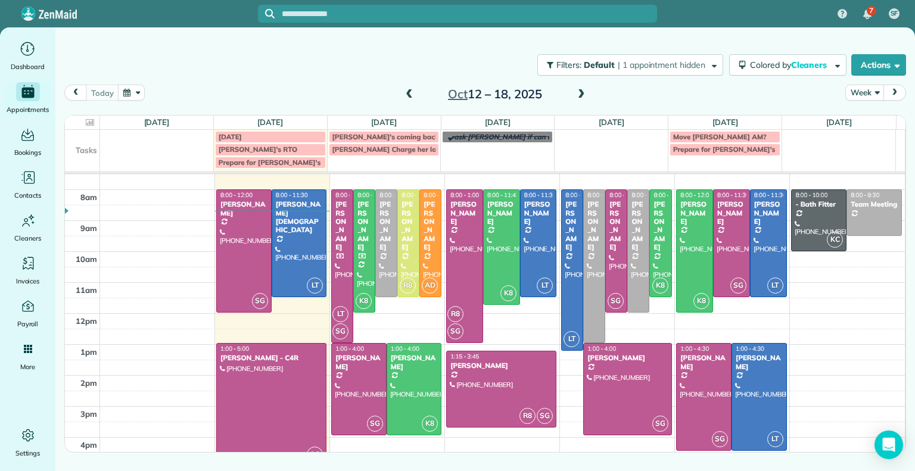
click at [404, 260] on div at bounding box center [408, 243] width 21 height 107
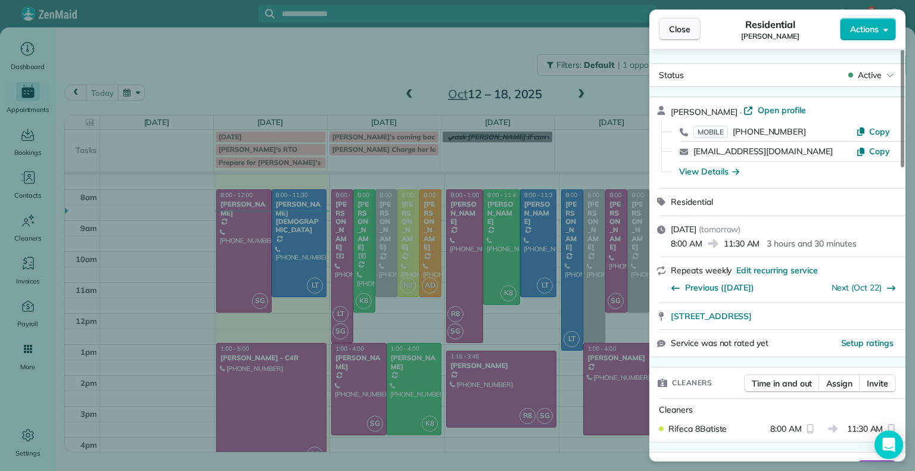
click at [691, 33] on button "Close" at bounding box center [680, 29] width 42 height 23
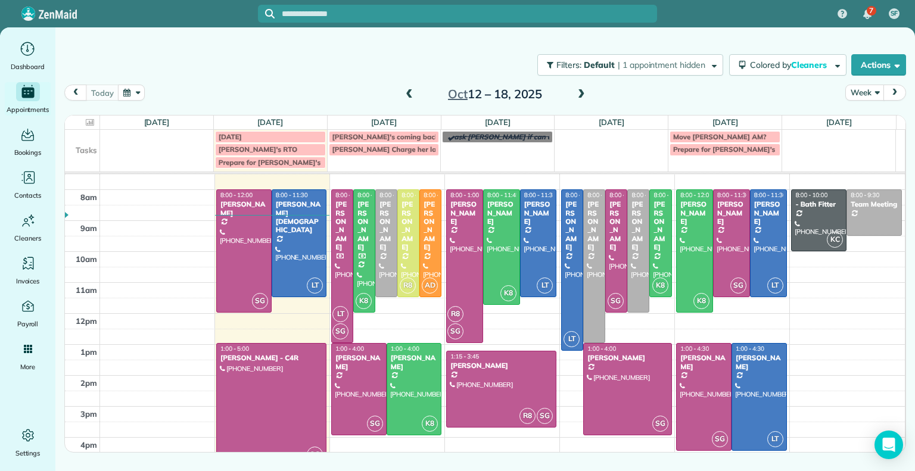
click at [412, 96] on span at bounding box center [409, 94] width 13 height 11
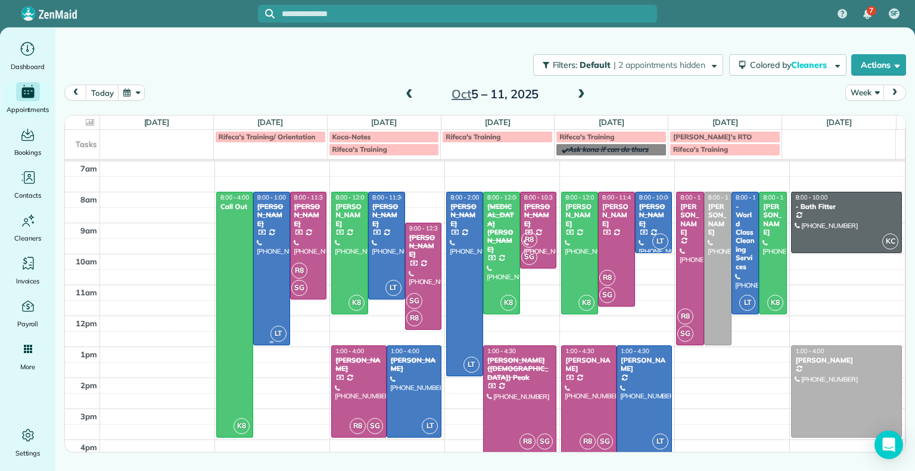
click at [267, 279] on div at bounding box center [272, 268] width 36 height 152
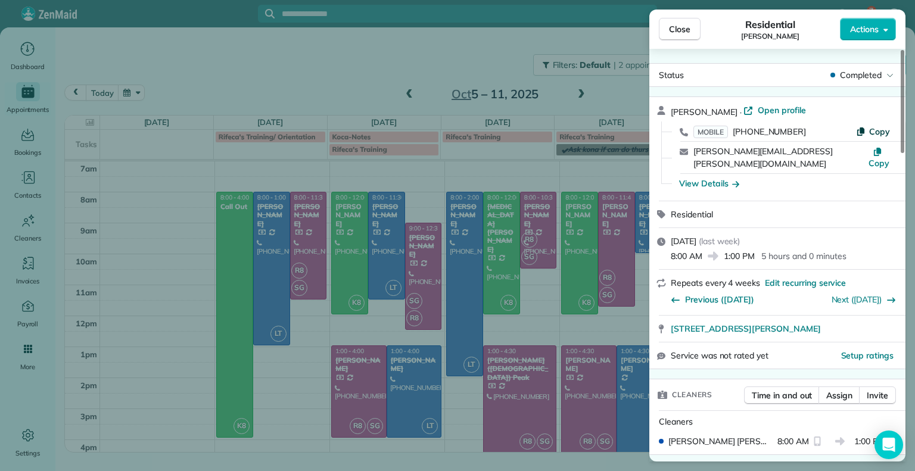
click at [879, 129] on span "Copy" at bounding box center [879, 131] width 21 height 11
click at [698, 26] on button "Close" at bounding box center [680, 29] width 42 height 23
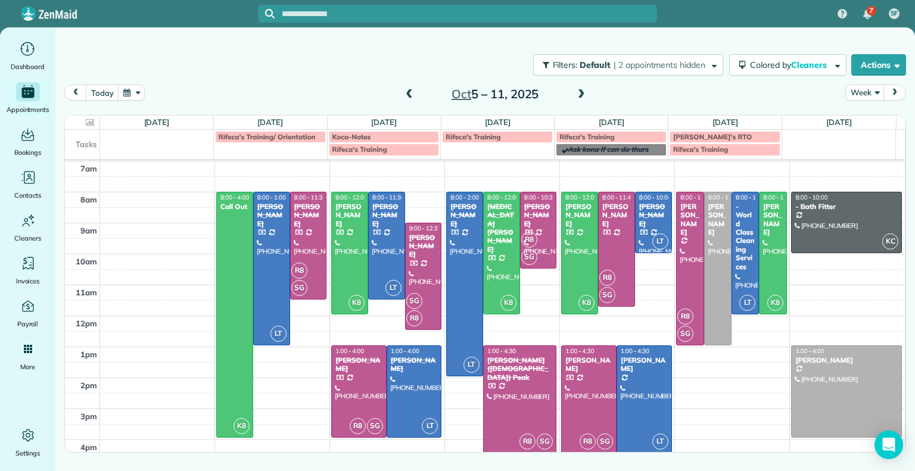
click at [586, 97] on span at bounding box center [581, 94] width 13 height 11
